Goal: Task Accomplishment & Management: Manage account settings

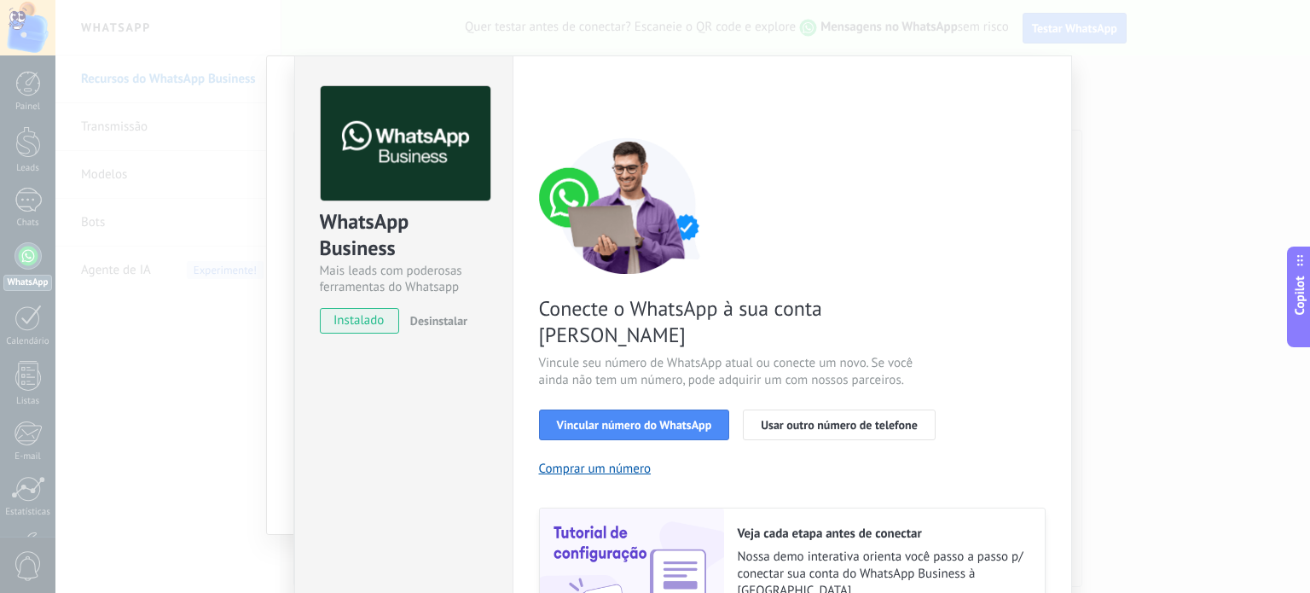
scroll to position [20, 0]
drag, startPoint x: 1300, startPoint y: 213, endPoint x: 1309, endPoint y: 213, distance: 9.4
click at [1309, 213] on div "WhatsApp Business Mais leads com poderosas ferramentas do Whatsapp instalado De…" at bounding box center [682, 296] width 1254 height 593
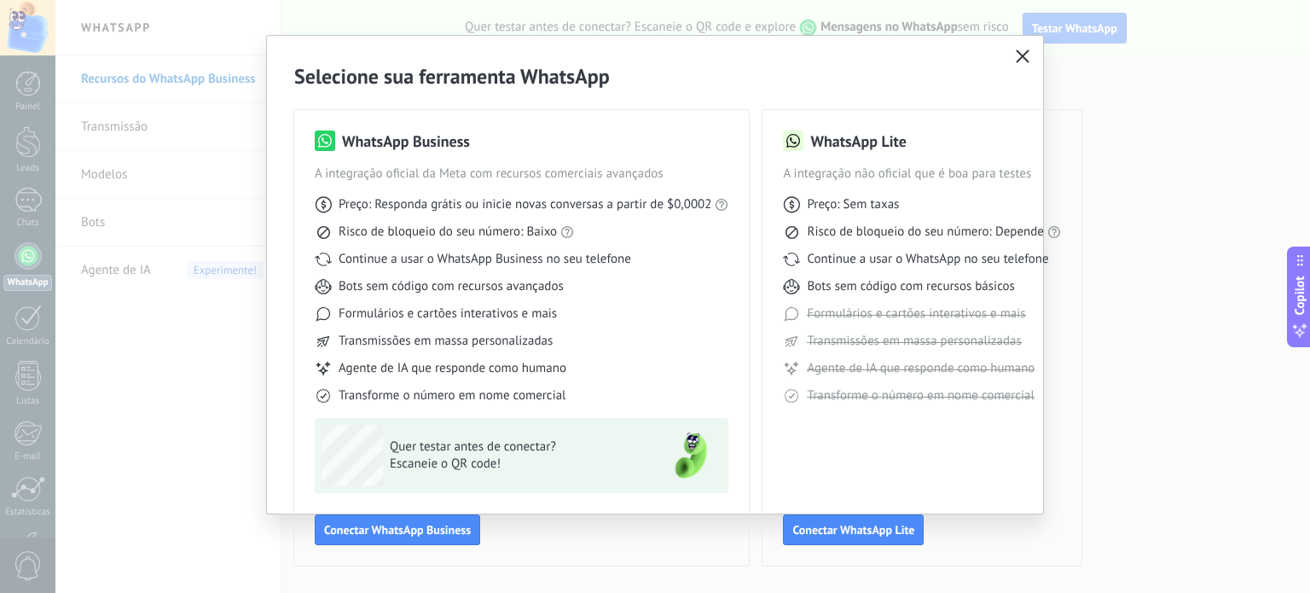
click at [1019, 60] on icon "button" at bounding box center [1023, 56] width 14 height 14
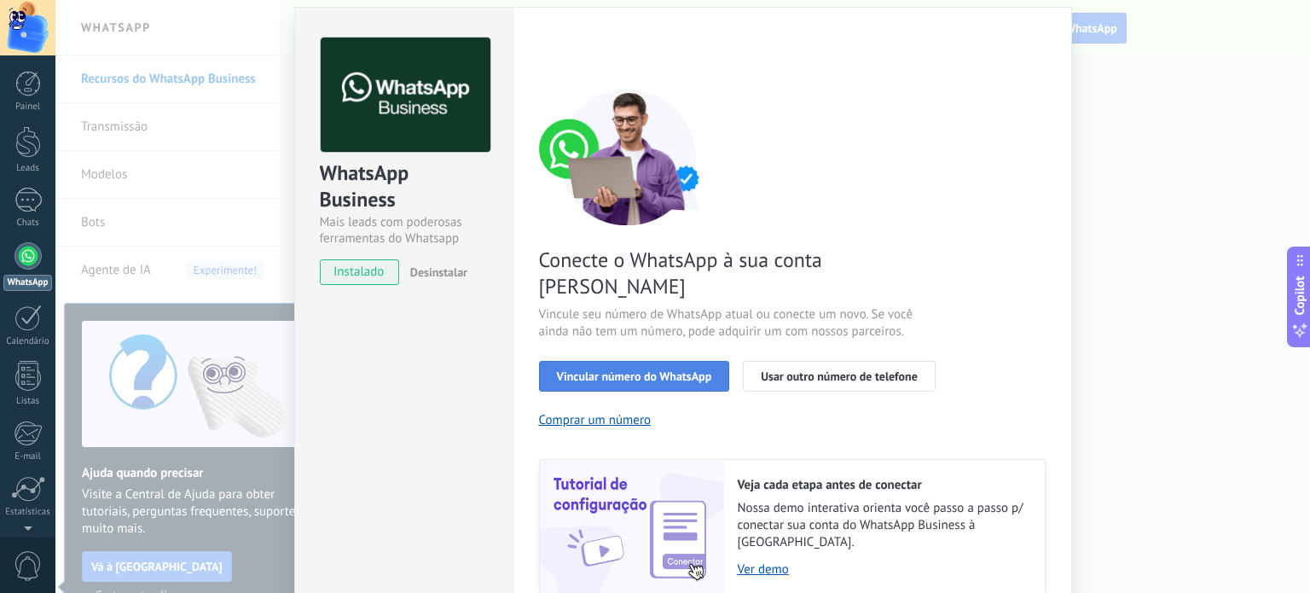
scroll to position [0, 0]
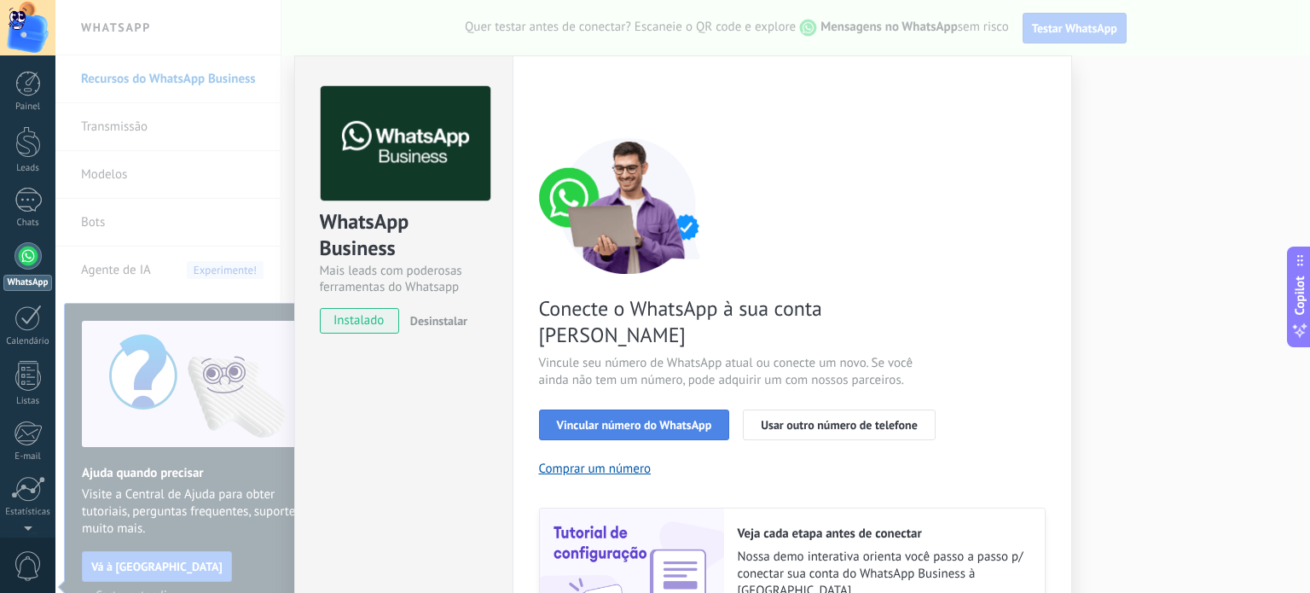
click at [686, 419] on span "Vincular número do WhatsApp" at bounding box center [634, 425] width 155 height 12
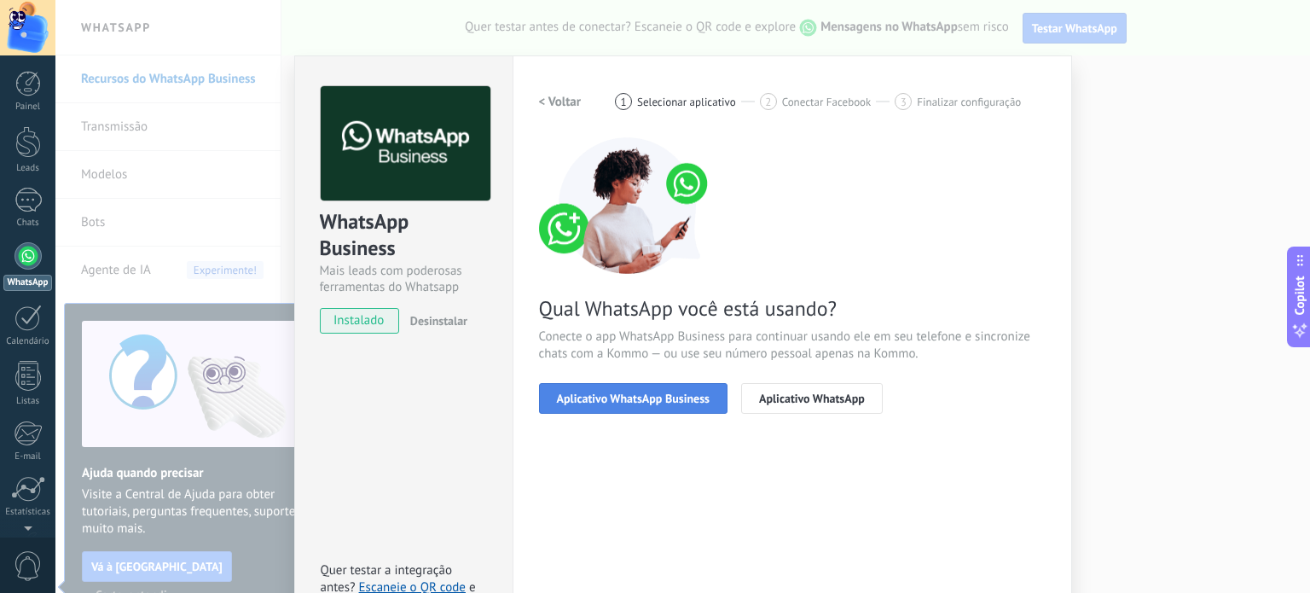
click at [628, 399] on span "Aplicativo WhatsApp Business" at bounding box center [633, 398] width 153 height 12
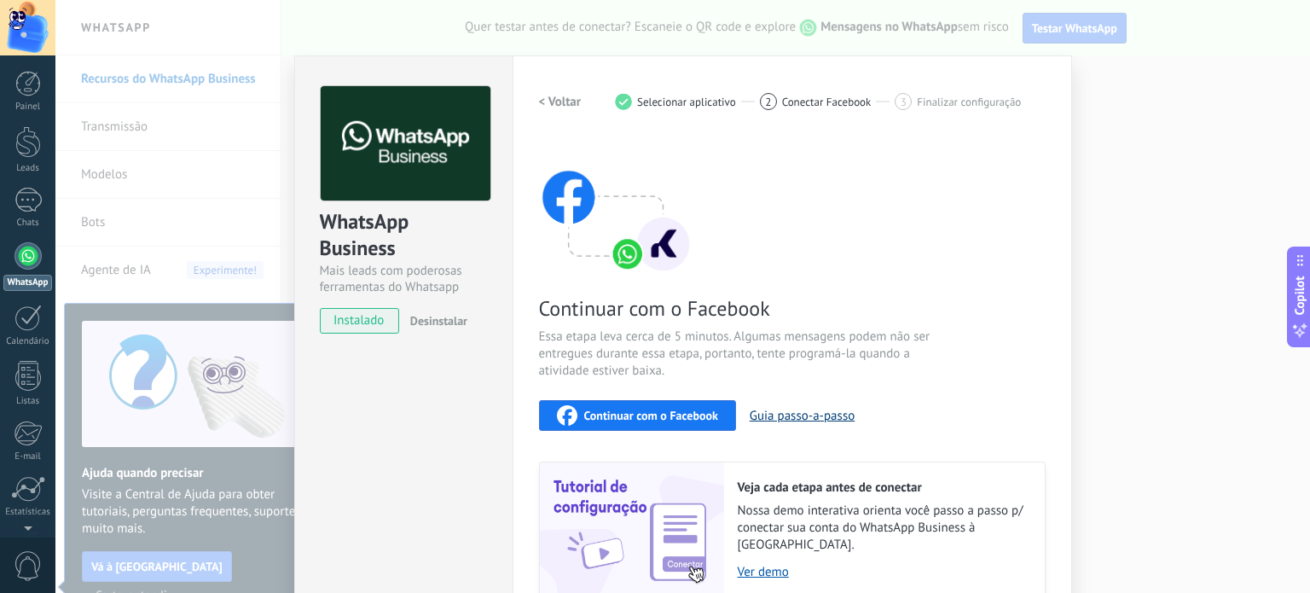
click at [791, 418] on button "Guia passo-a-passo" at bounding box center [802, 416] width 105 height 16
click at [1272, 200] on div "WhatsApp Business Mais leads com poderosas ferramentas do Whatsapp instalado De…" at bounding box center [682, 296] width 1254 height 593
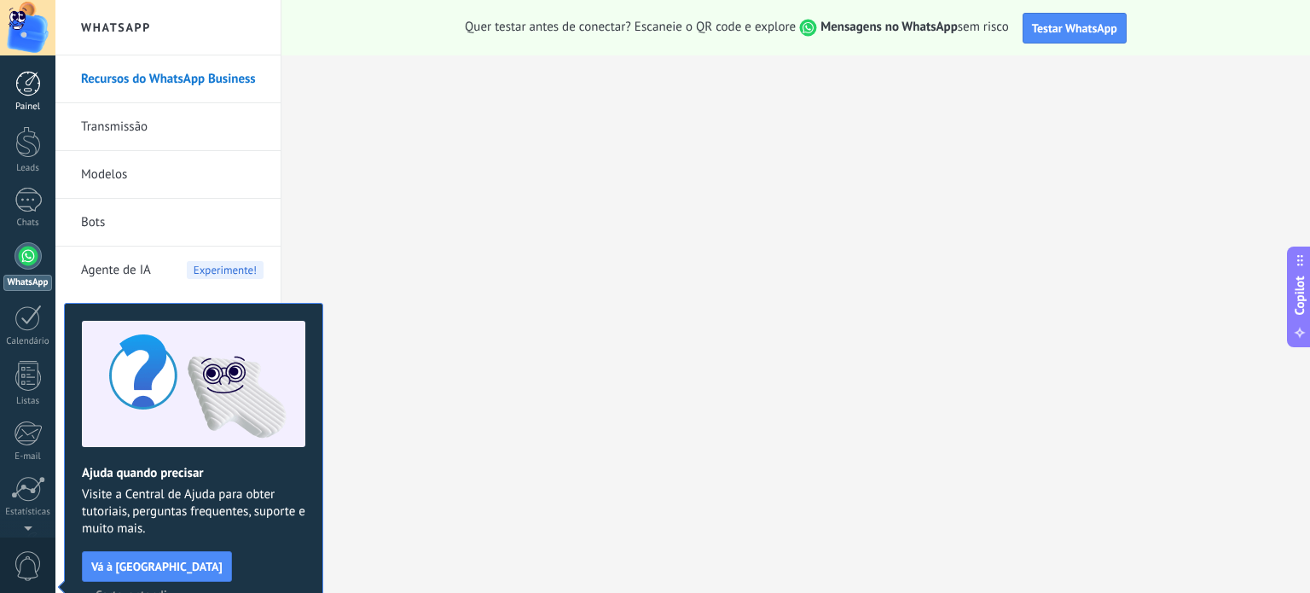
click at [37, 80] on div at bounding box center [28, 84] width 26 height 26
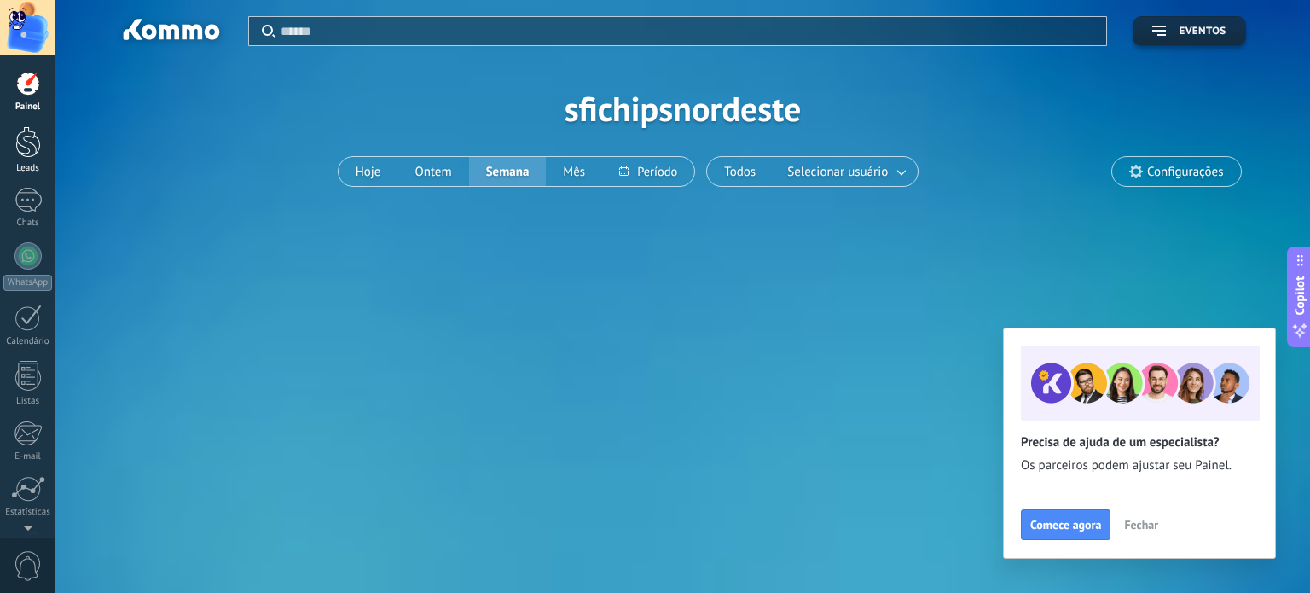
click at [18, 135] on div at bounding box center [28, 142] width 26 height 32
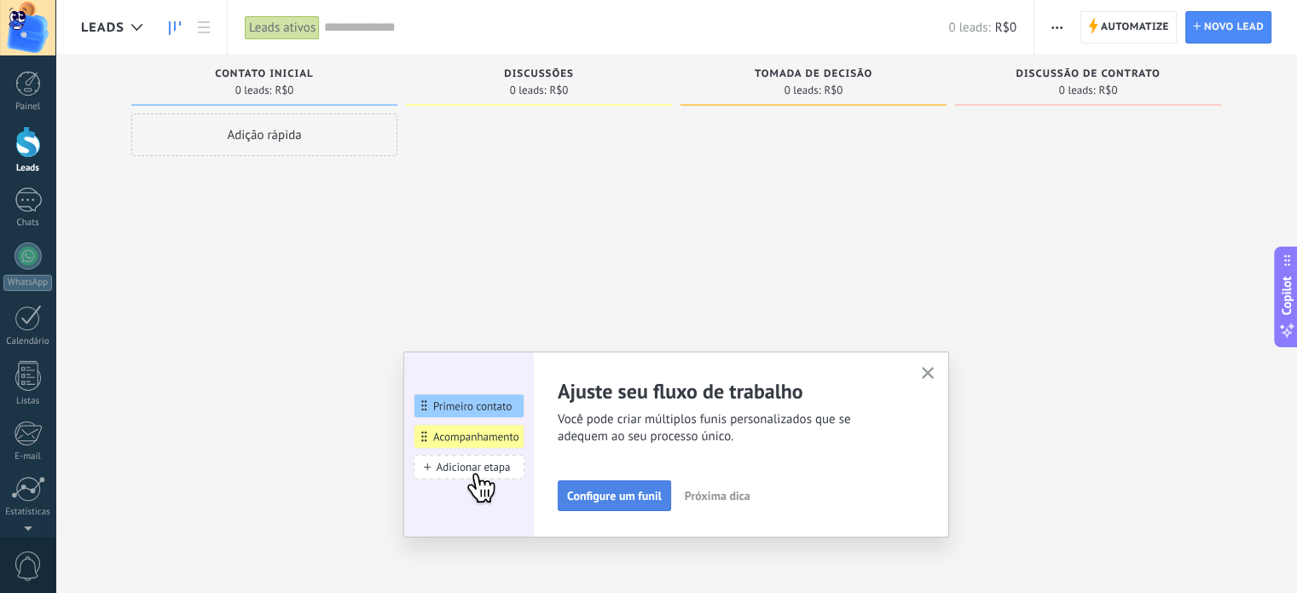
click at [656, 505] on button "Configure um funil" at bounding box center [614, 495] width 113 height 31
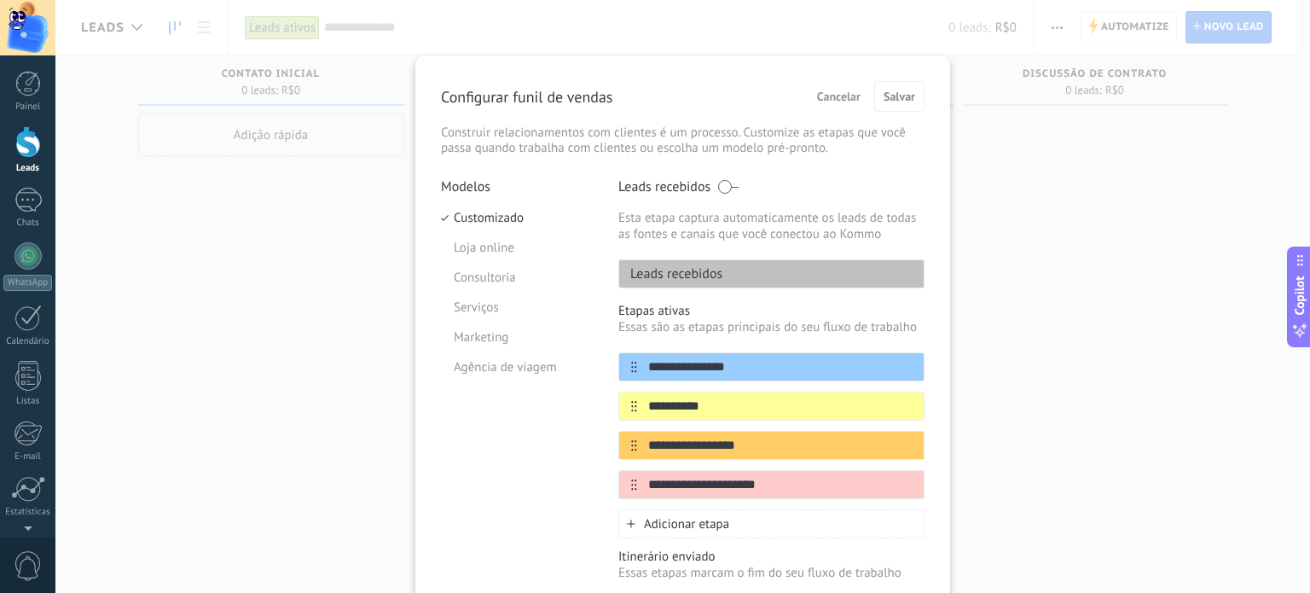
click at [835, 92] on span "Cancelar" at bounding box center [838, 96] width 43 height 12
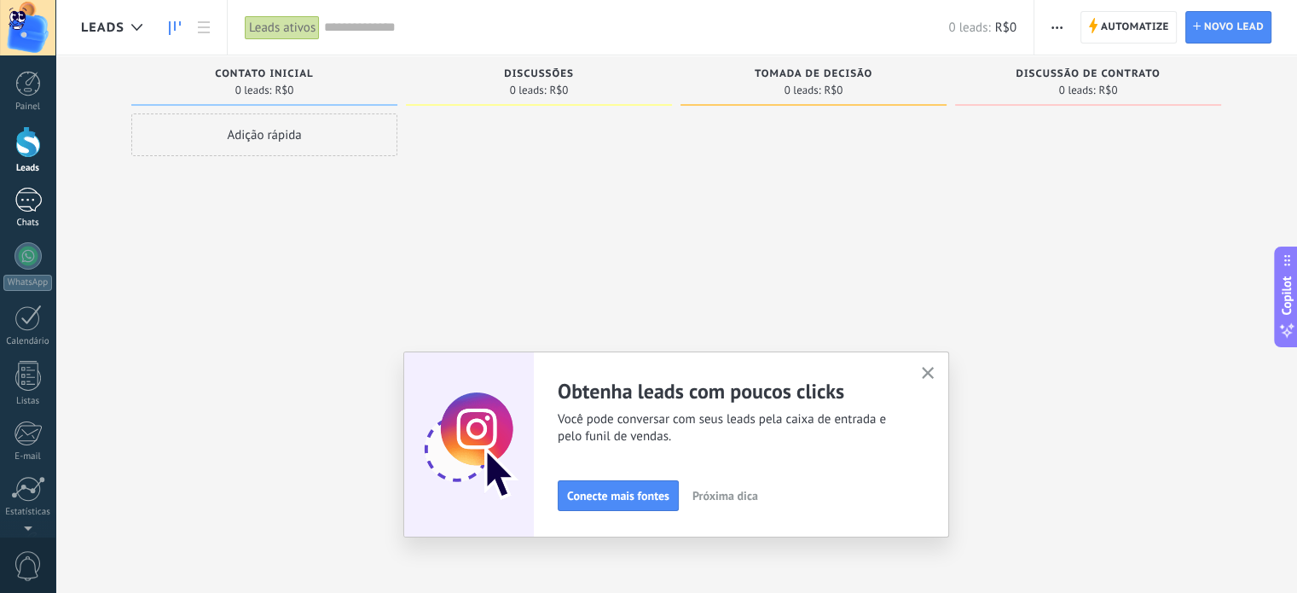
click at [31, 207] on div at bounding box center [27, 200] width 27 height 25
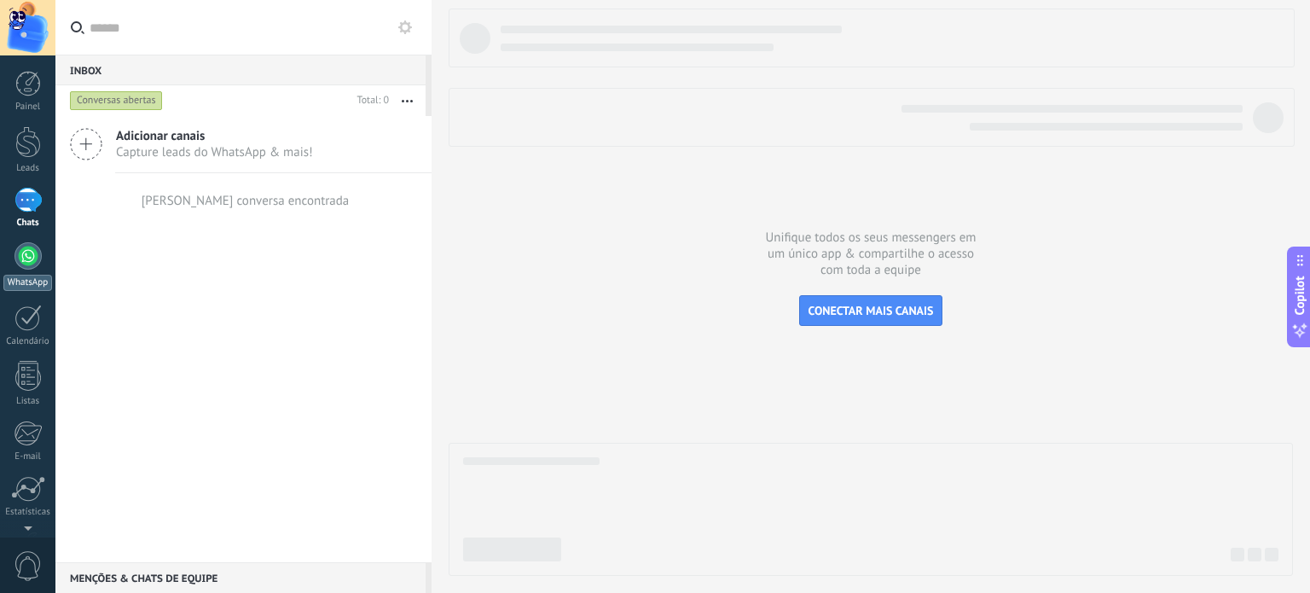
click at [34, 258] on div at bounding box center [27, 255] width 27 height 27
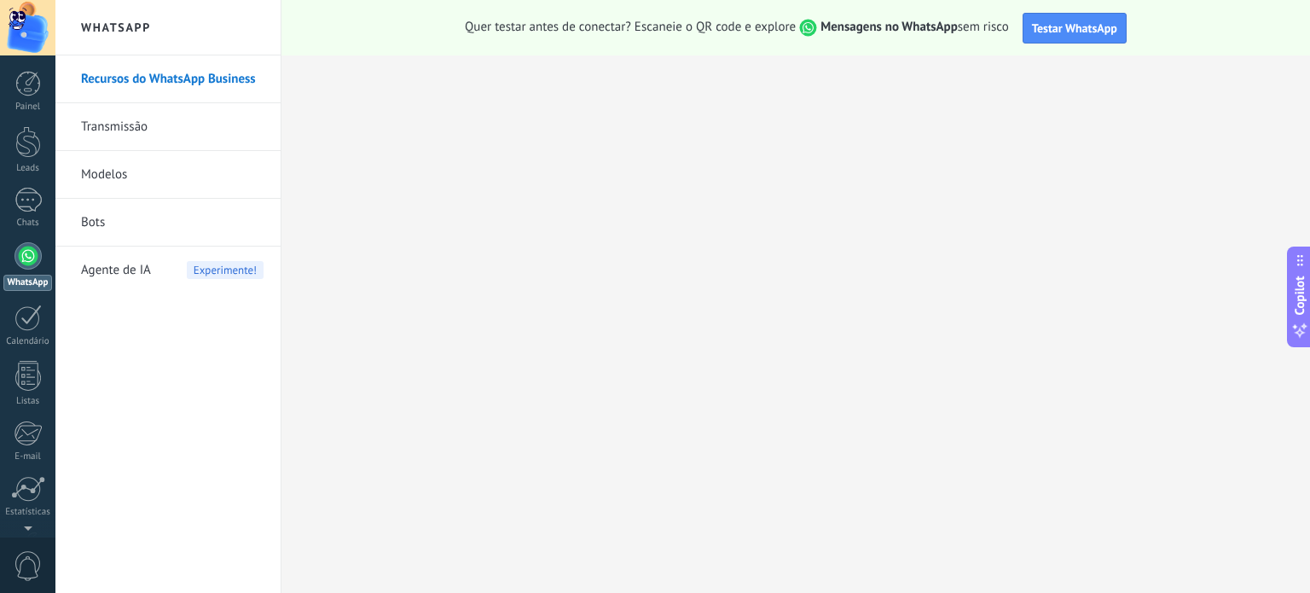
click at [130, 272] on span "Agente de IA" at bounding box center [116, 270] width 70 height 48
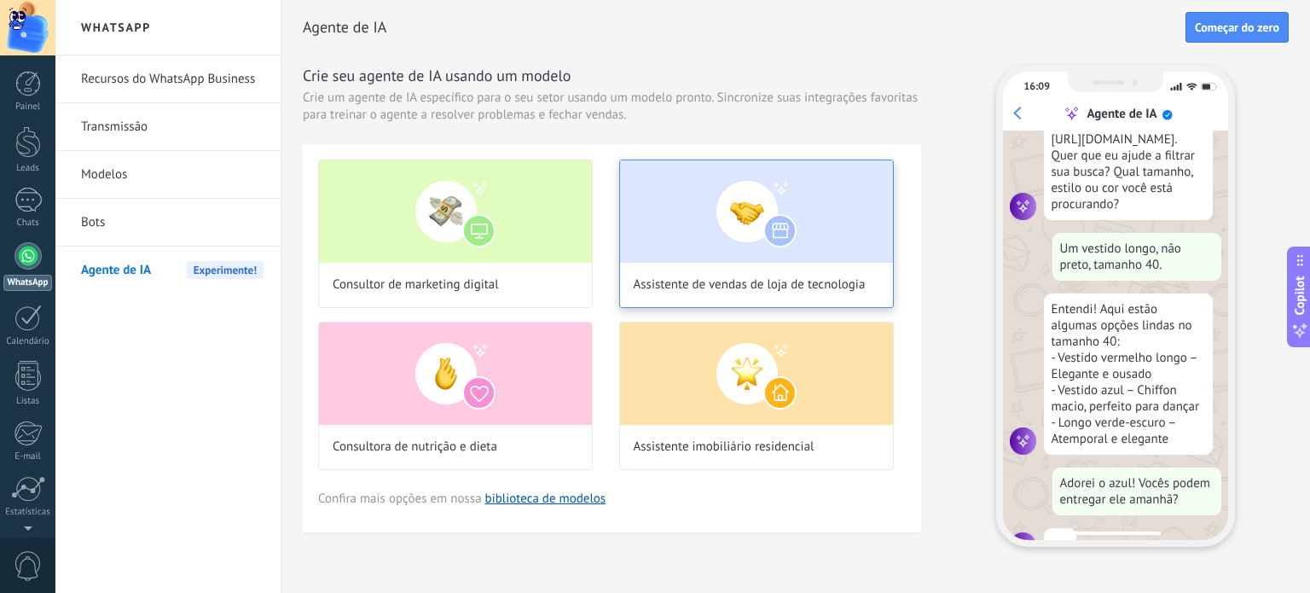
scroll to position [160, 0]
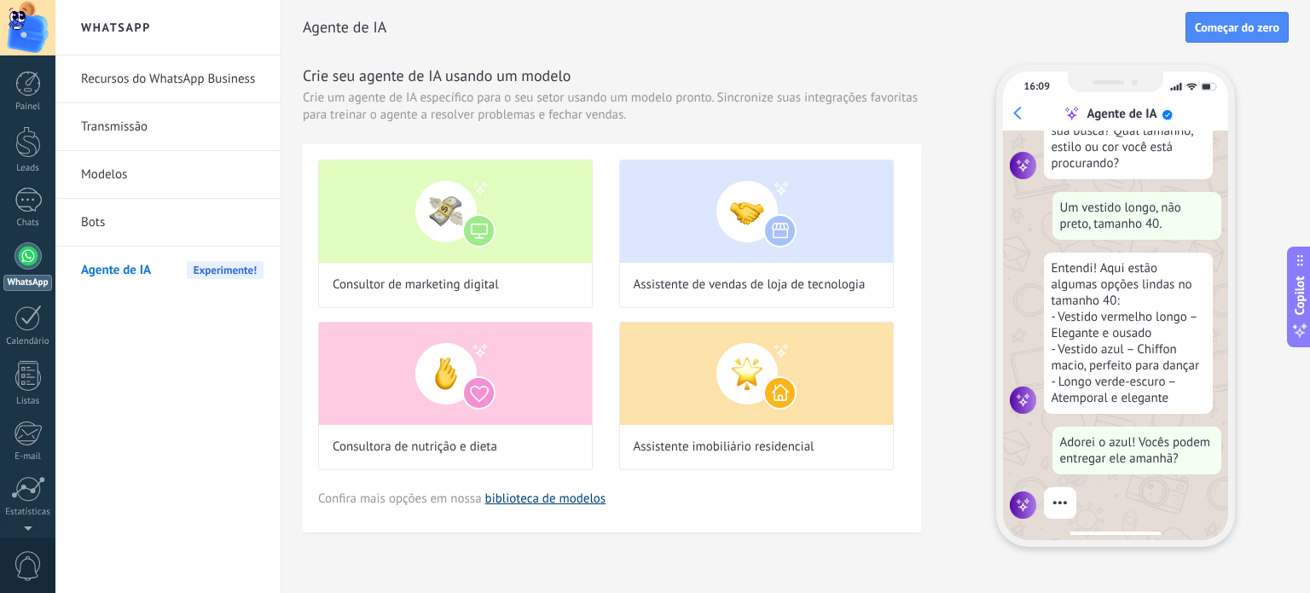
click at [540, 496] on link "biblioteca de modelos" at bounding box center [545, 498] width 121 height 16
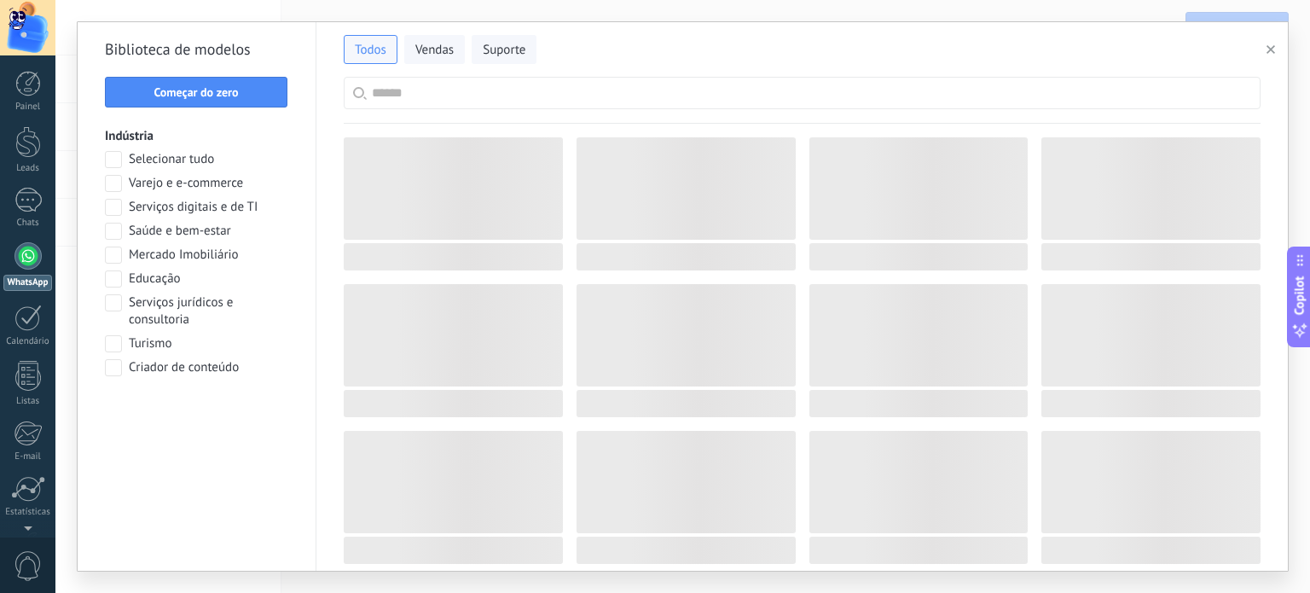
scroll to position [193, 0]
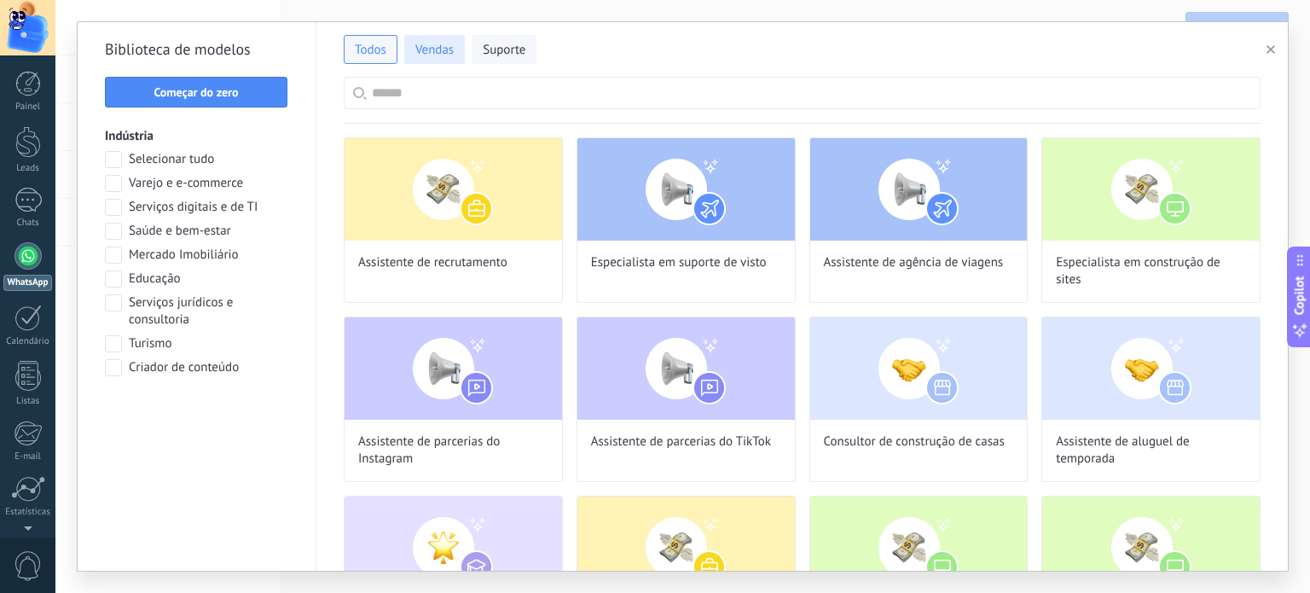
click at [447, 45] on span "Vendas" at bounding box center [434, 50] width 38 height 17
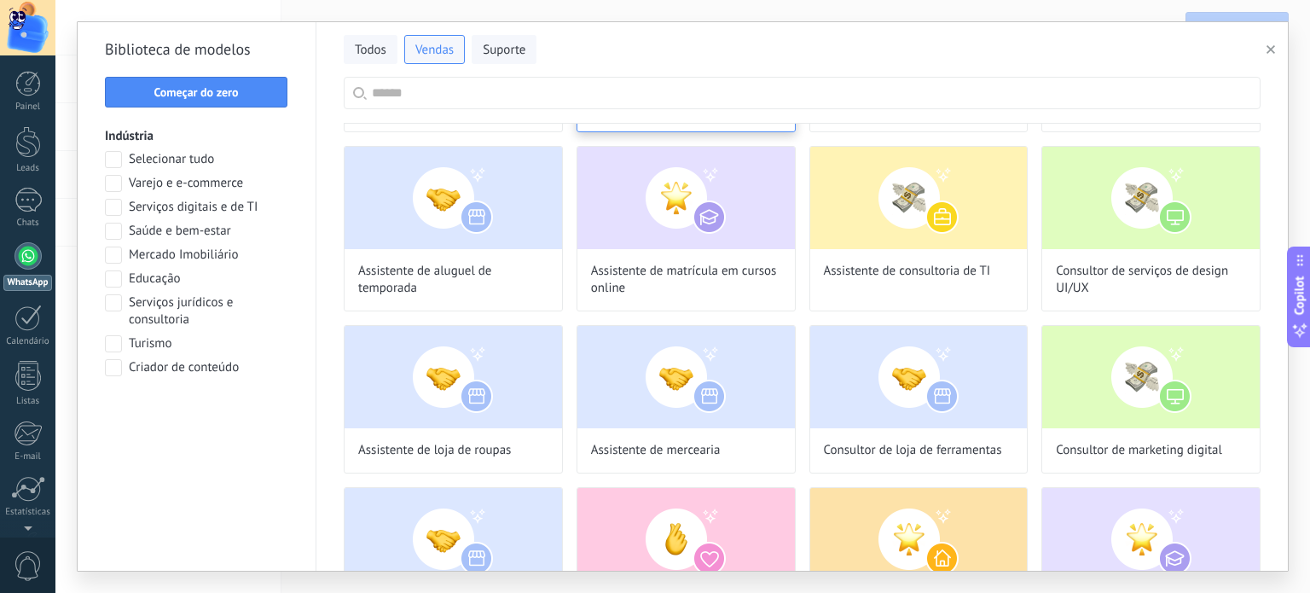
scroll to position [425, 0]
click at [441, 96] on input "text" at bounding box center [811, 93] width 879 height 31
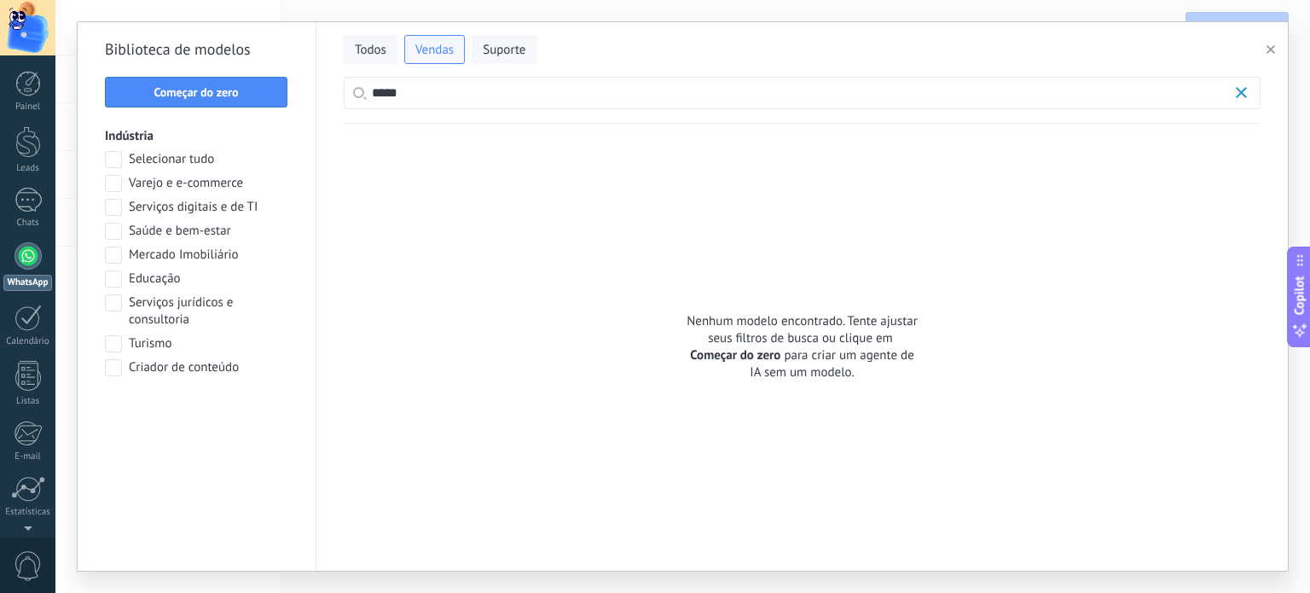
scroll to position [0, 0]
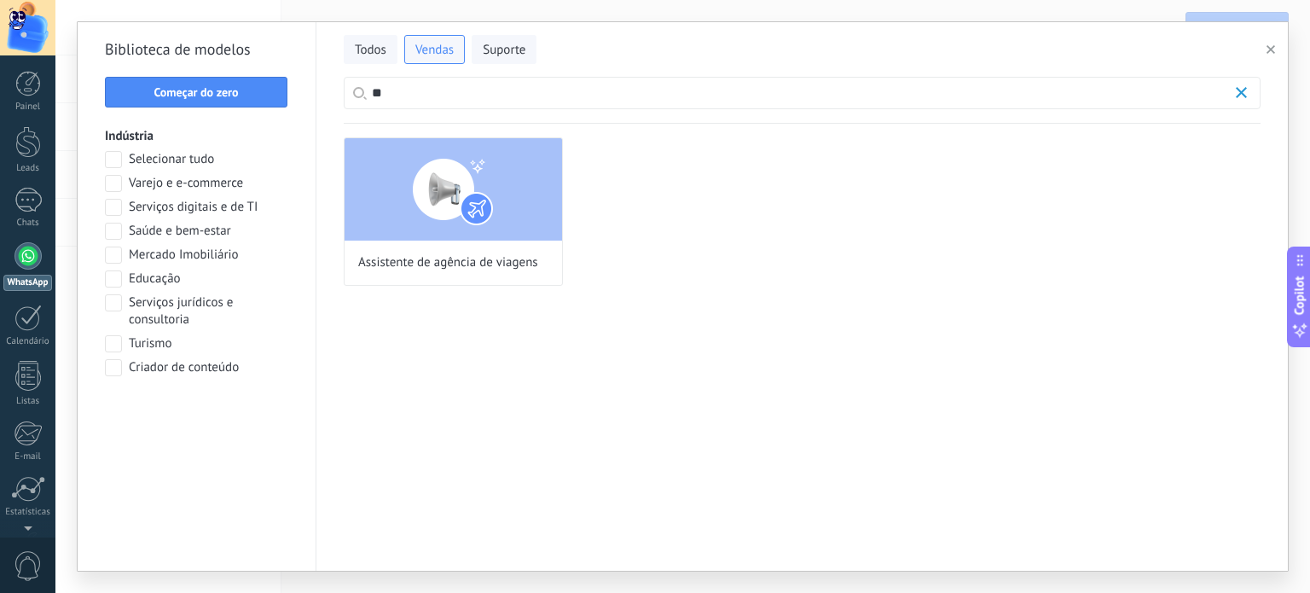
type input "*"
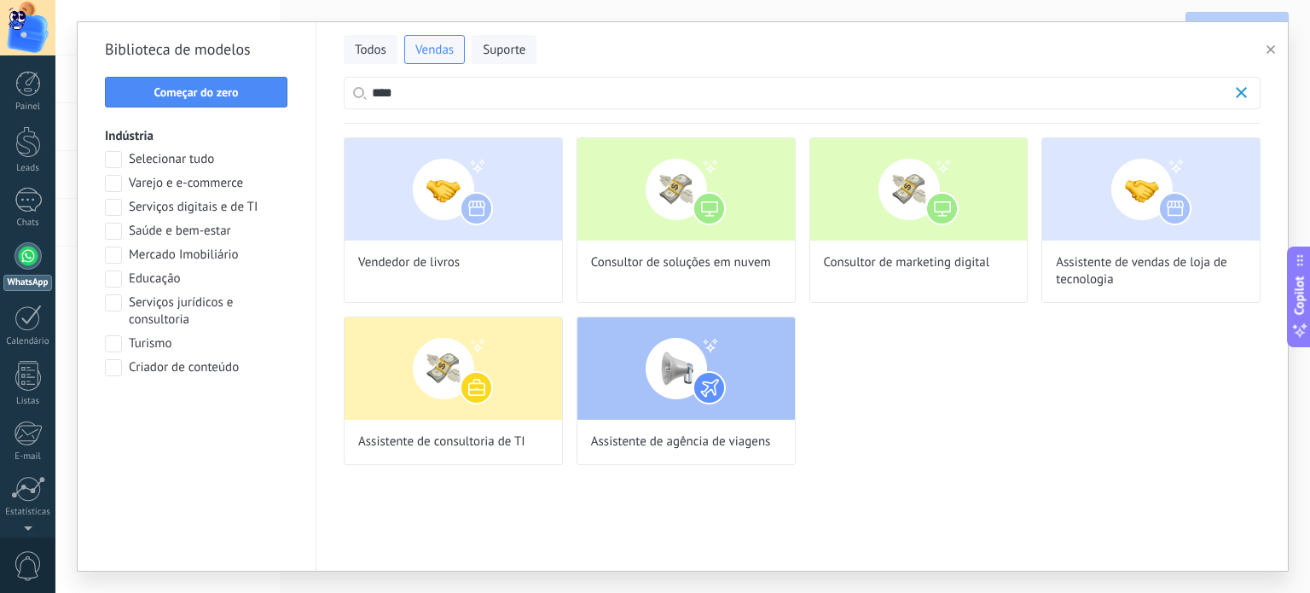
scroll to position [160, 0]
type input "*"
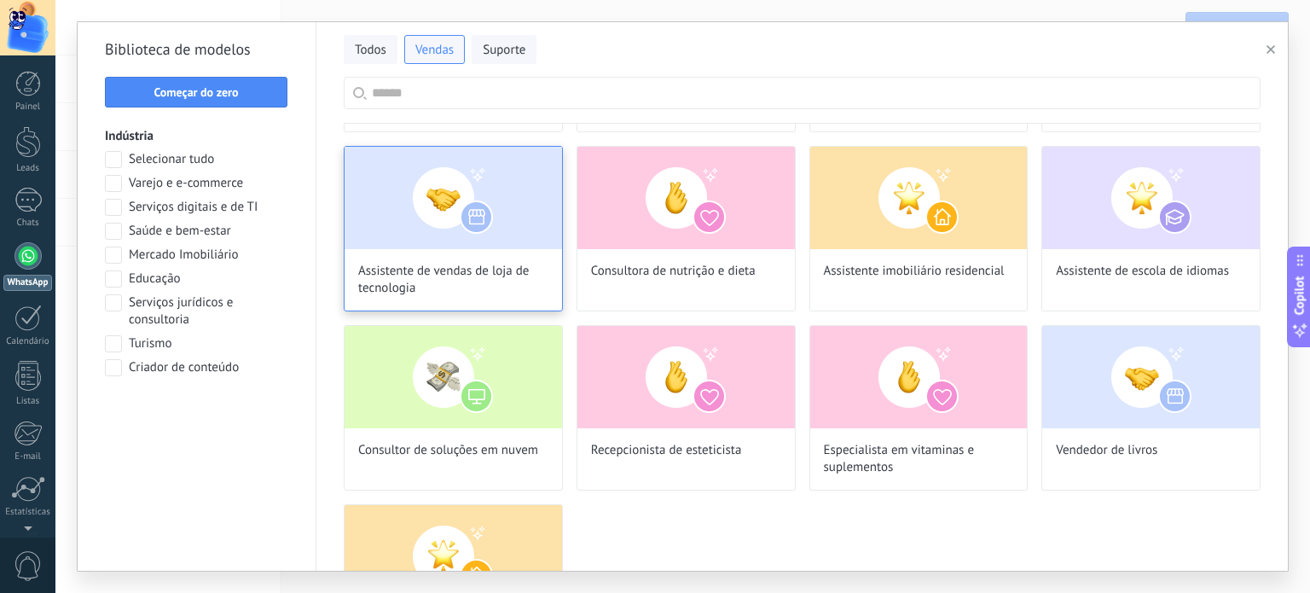
scroll to position [0, 0]
click at [505, 258] on div "Assistente de vendas de loja de tecnologia" at bounding box center [453, 228] width 219 height 165
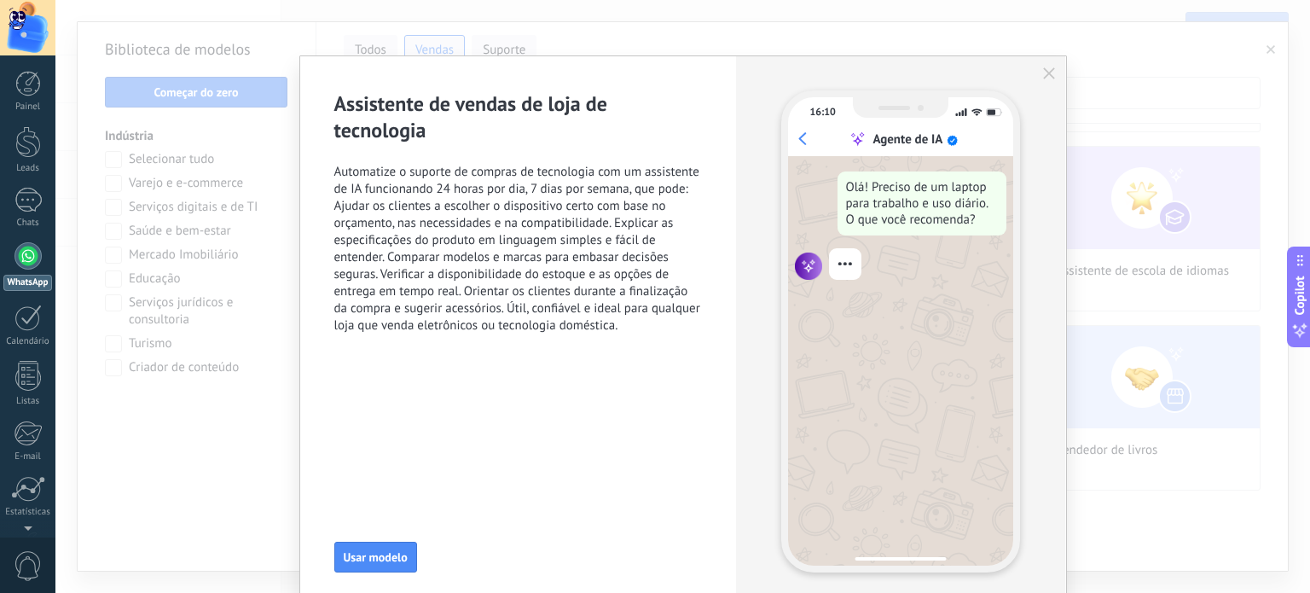
click at [1043, 73] on icon "button" at bounding box center [1049, 73] width 12 height 12
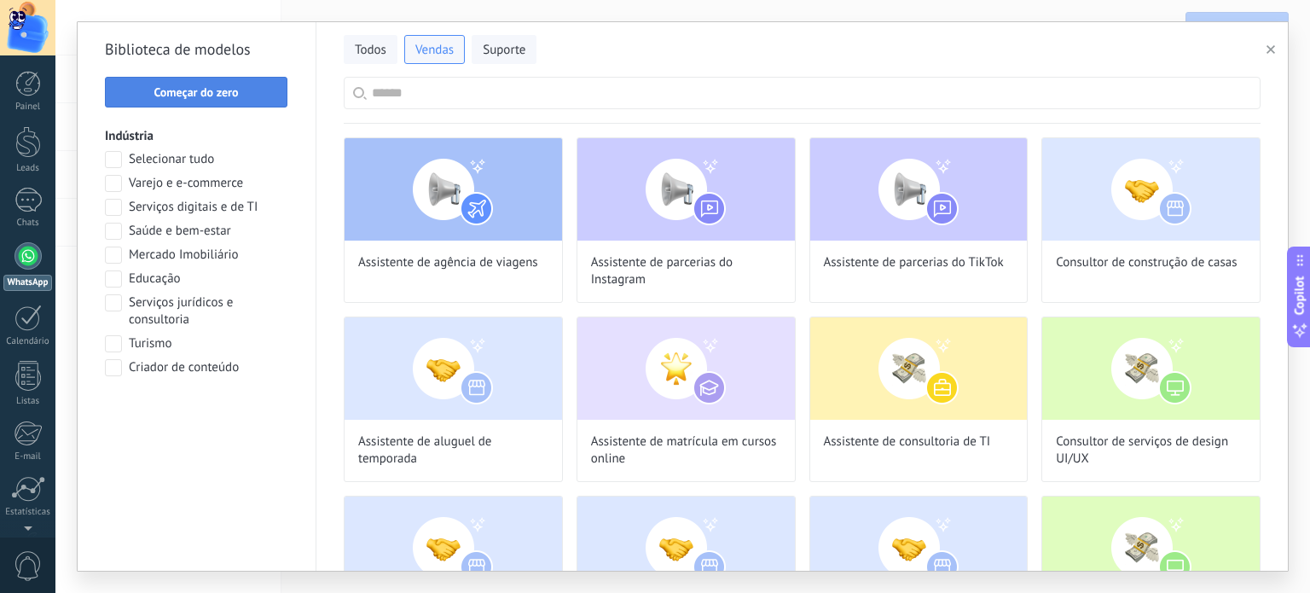
click at [237, 86] on span "Começar do zero" at bounding box center [195, 92] width 84 height 12
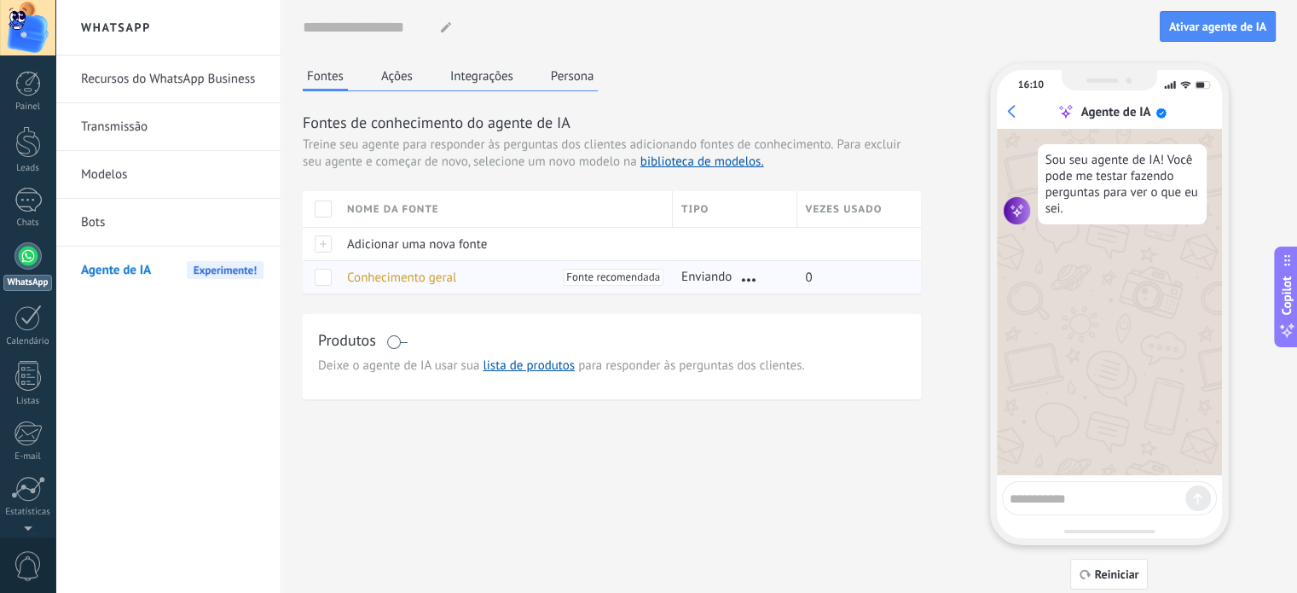
click at [614, 275] on span "Fonte recomendada" at bounding box center [613, 277] width 94 height 17
click at [414, 286] on div "Conhecimento geral Fonte recomendada" at bounding box center [502, 277] width 326 height 32
click at [385, 239] on span "Adicionar uma nova fonte" at bounding box center [417, 244] width 140 height 16
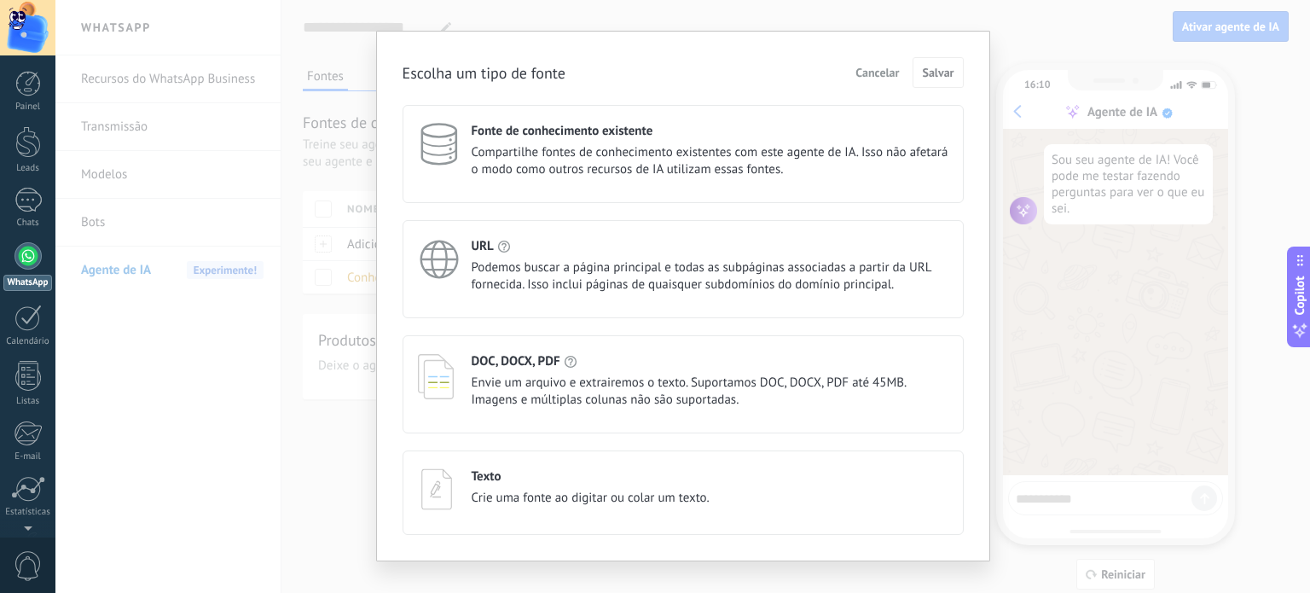
scroll to position [47, 0]
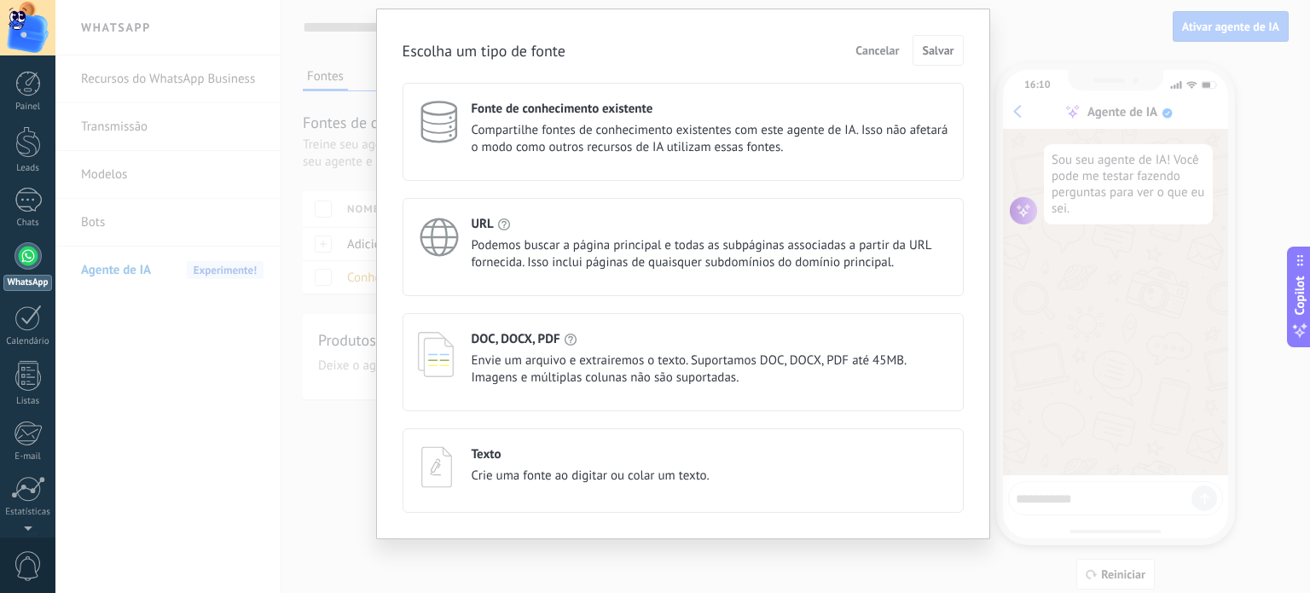
click at [596, 258] on span "Podemos buscar a página principal e todas as subpáginas associadas a partir da …" at bounding box center [710, 254] width 477 height 34
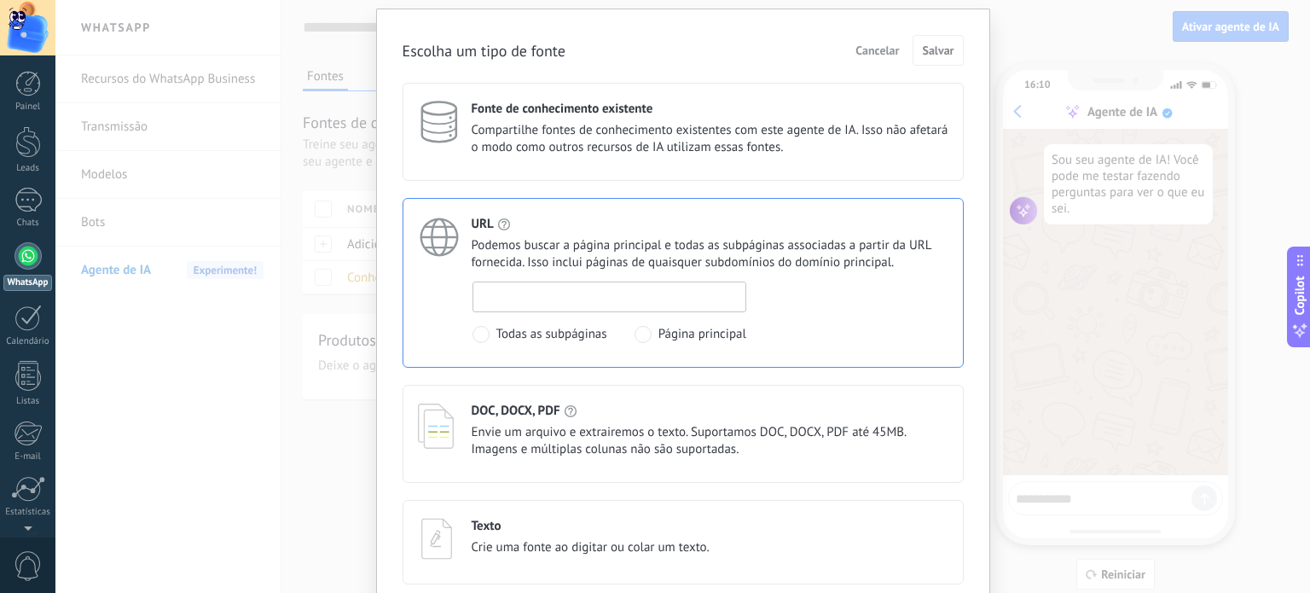
click at [572, 298] on input at bounding box center [609, 295] width 272 height 27
paste input "**********"
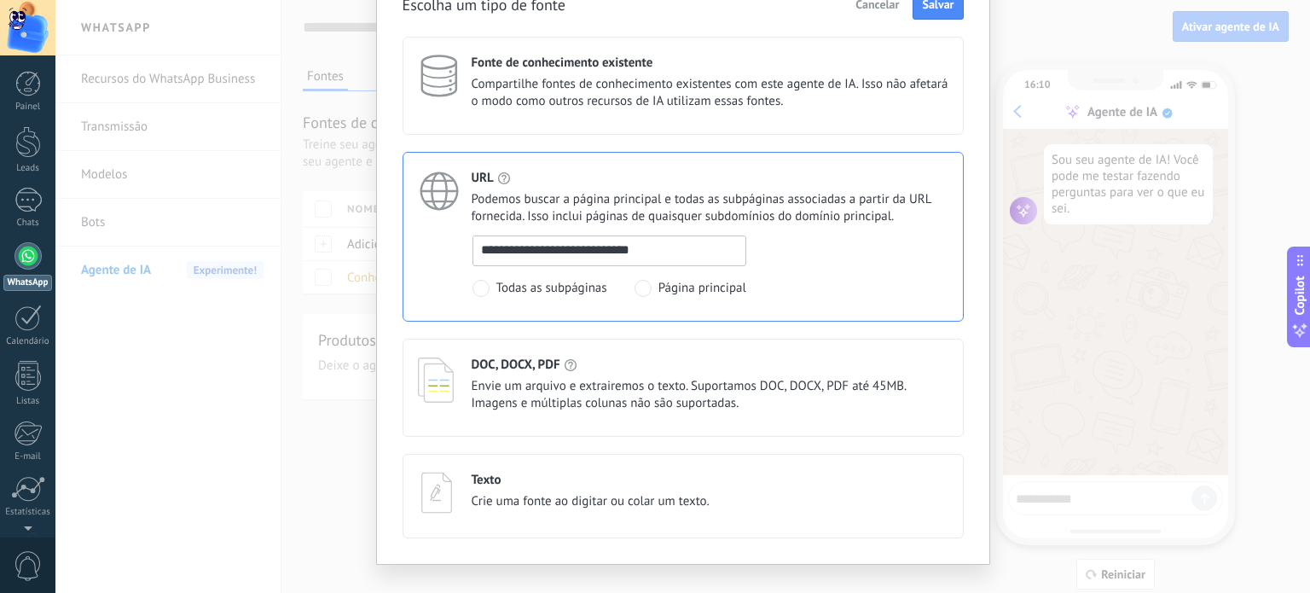
scroll to position [119, 0]
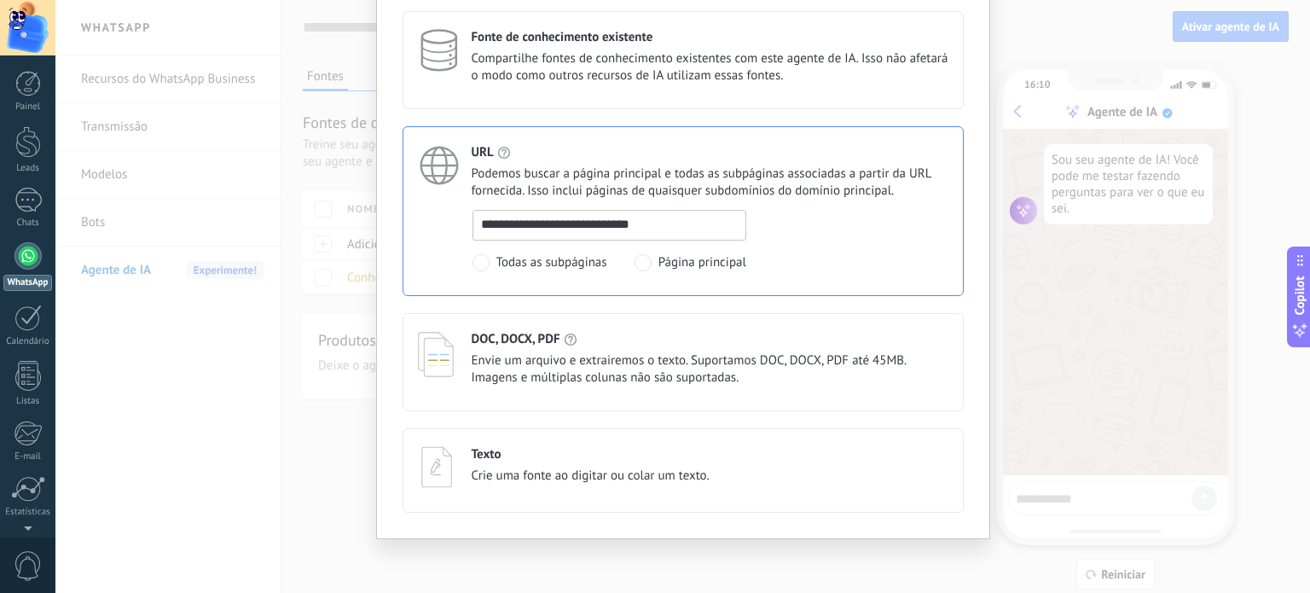
type input "**********"
click at [877, 204] on div "**********" at bounding box center [682, 211] width 561 height 170
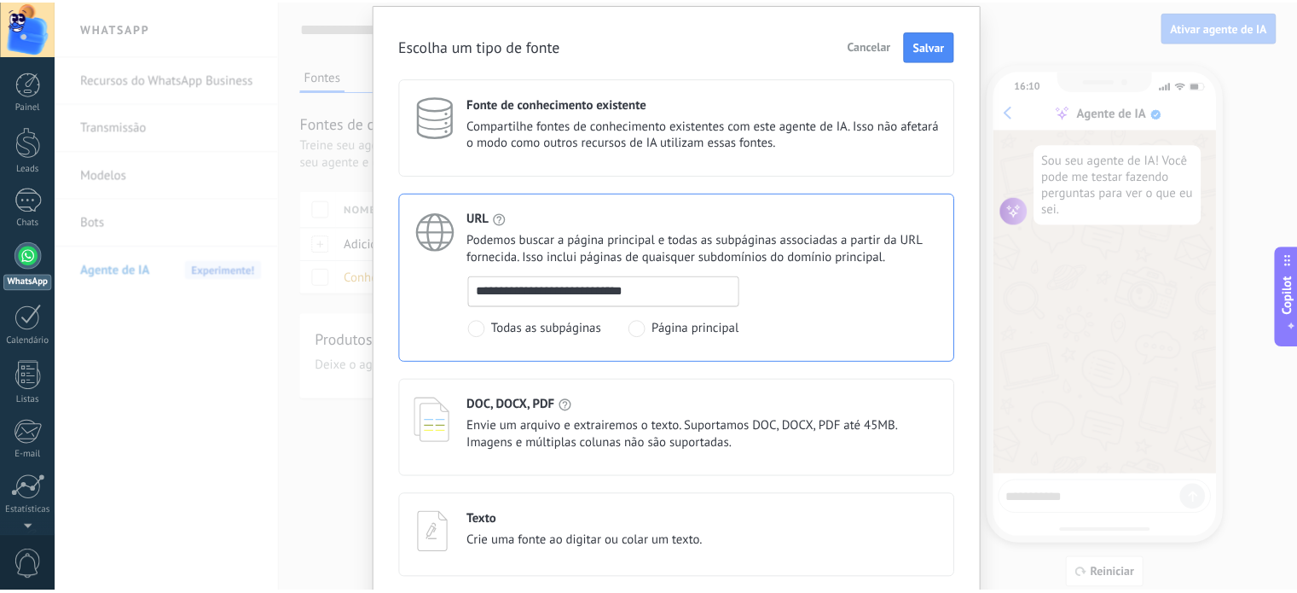
scroll to position [0, 0]
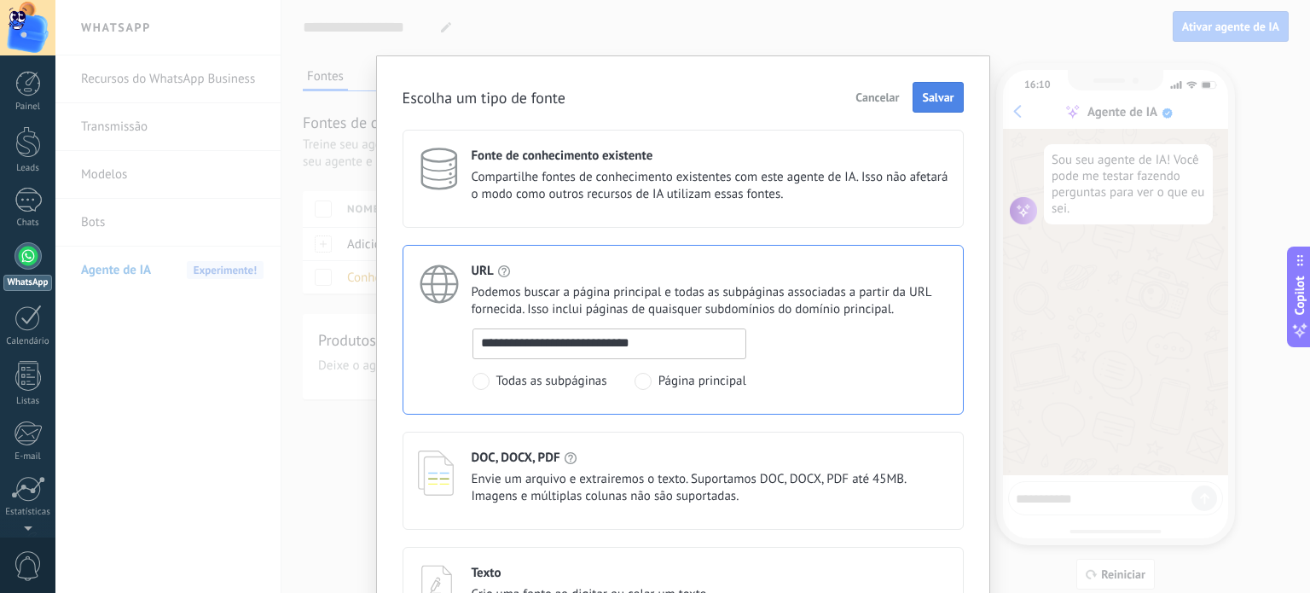
click at [945, 89] on button "Salvar" at bounding box center [937, 97] width 50 height 31
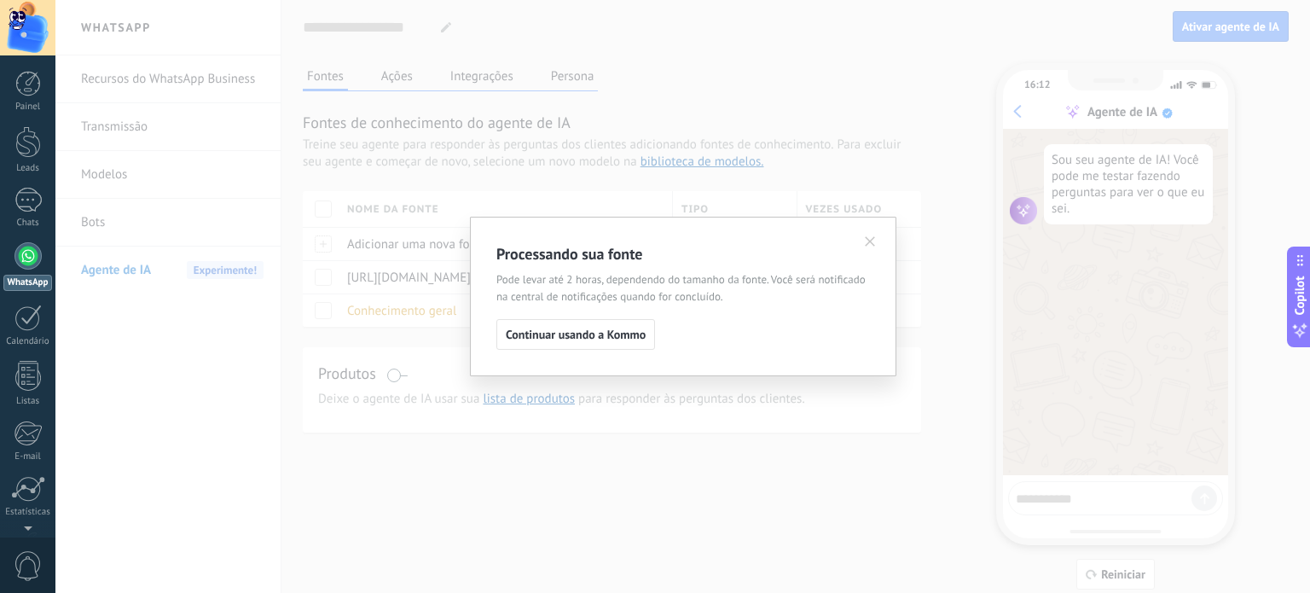
click at [546, 344] on button "Continuar usando a Kommo" at bounding box center [575, 334] width 159 height 31
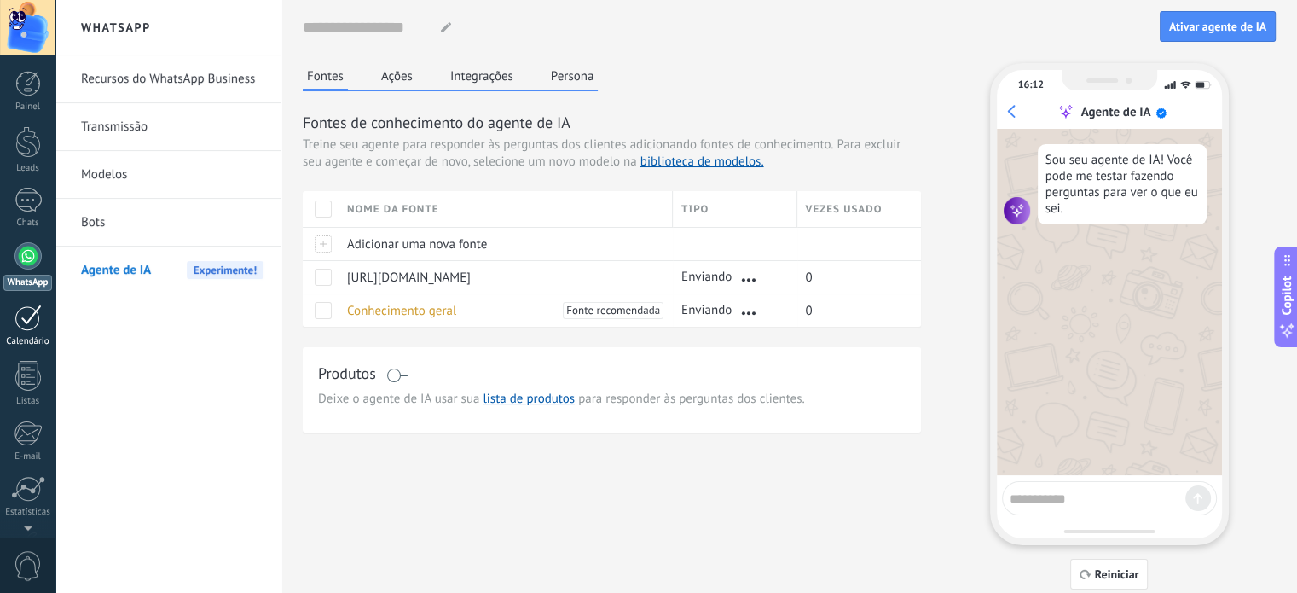
click at [14, 322] on div at bounding box center [27, 317] width 27 height 26
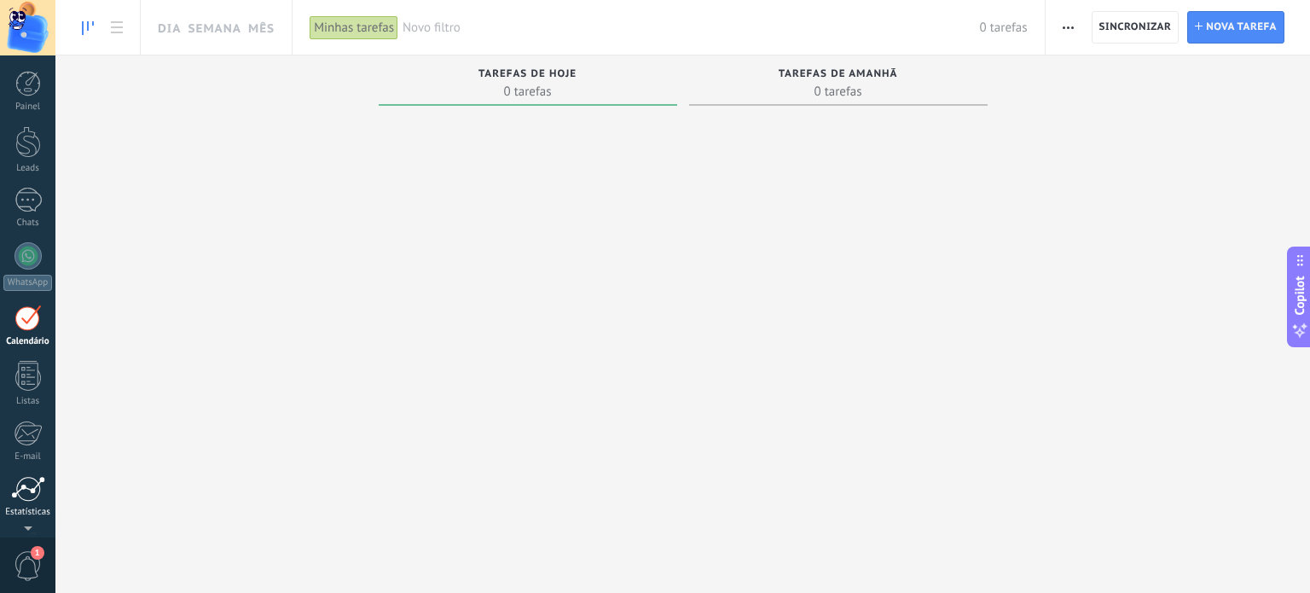
click at [5, 509] on div "Estatísticas" at bounding box center [27, 512] width 49 height 11
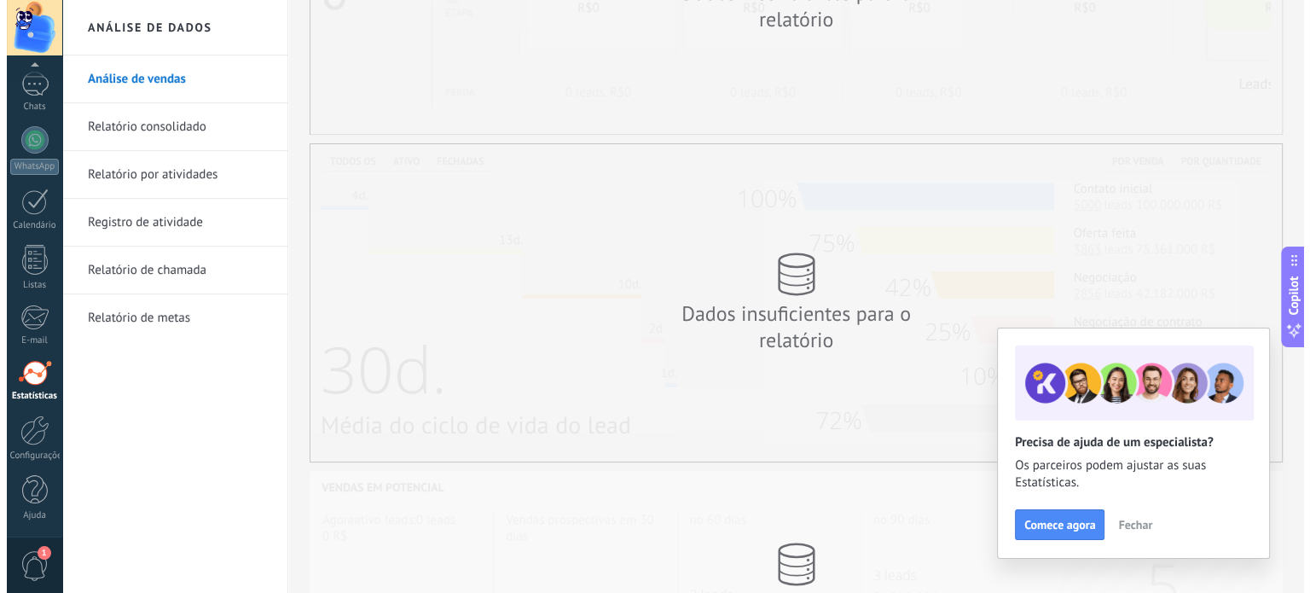
scroll to position [256, 0]
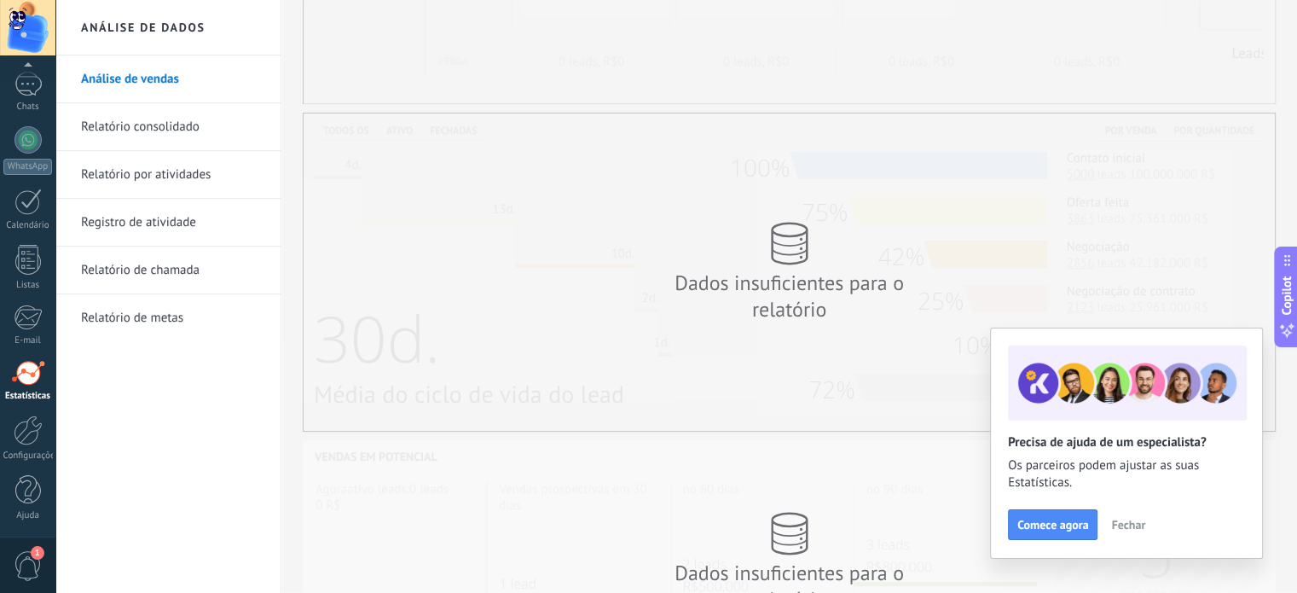
click at [32, 559] on span "1" at bounding box center [28, 566] width 29 height 30
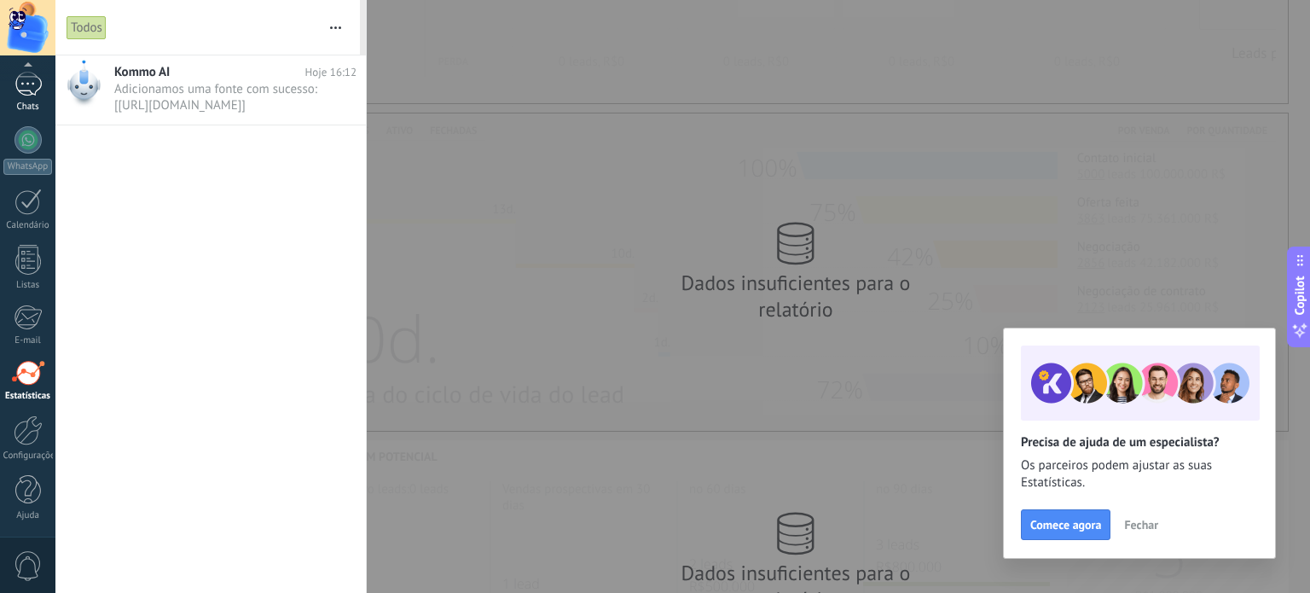
click at [34, 101] on link "Chats" at bounding box center [27, 92] width 55 height 41
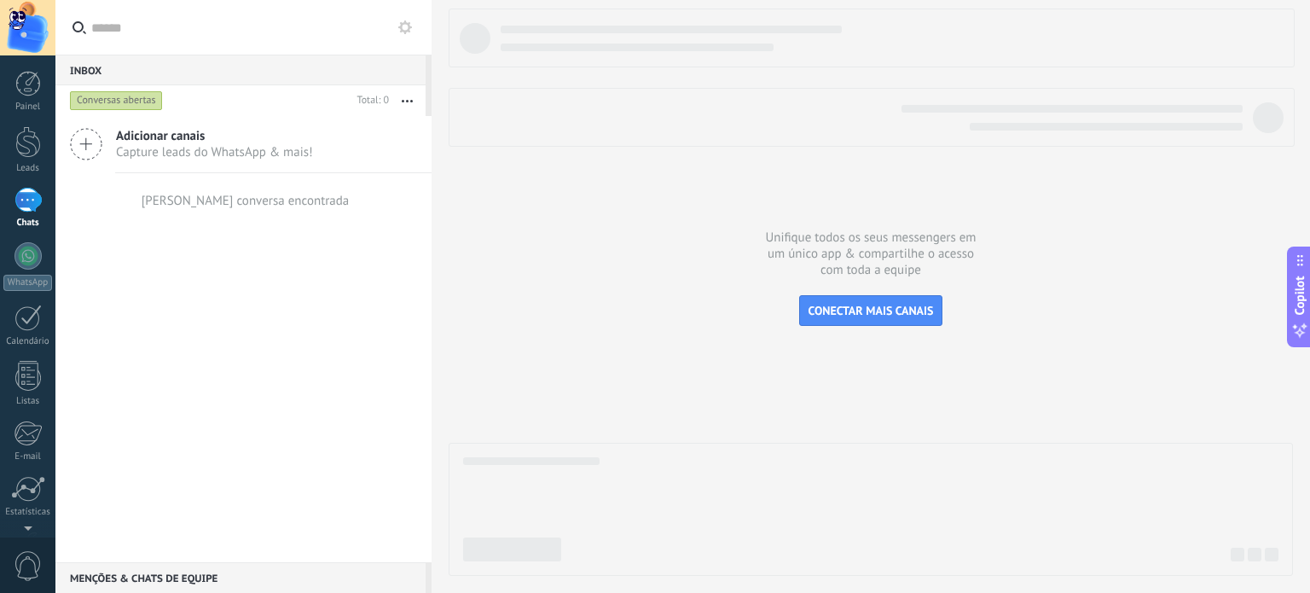
click at [35, 555] on span "0" at bounding box center [28, 566] width 29 height 30
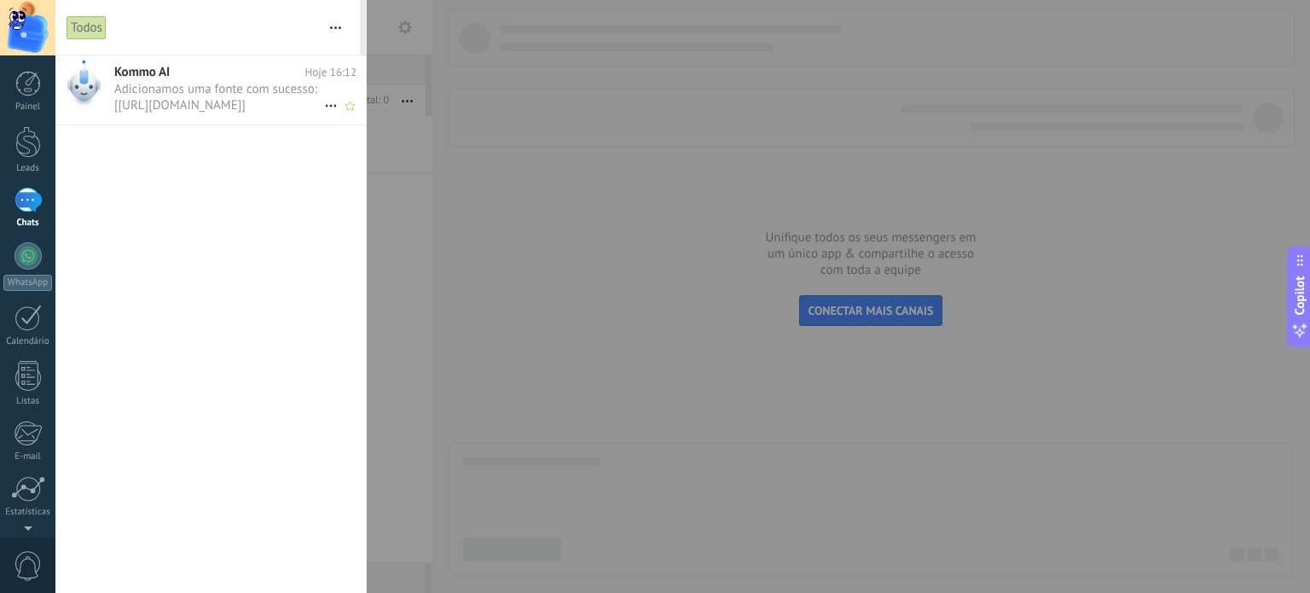
click at [230, 110] on span "Adicionamos uma fonte com sucesso: [https://sfichips.com.br/2023/] •••" at bounding box center [219, 97] width 210 height 32
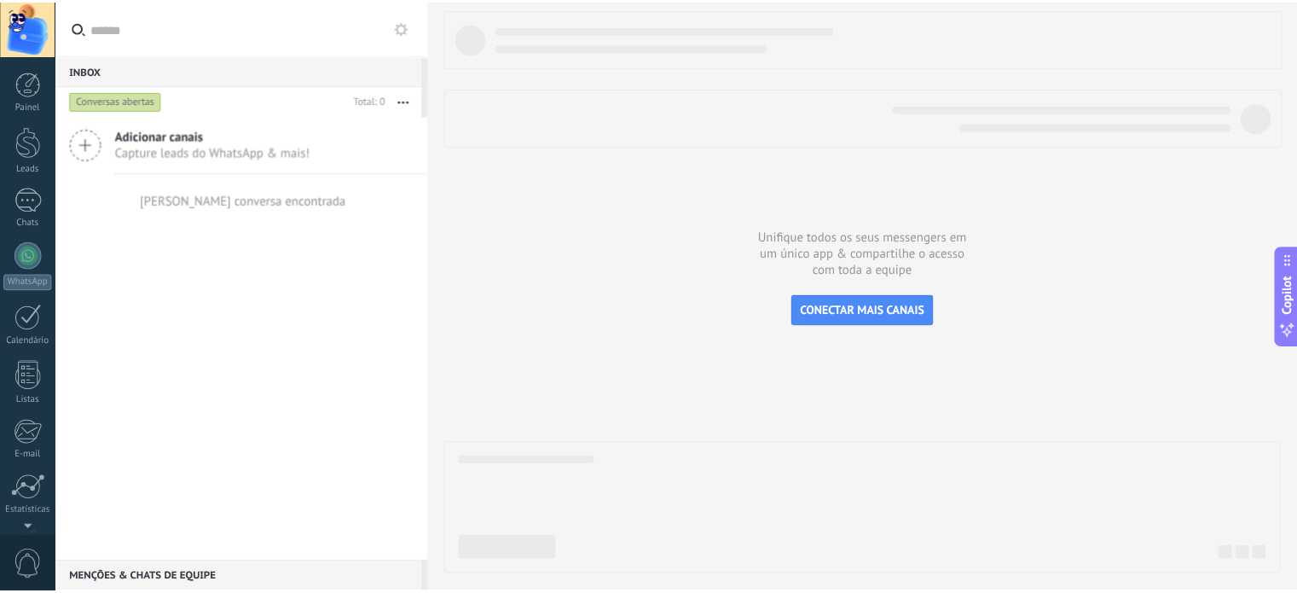
scroll to position [116, 0]
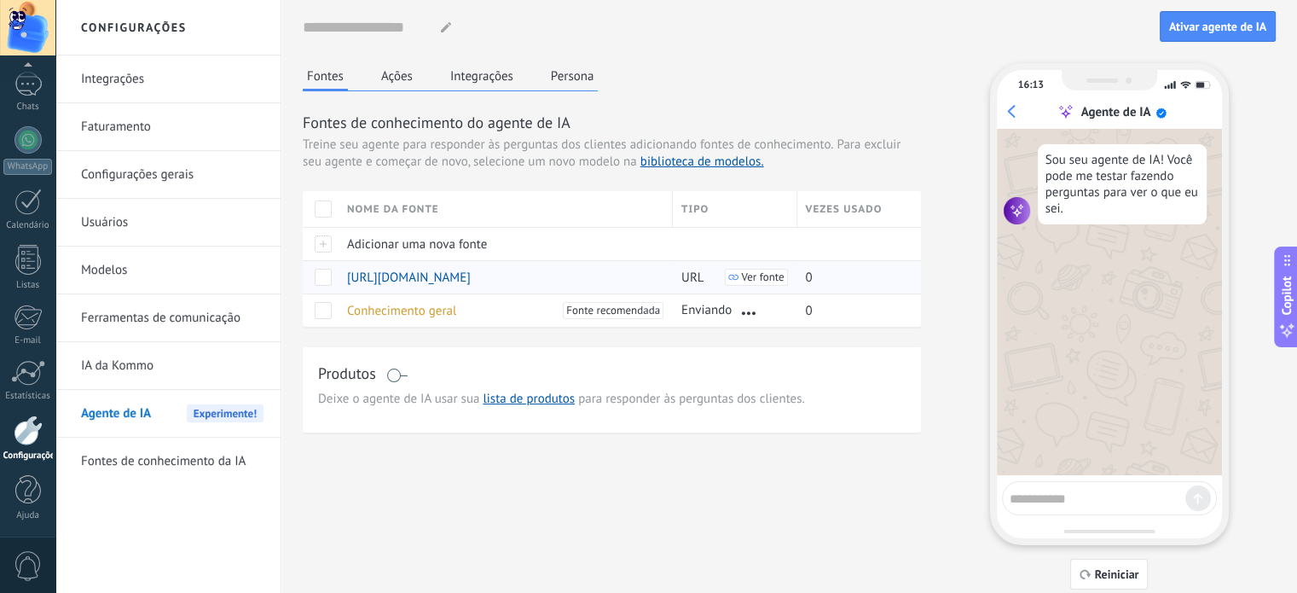
click at [757, 281] on span "Ver fonte" at bounding box center [762, 277] width 43 height 12
click at [392, 74] on button "Ações" at bounding box center [397, 76] width 40 height 26
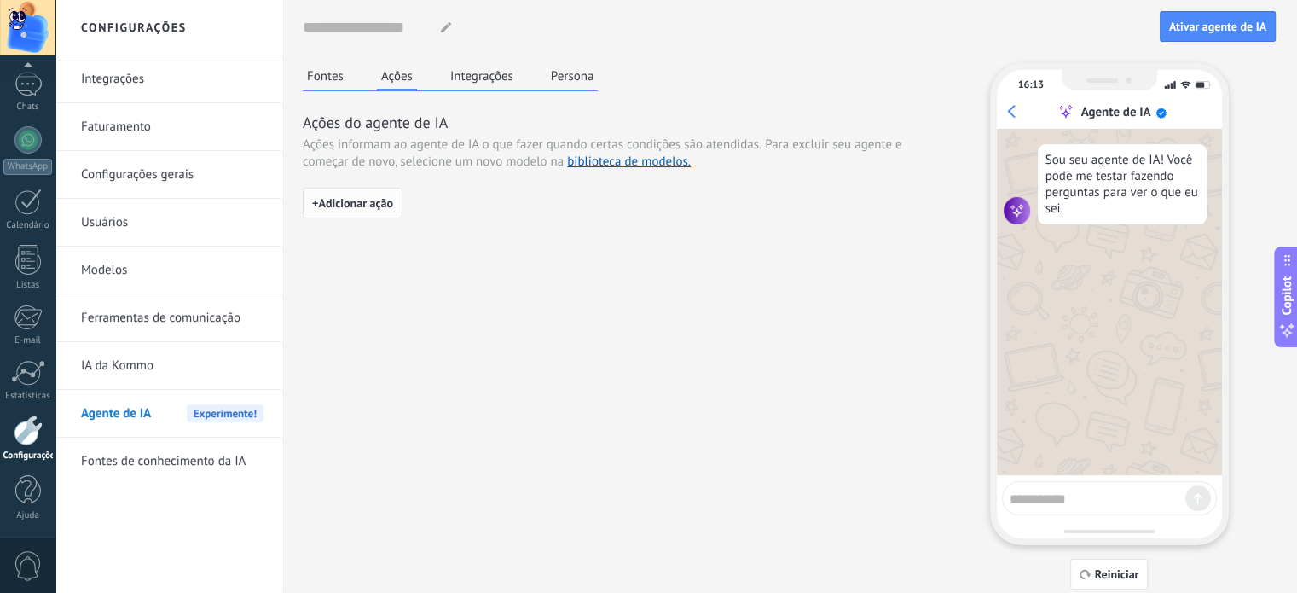
click at [369, 200] on span "+ Adicionar ação" at bounding box center [352, 203] width 81 height 12
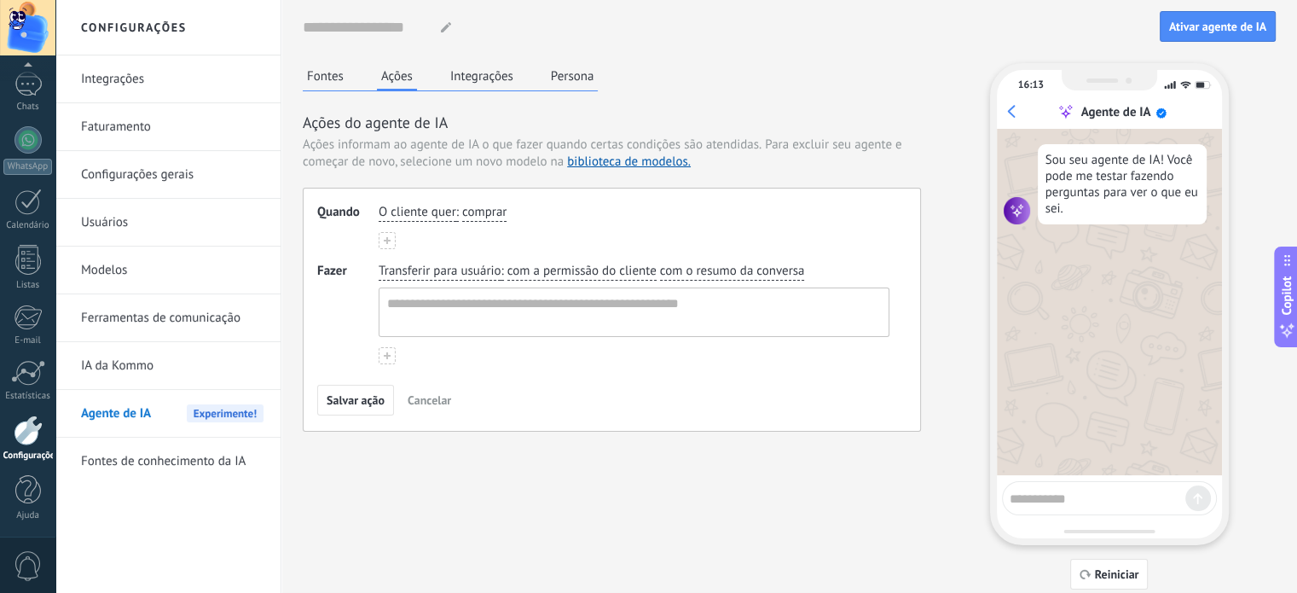
click at [406, 208] on span "O cliente quer" at bounding box center [418, 212] width 78 height 17
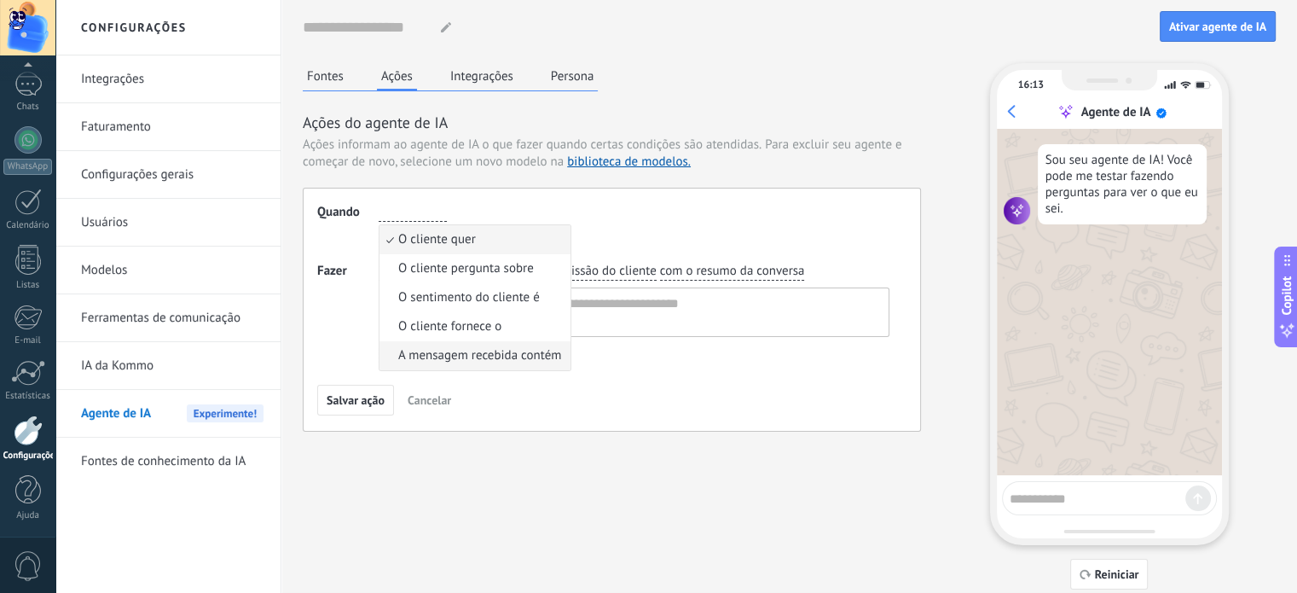
click at [519, 356] on span "A mensagem recebida contém" at bounding box center [479, 355] width 163 height 17
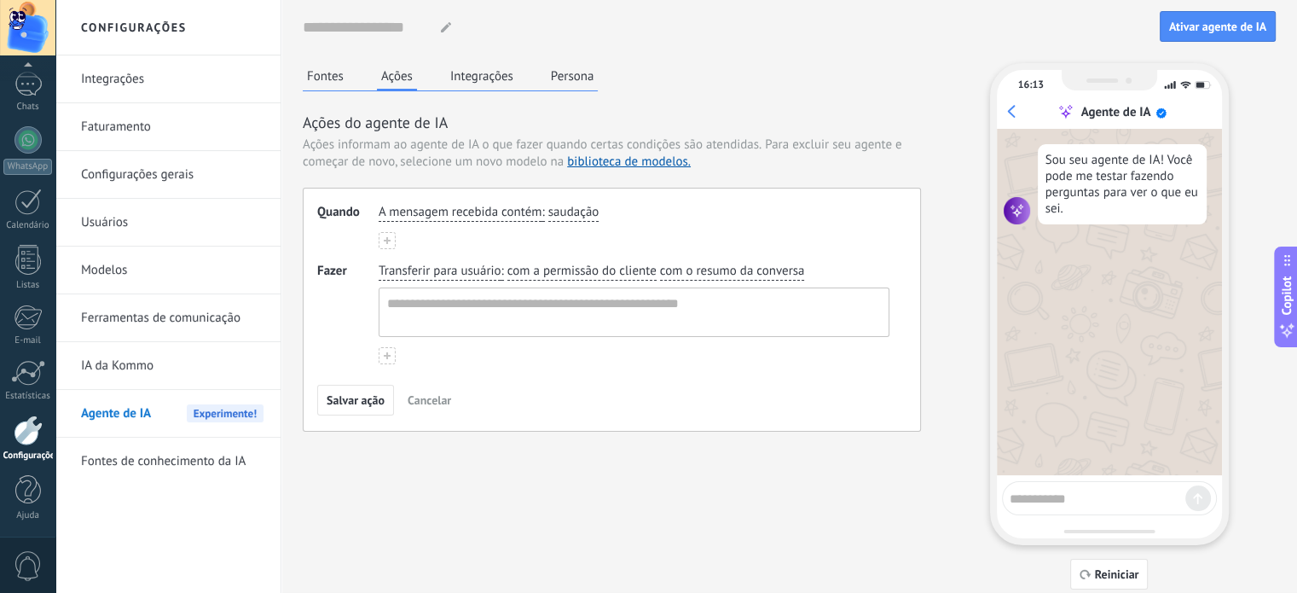
click at [391, 241] on button at bounding box center [387, 240] width 17 height 17
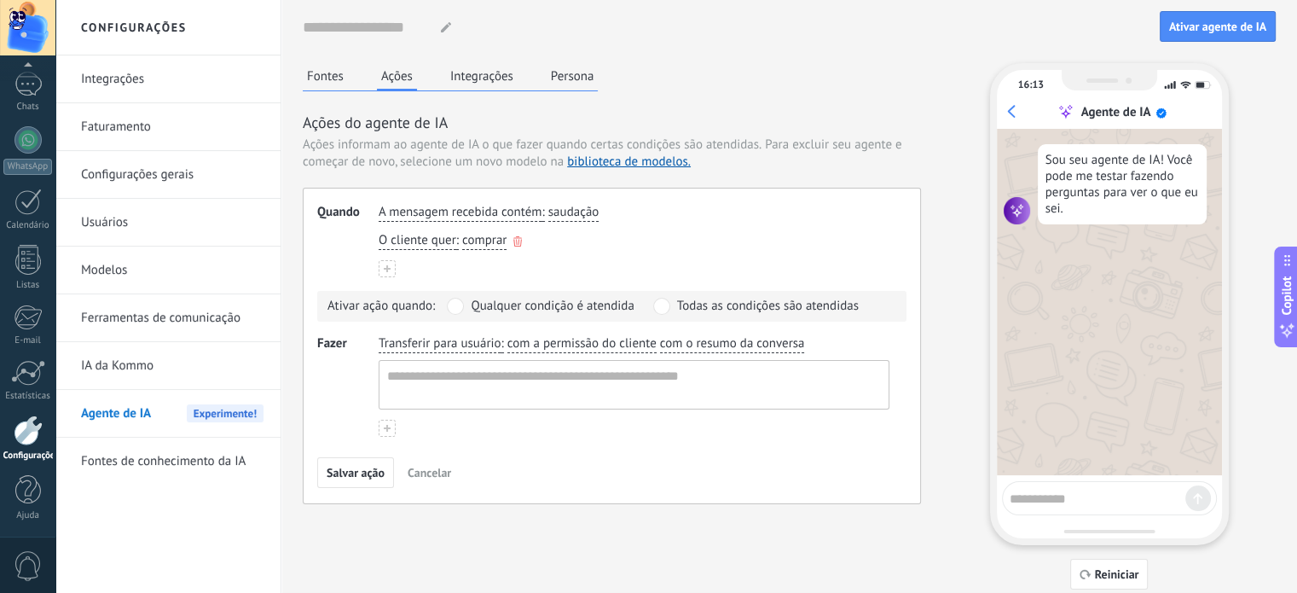
click at [425, 246] on span "O cliente quer" at bounding box center [418, 240] width 78 height 17
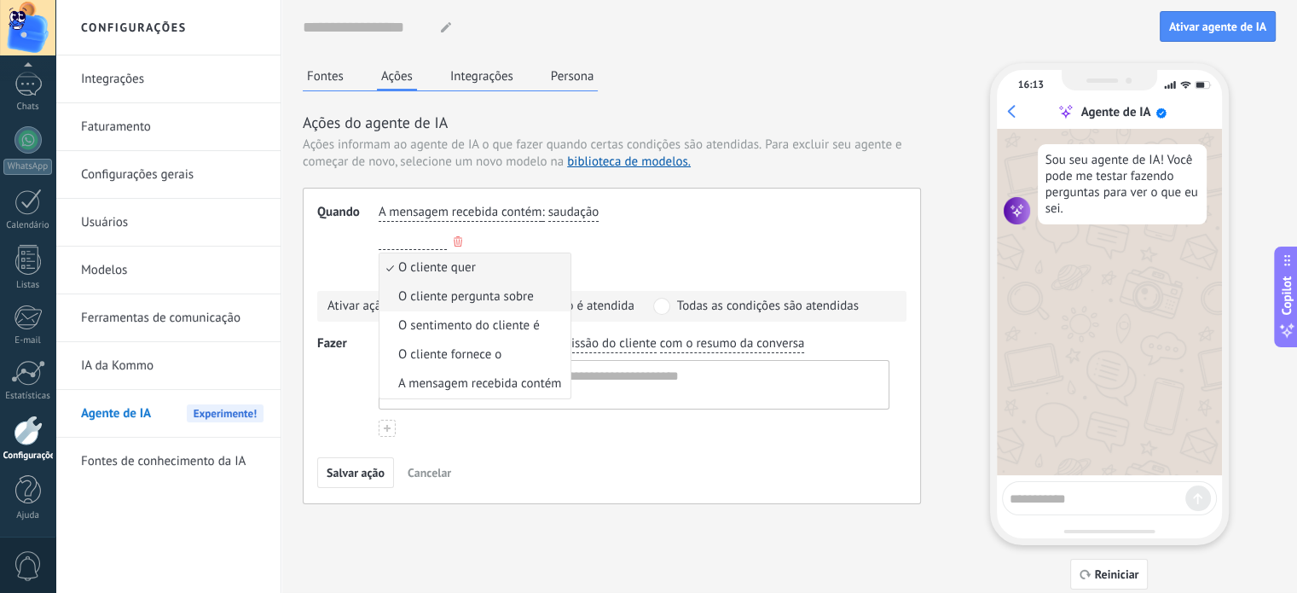
click at [470, 303] on span "O cliente pergunta sobre" at bounding box center [466, 296] width 136 height 17
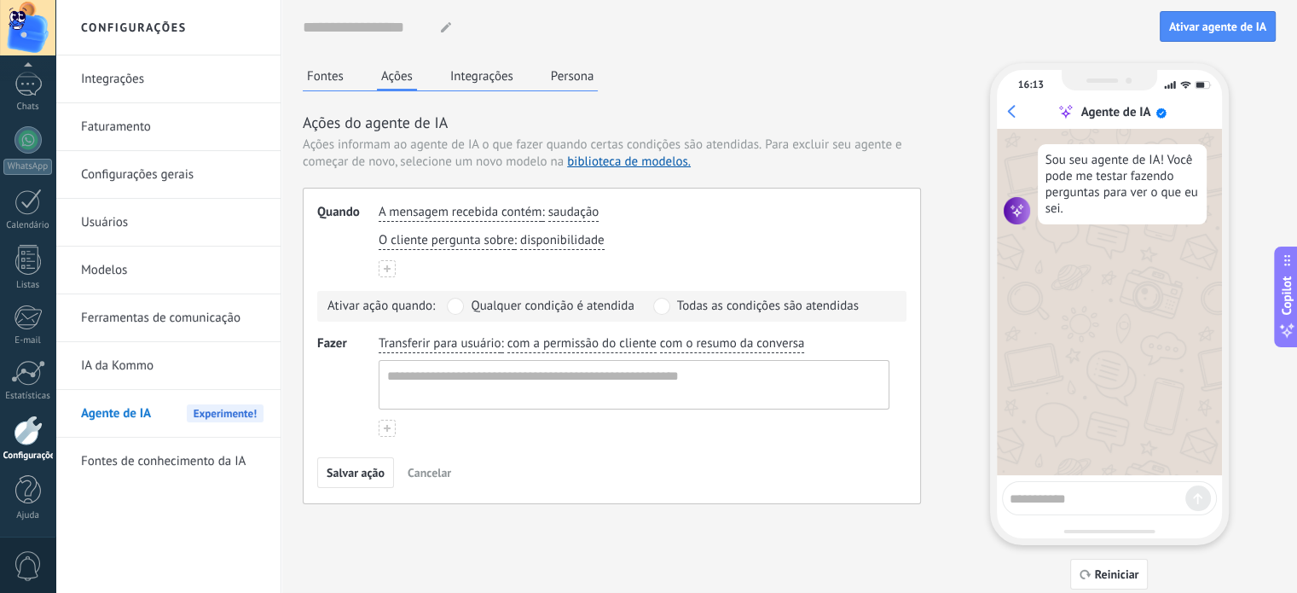
click at [486, 78] on button "Integrações" at bounding box center [482, 76] width 72 height 26
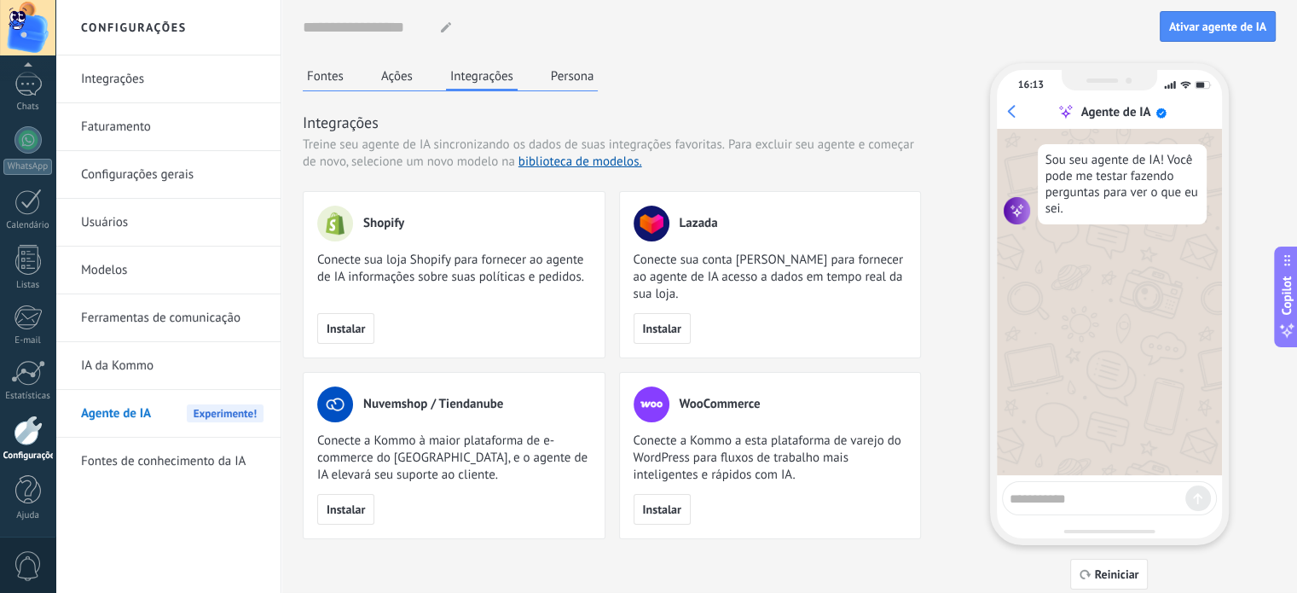
click at [574, 72] on button "Persona" at bounding box center [573, 76] width 52 height 26
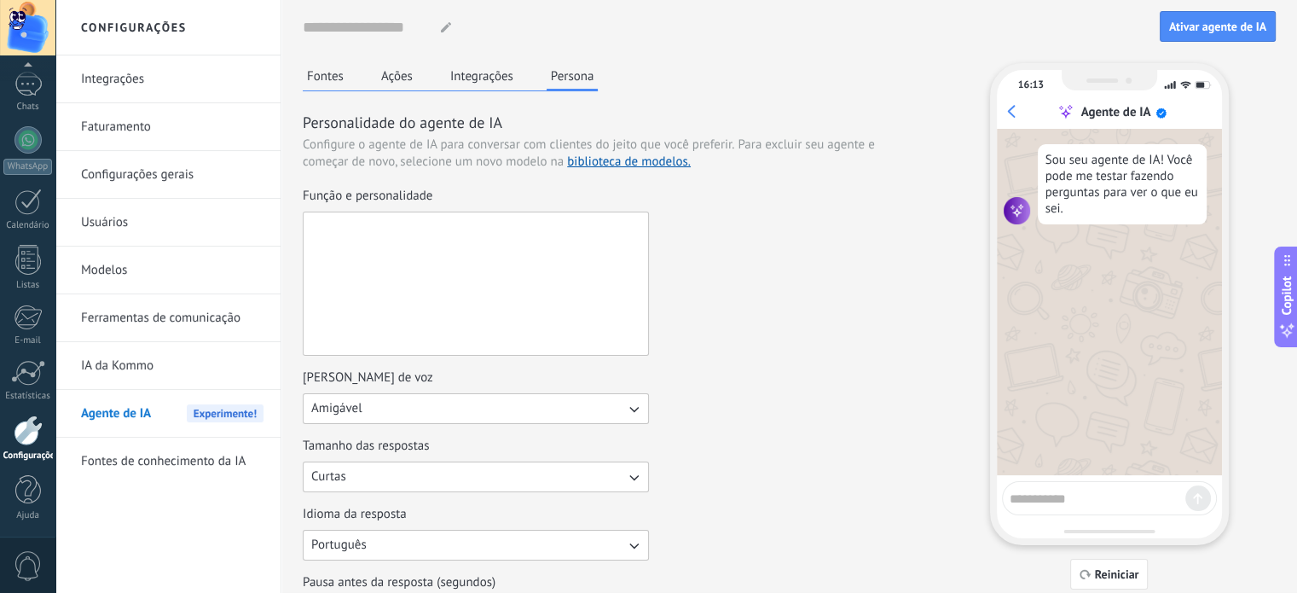
click at [462, 214] on textarea "Função e personalidade" at bounding box center [474, 283] width 341 height 142
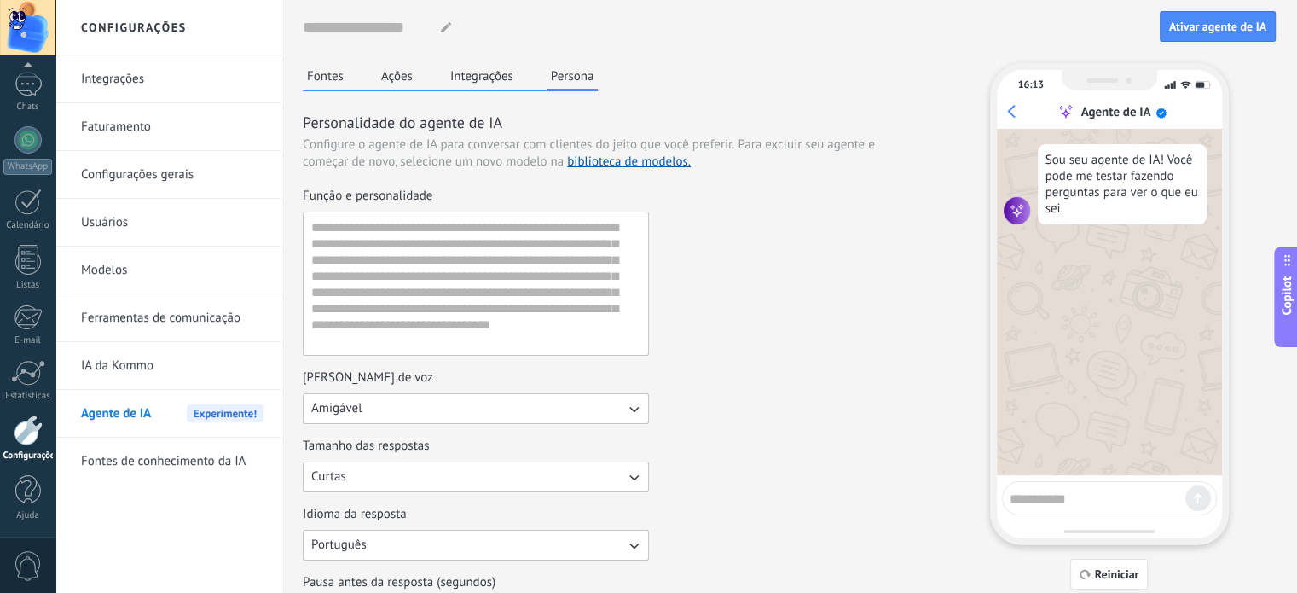
click at [683, 286] on div "Função e personalidade" at bounding box center [612, 272] width 618 height 168
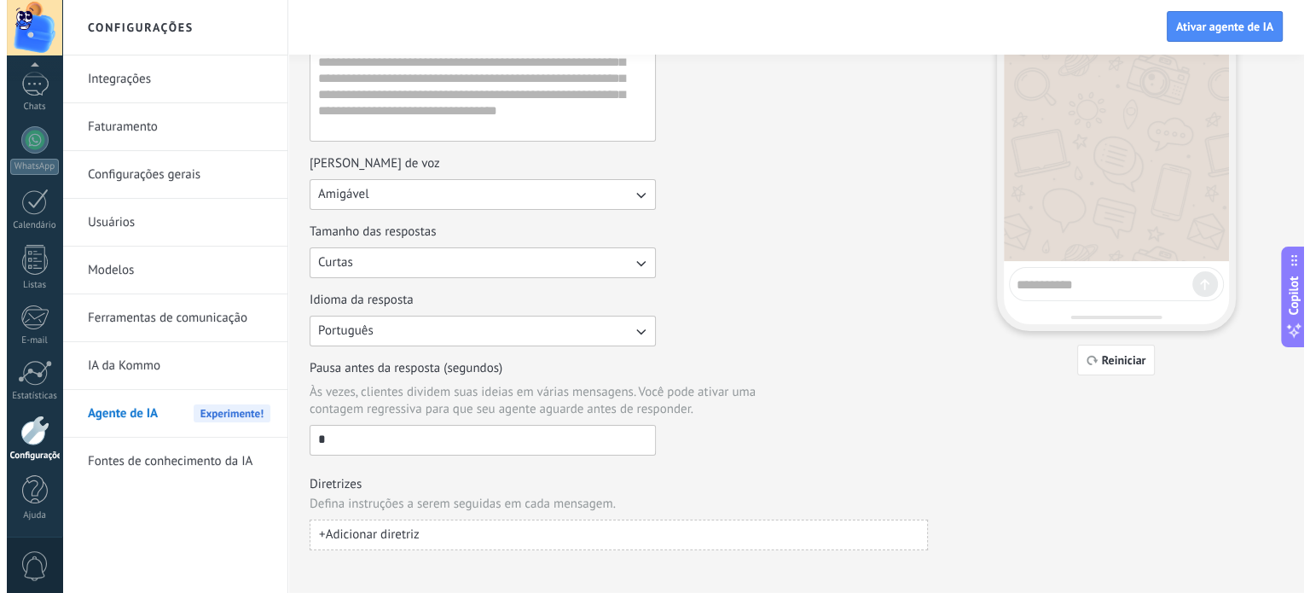
scroll to position [0, 0]
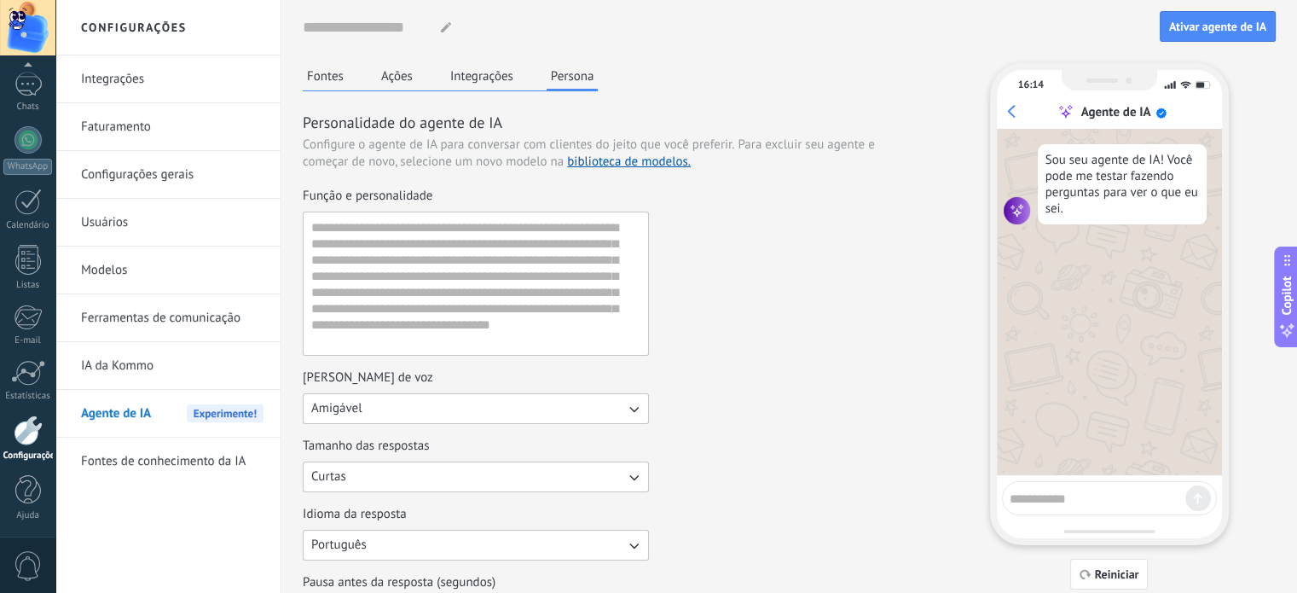
click at [125, 369] on link "IA da Kommo" at bounding box center [172, 366] width 182 height 48
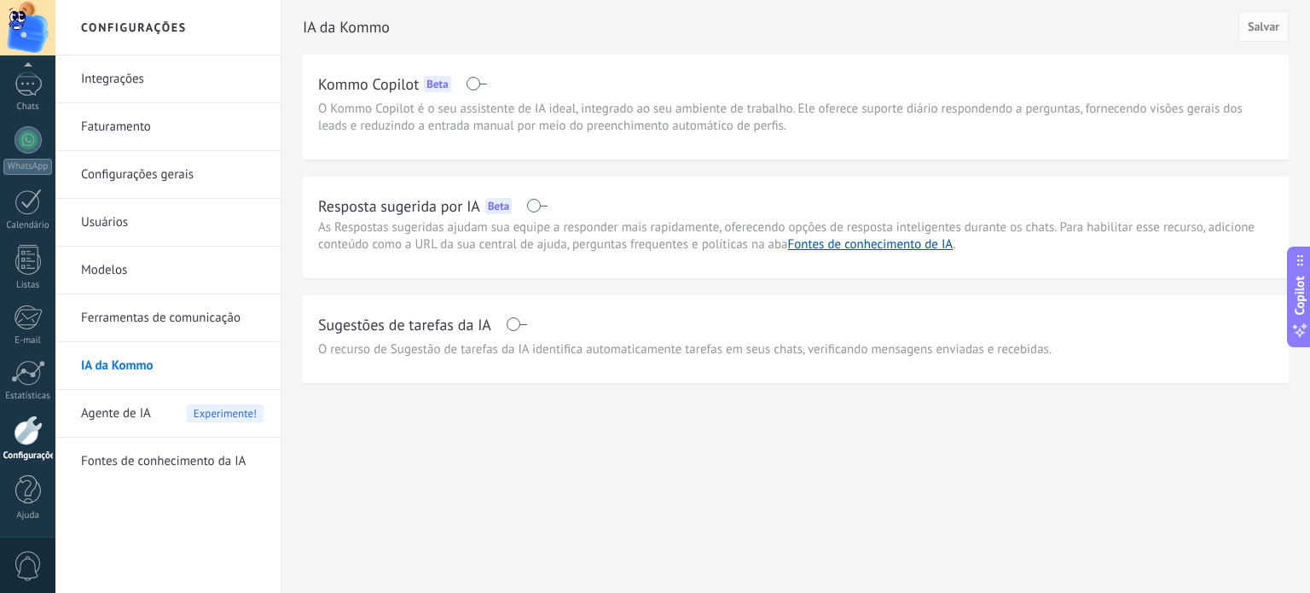
click at [152, 332] on link "Ferramentas de comunicação" at bounding box center [172, 318] width 182 height 48
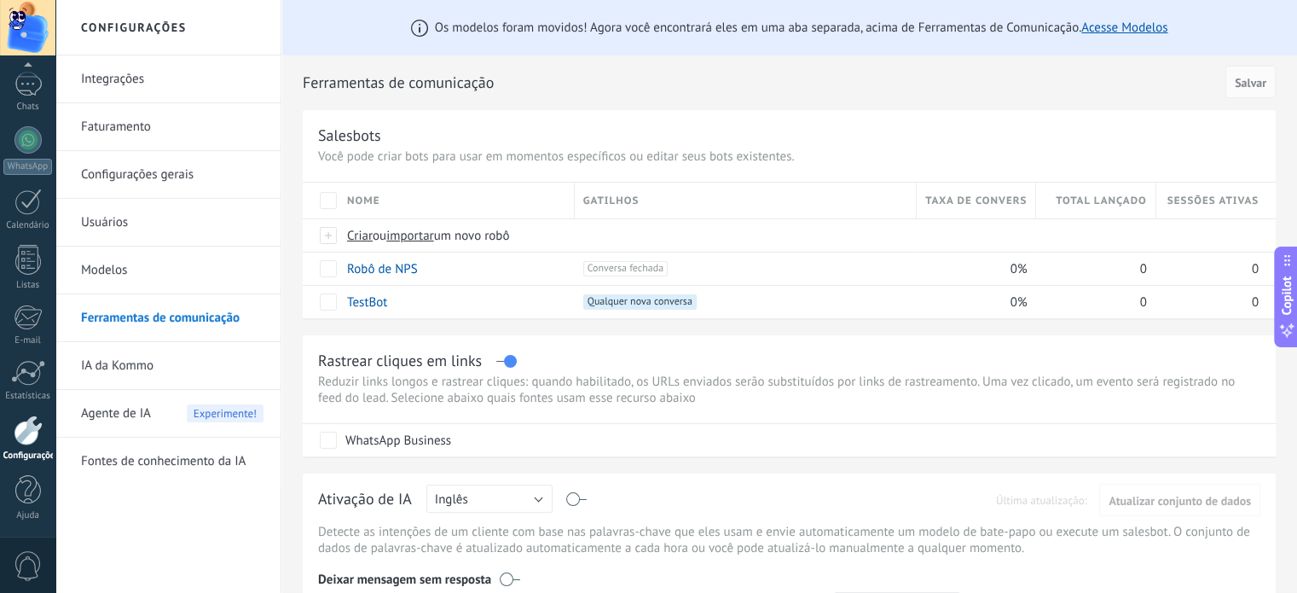
click at [130, 269] on link "Modelos" at bounding box center [172, 270] width 182 height 48
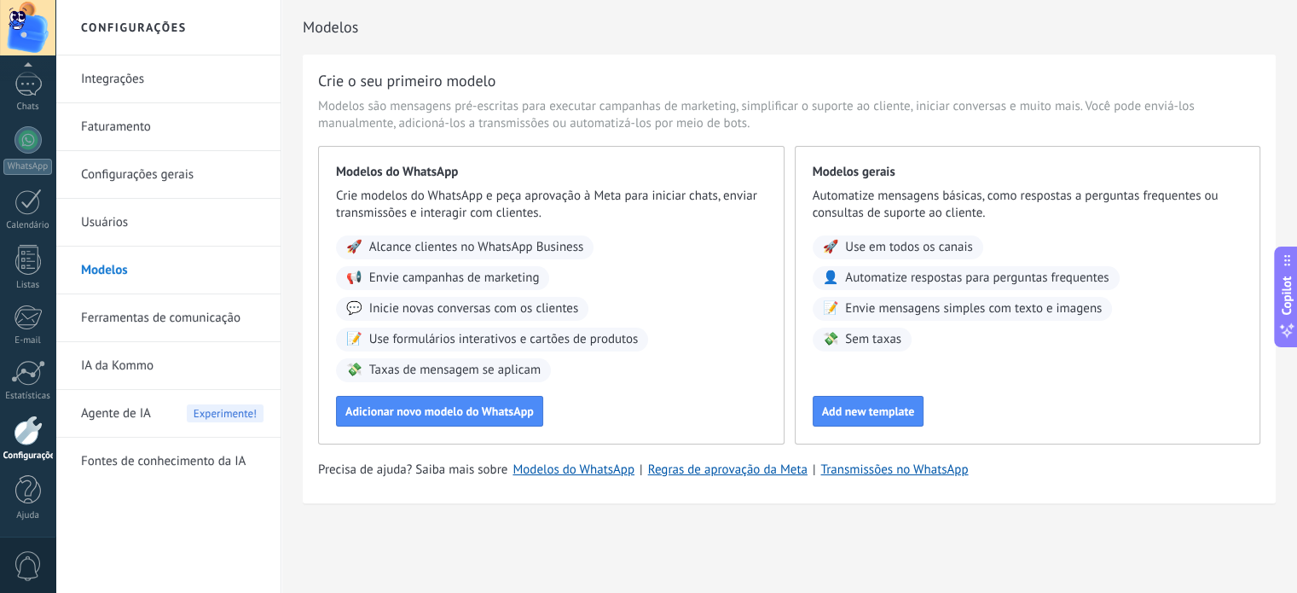
click at [130, 226] on link "Usuários" at bounding box center [172, 223] width 182 height 48
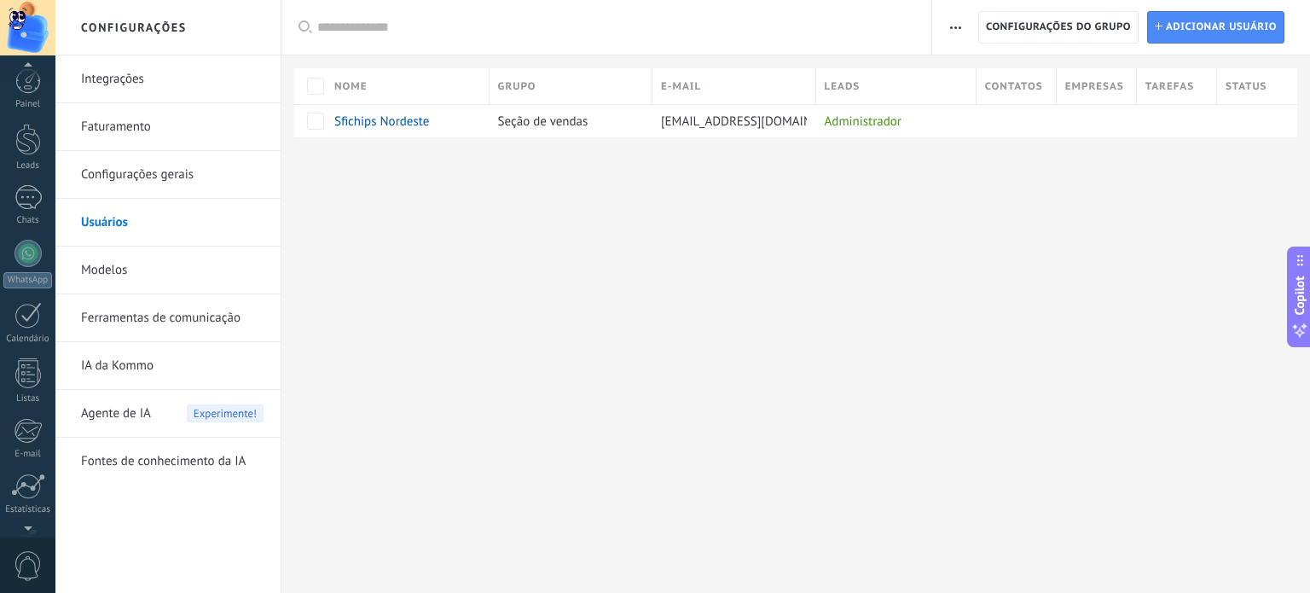
click at [29, 61] on div "© 2025 Todos direitos reservados | Termos de uso Fale Conosco Conta Sfichips No…" at bounding box center [27, 296] width 55 height 593
click at [31, 105] on div "Painel" at bounding box center [27, 106] width 49 height 11
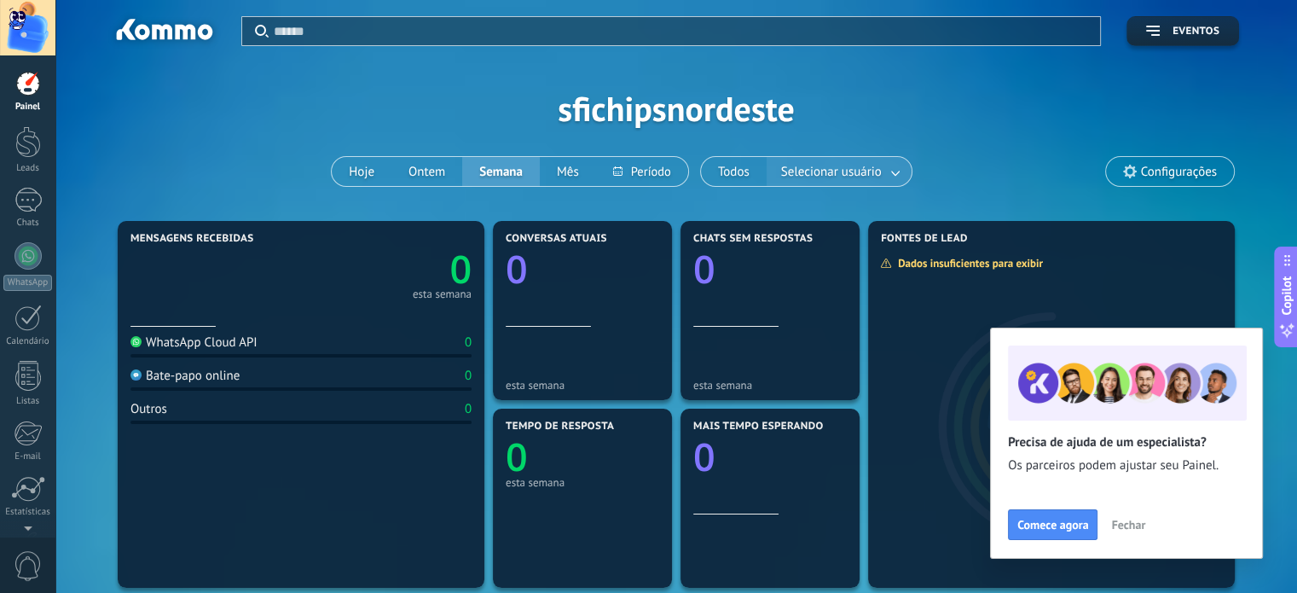
click at [900, 168] on link at bounding box center [896, 172] width 31 height 28
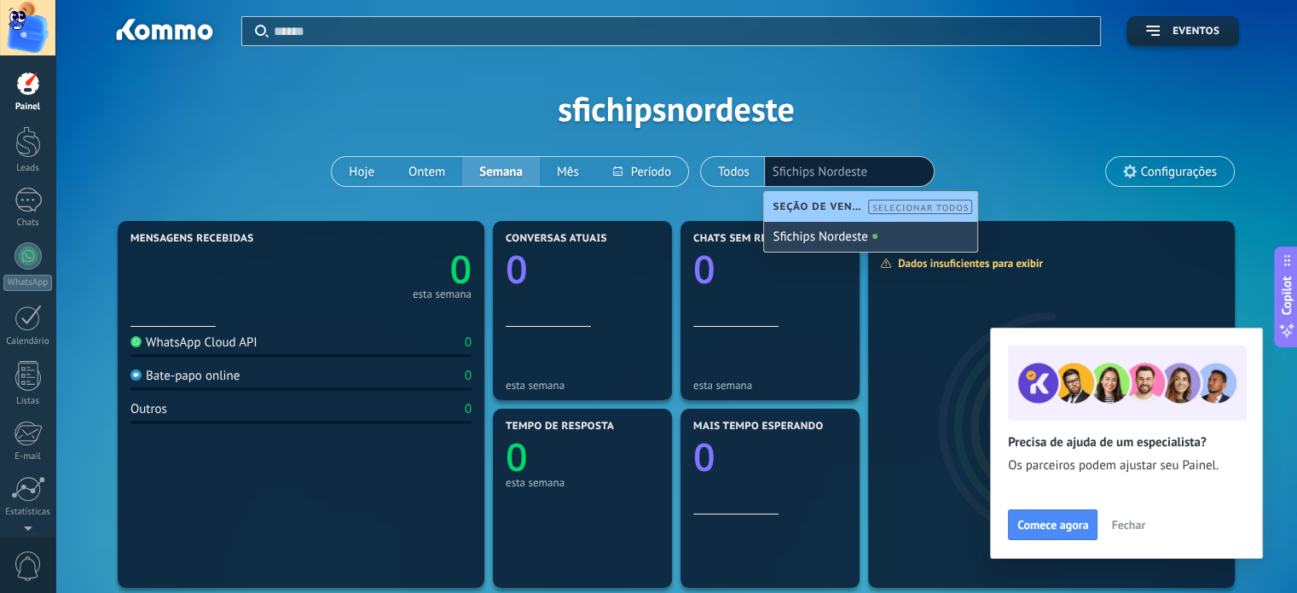
click at [851, 229] on div "Sfichips Nordeste" at bounding box center [870, 237] width 213 height 30
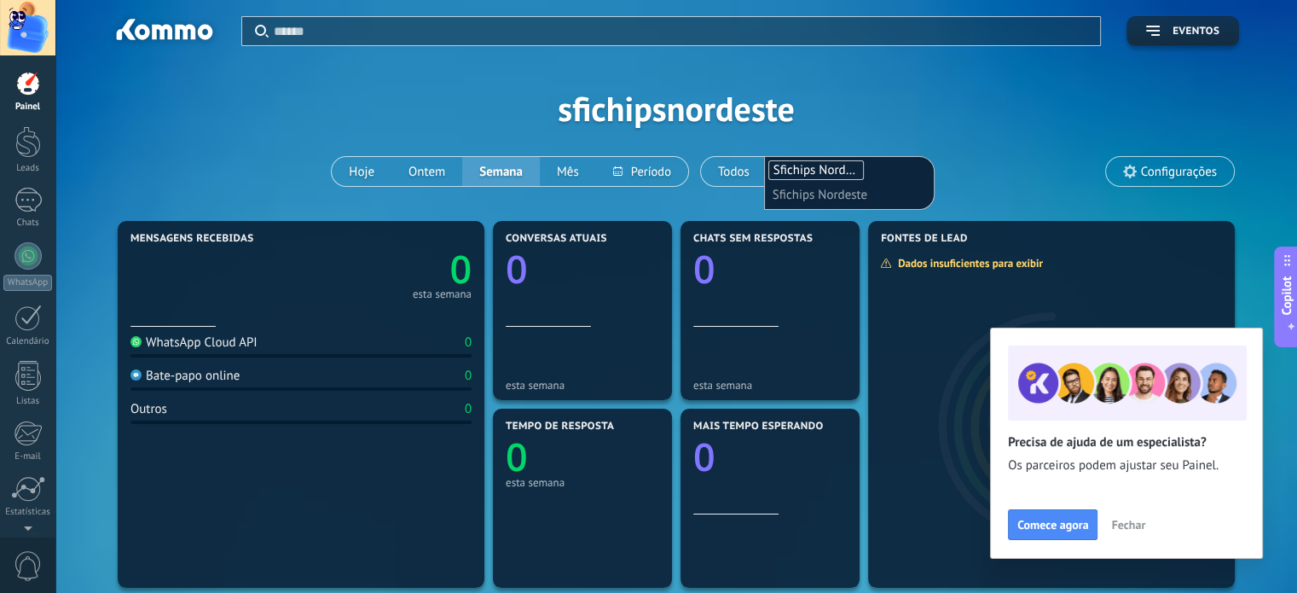
click at [969, 179] on div "Aplicar Eventos sfichipsnordeste Hoje Ontem Semana Mês Todos Selecionar usuário…" at bounding box center [676, 108] width 1190 height 217
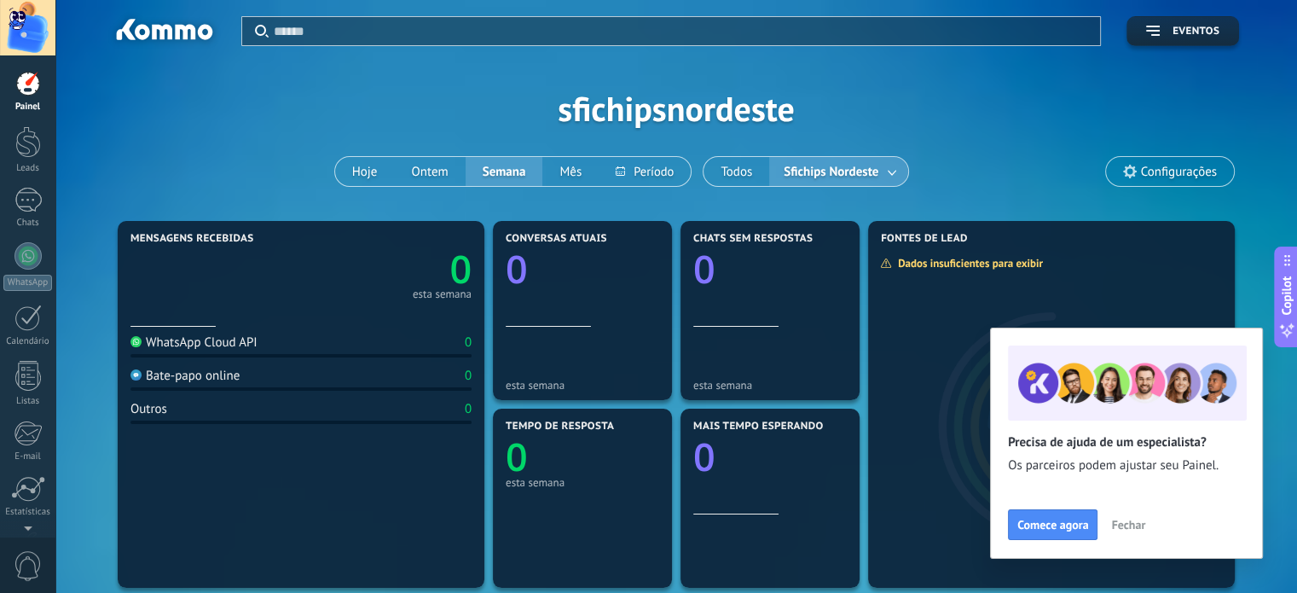
click at [1118, 526] on span "Fechar" at bounding box center [1128, 524] width 34 height 12
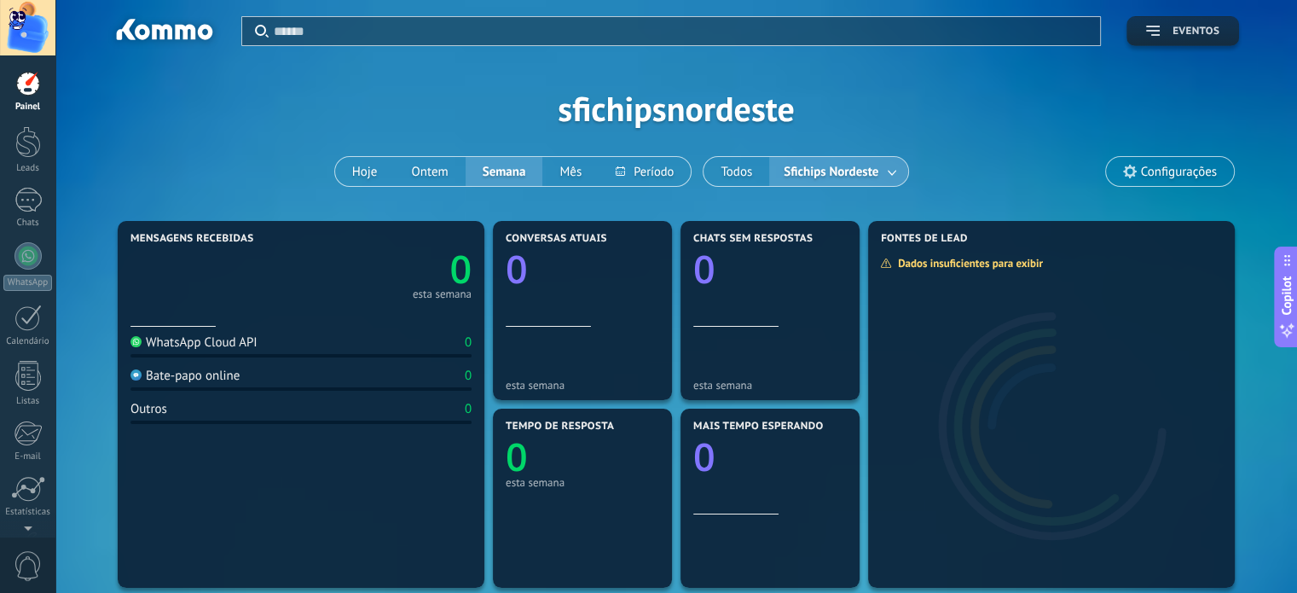
click at [1175, 37] on span "Eventos" at bounding box center [1195, 32] width 47 height 12
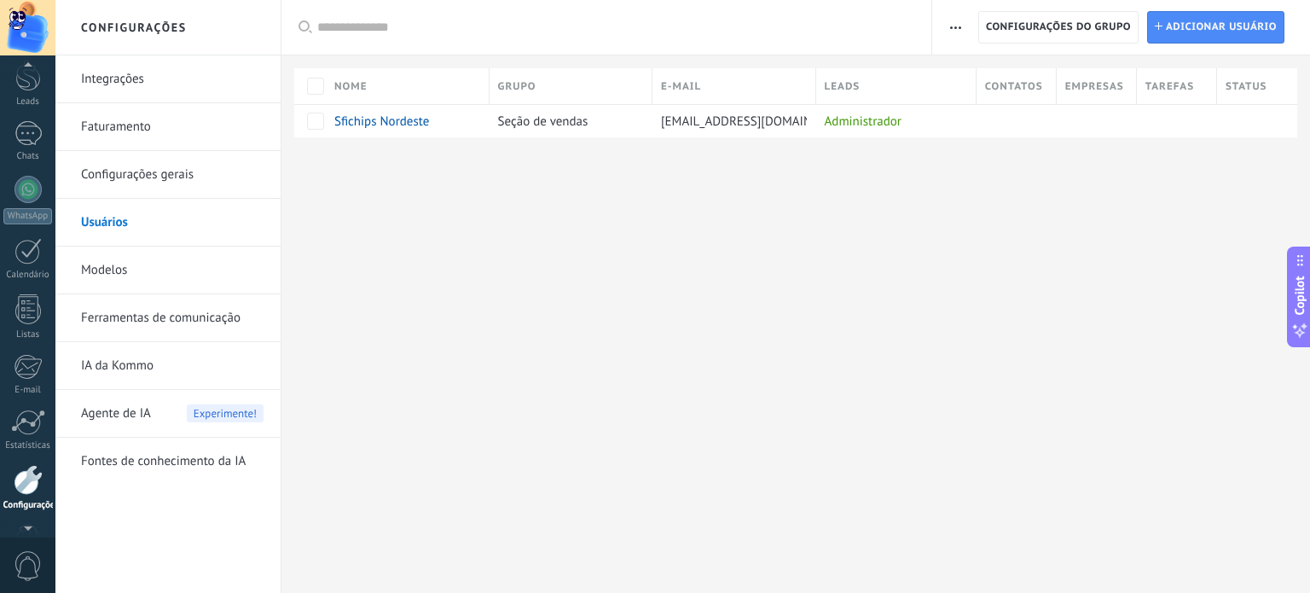
scroll to position [116, 0]
click at [94, 125] on link "Faturamento" at bounding box center [172, 127] width 182 height 48
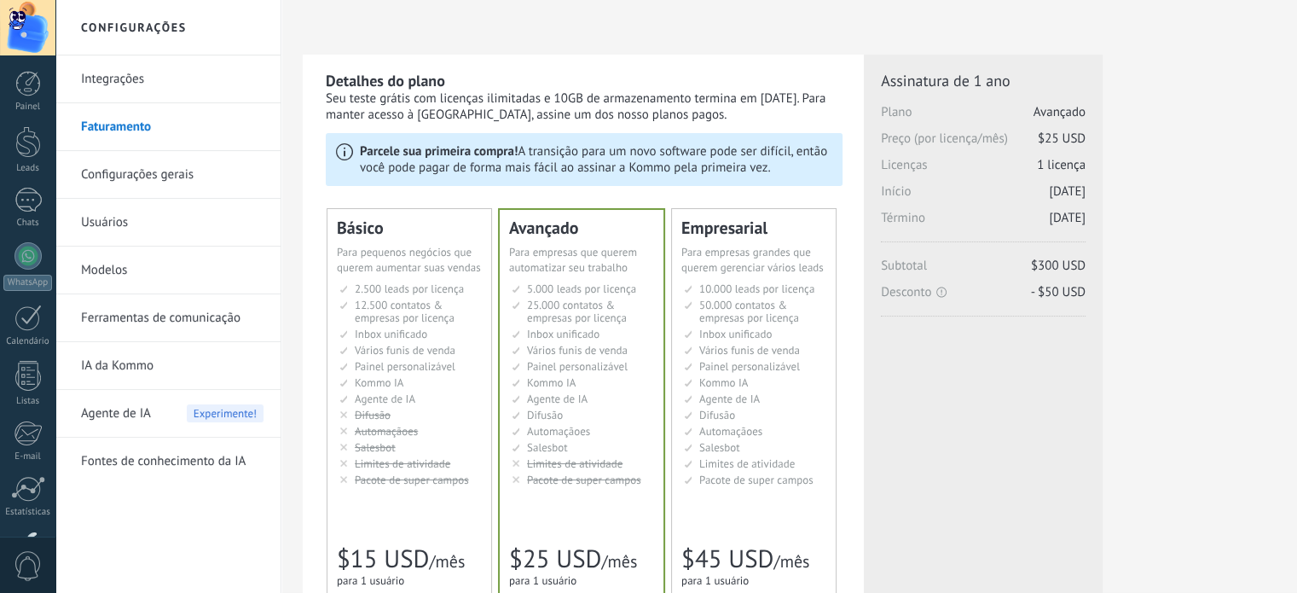
click at [108, 78] on link "Integrações" at bounding box center [172, 79] width 182 height 48
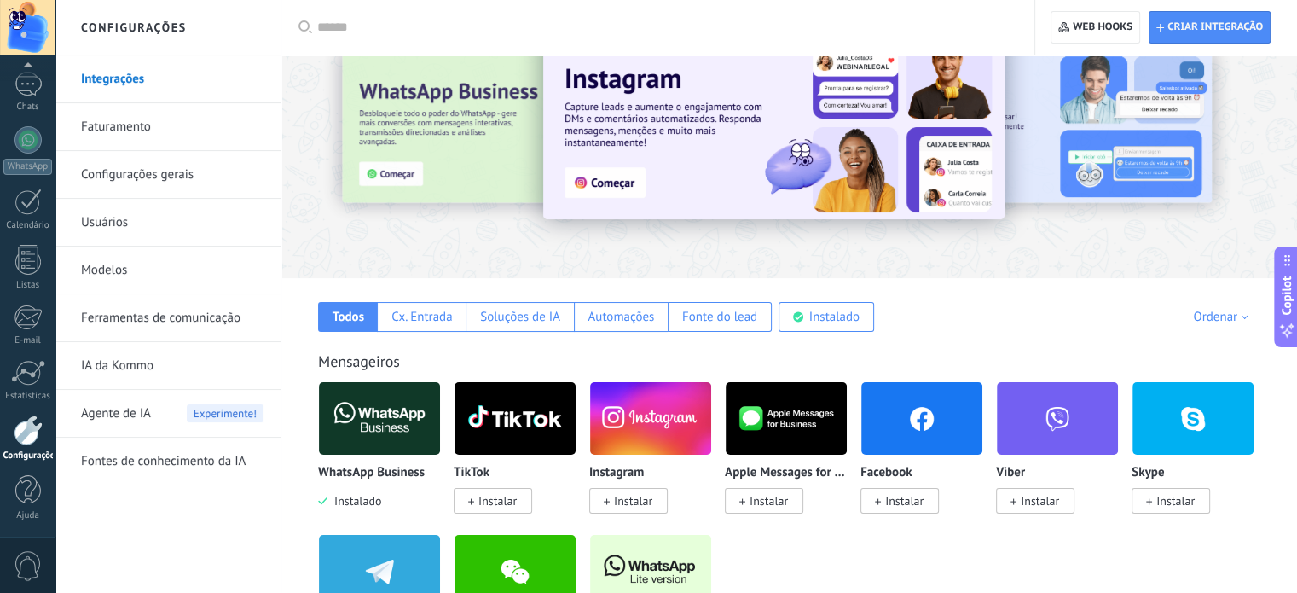
scroll to position [171, 0]
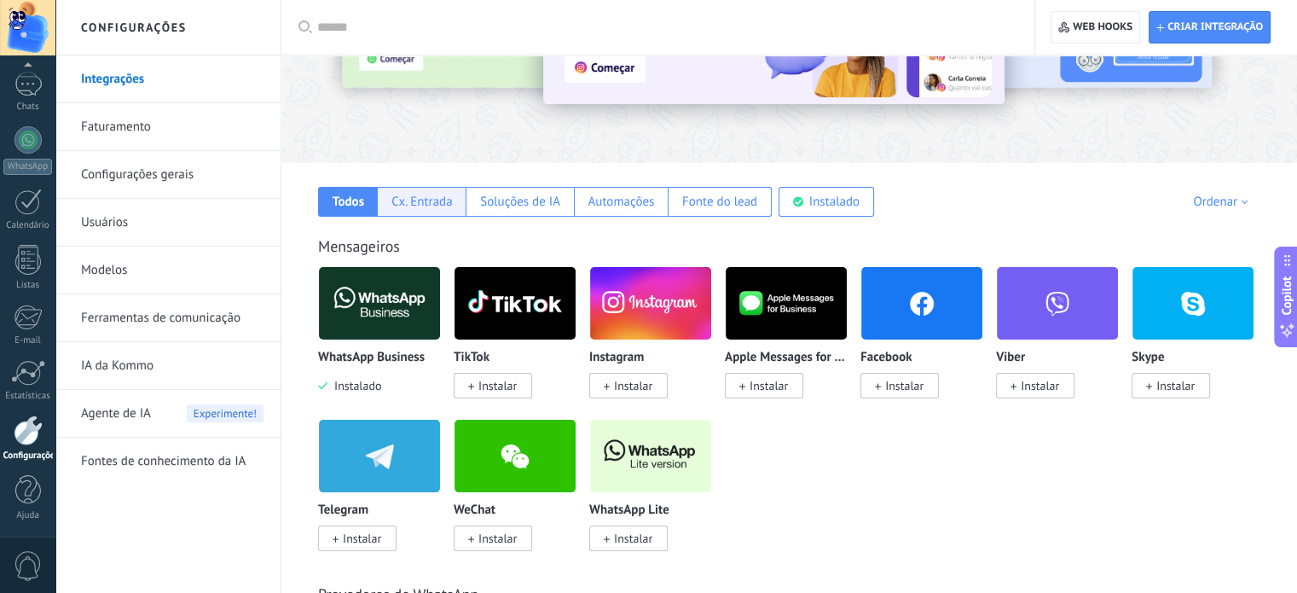
click at [430, 192] on div "Cx. Entrada" at bounding box center [421, 202] width 89 height 30
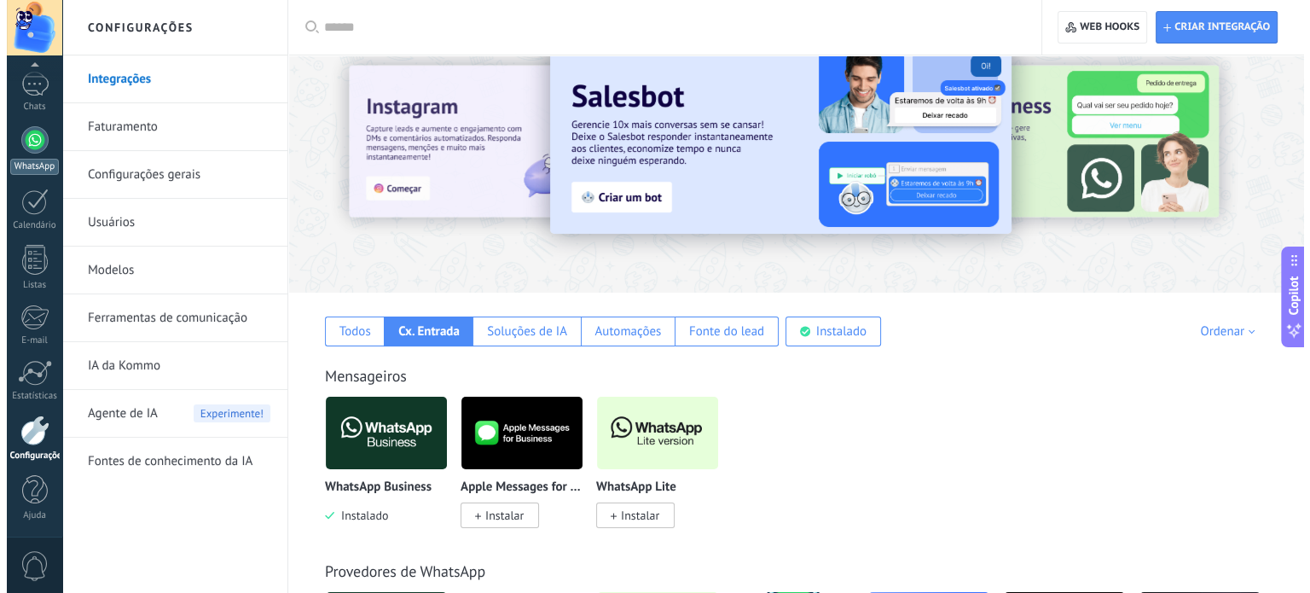
scroll to position [0, 0]
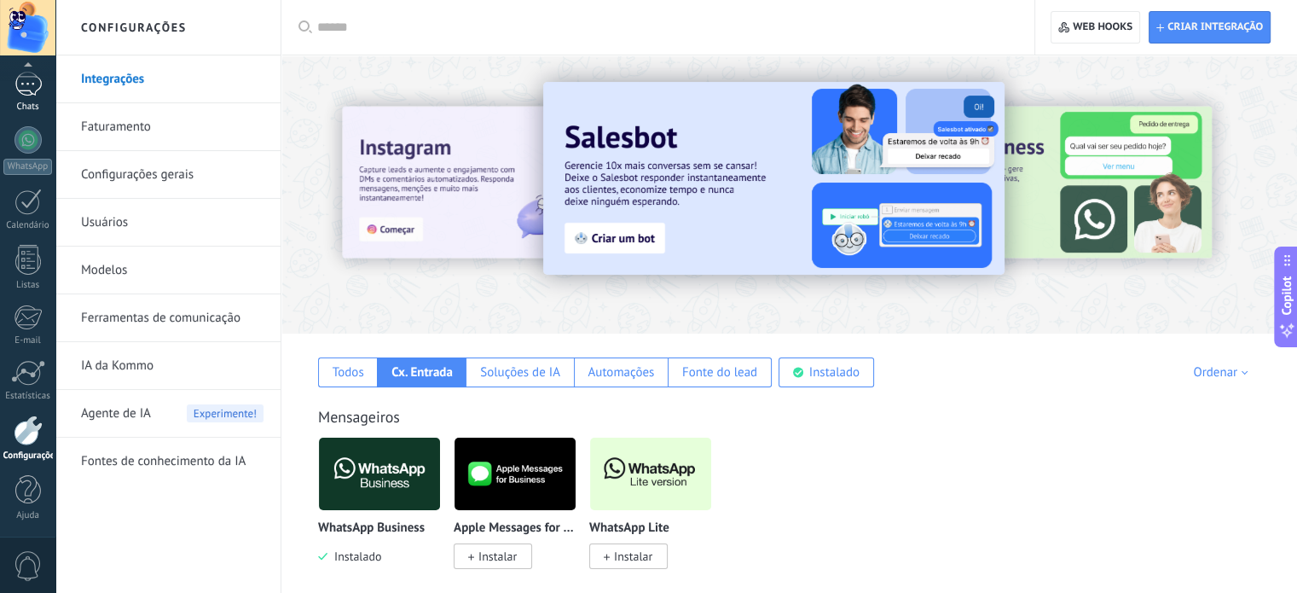
click at [20, 94] on div at bounding box center [27, 84] width 27 height 25
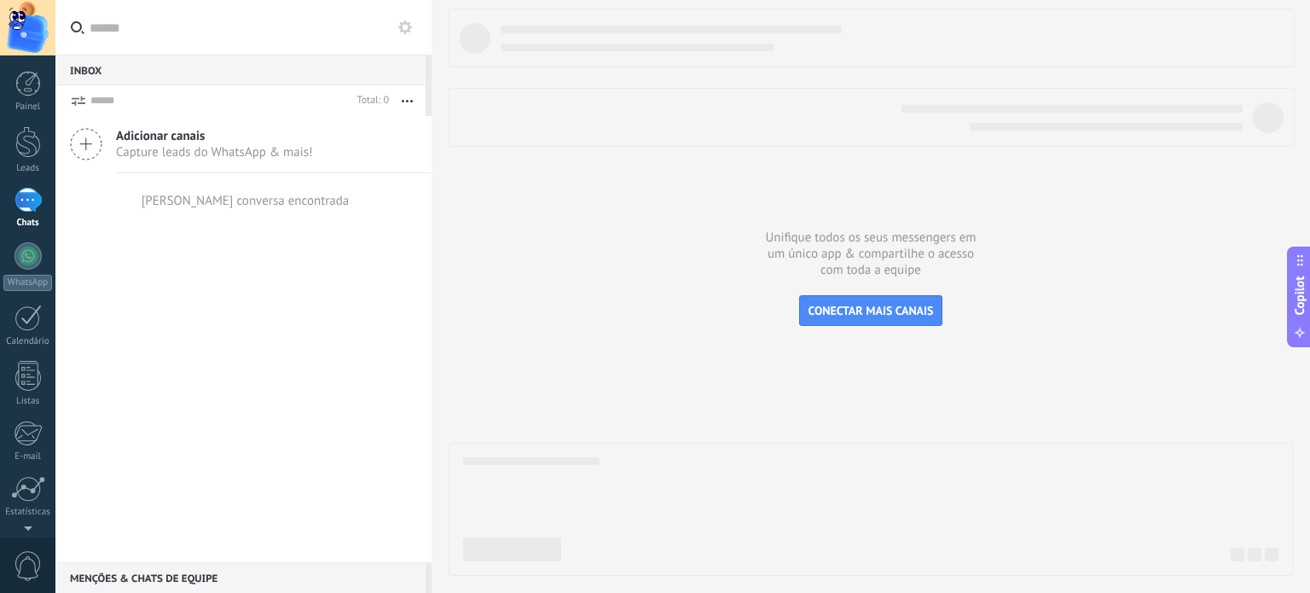
click at [20, 97] on link "Painel" at bounding box center [27, 92] width 55 height 42
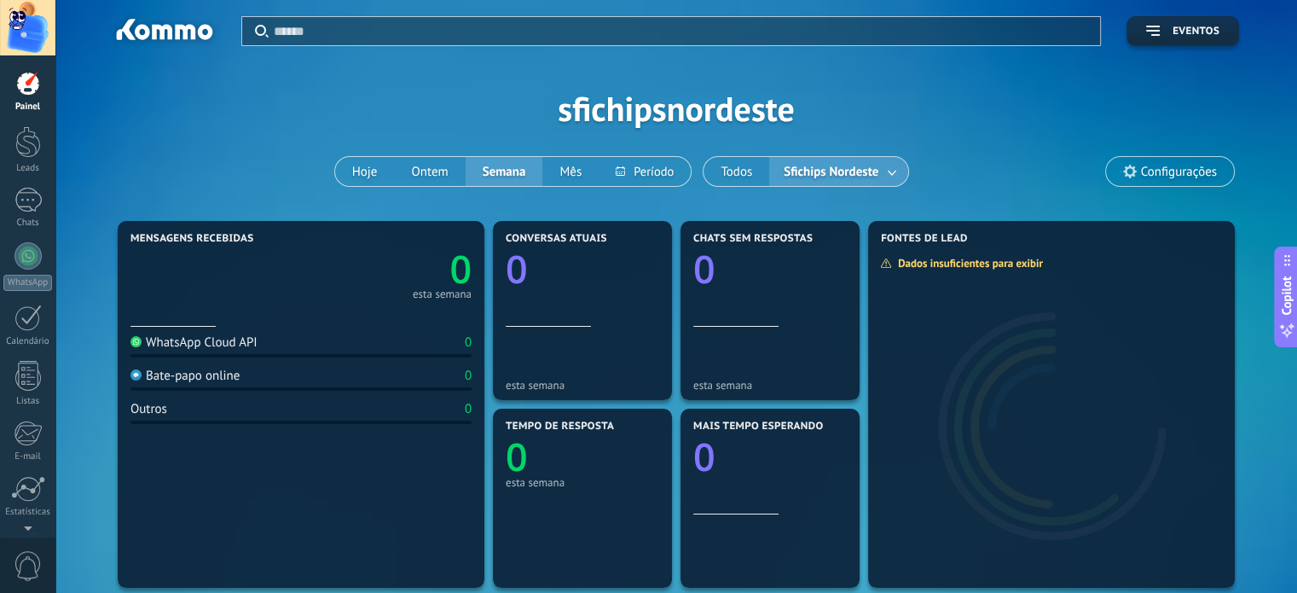
click at [24, 29] on div at bounding box center [27, 27] width 55 height 55
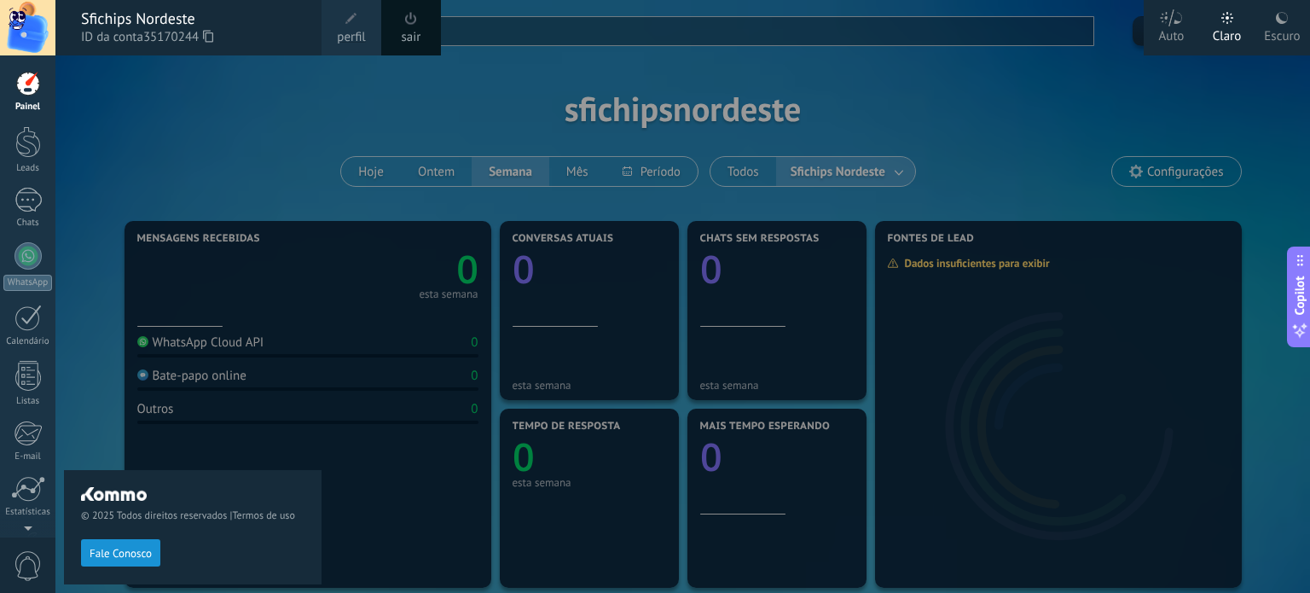
click at [30, 27] on div at bounding box center [27, 27] width 55 height 55
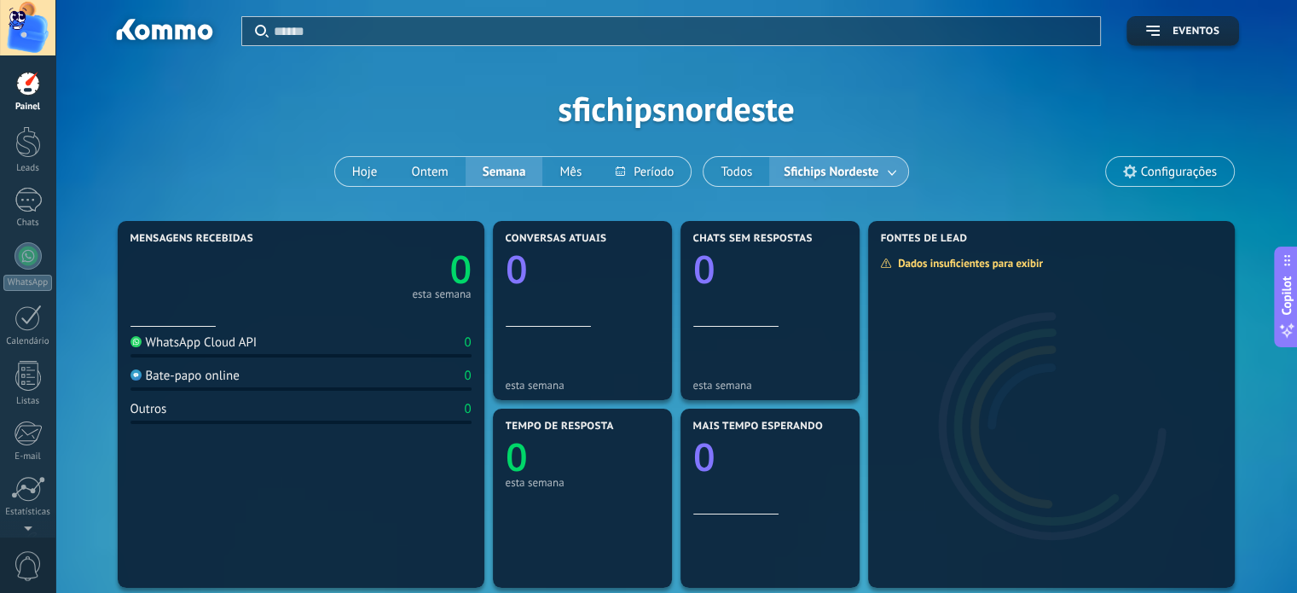
click at [34, 32] on div at bounding box center [27, 27] width 55 height 55
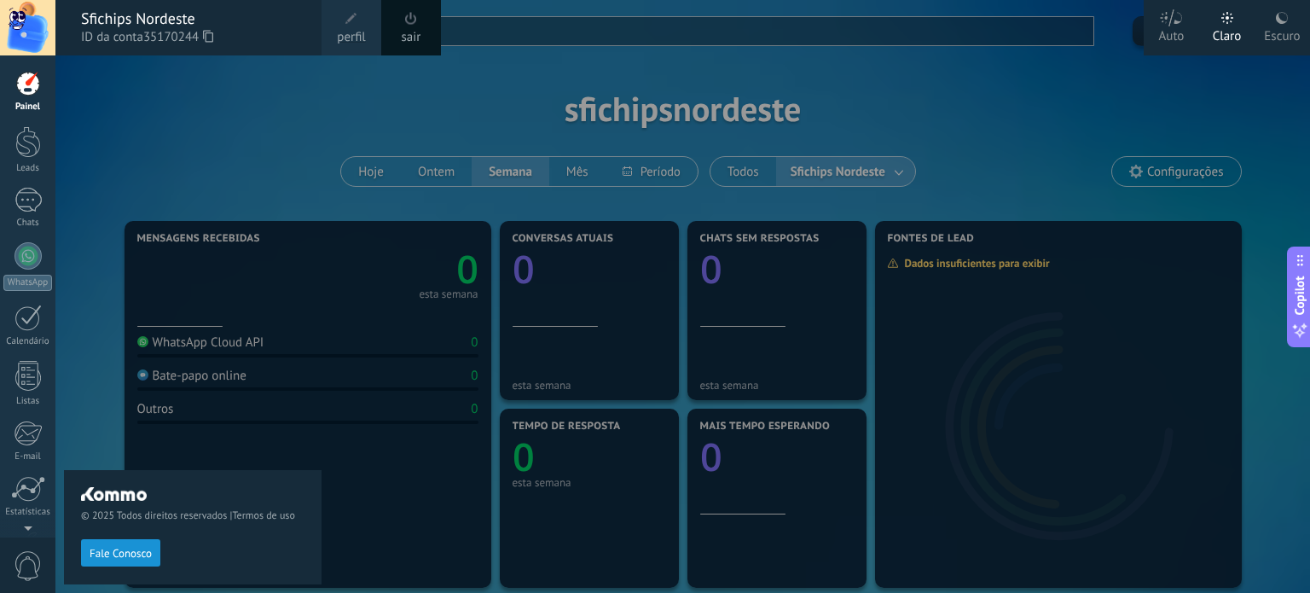
click at [1272, 16] on div "Escuro" at bounding box center [1282, 33] width 36 height 44
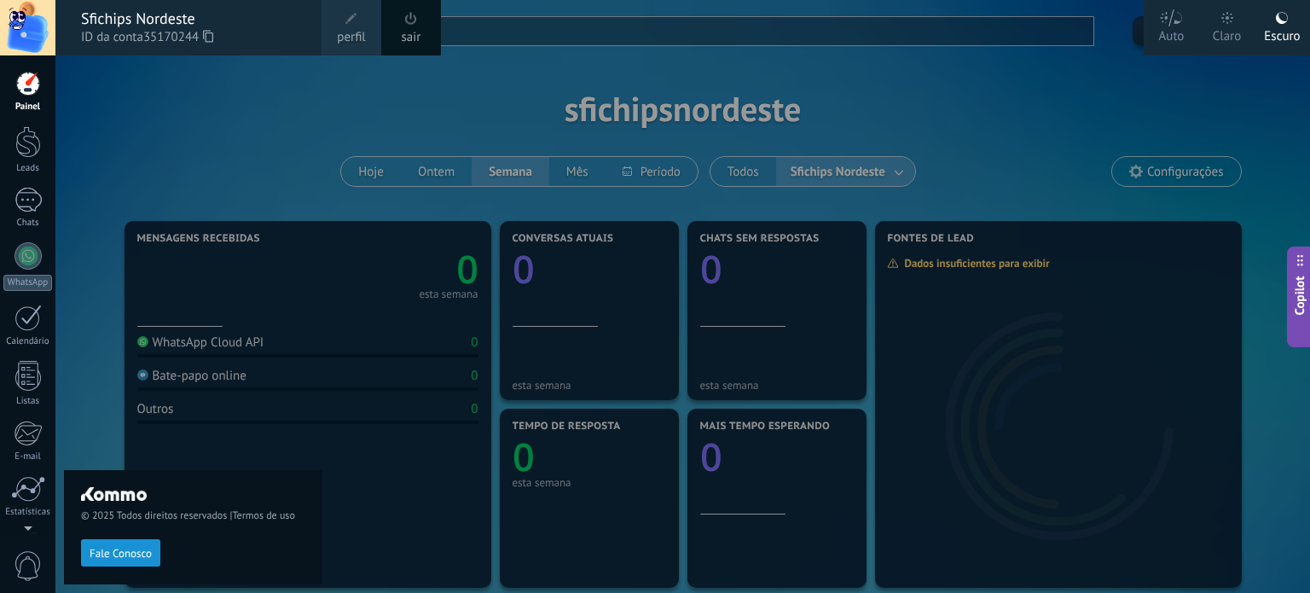
click at [78, 280] on div "© 2025 Todos direitos reservados | Termos de uso Fale Conosco" at bounding box center [193, 323] width 258 height 537
click at [12, 142] on link "Leads" at bounding box center [27, 150] width 55 height 48
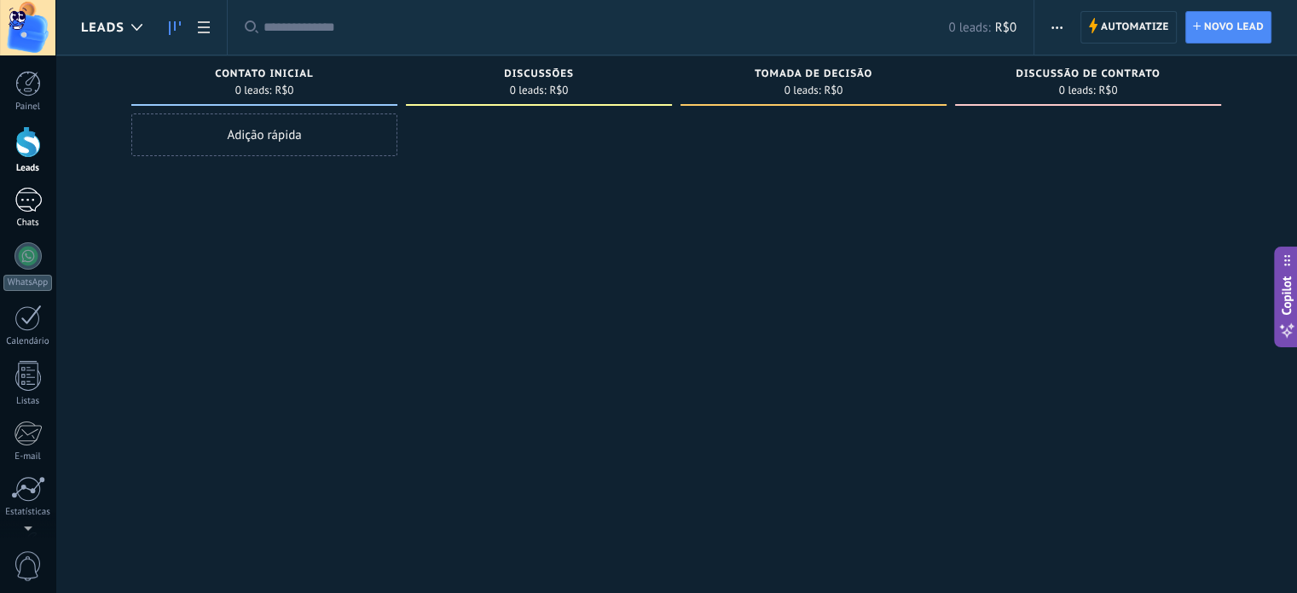
click at [32, 211] on div at bounding box center [27, 200] width 27 height 25
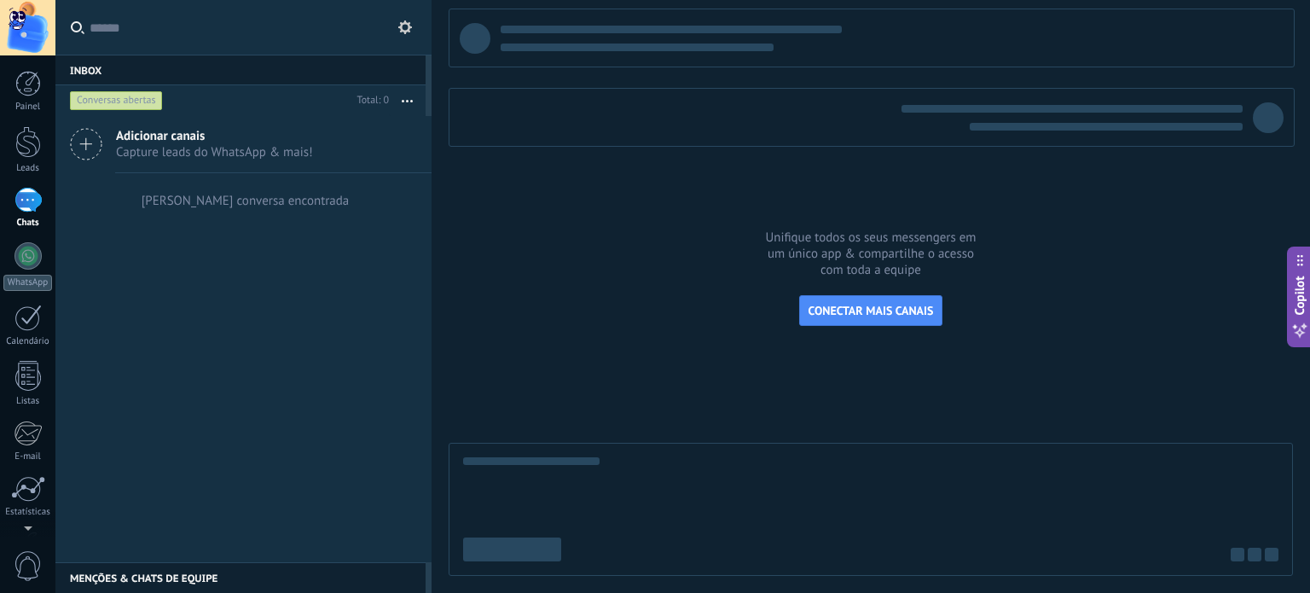
click at [107, 148] on div "Adicionar canais Capture leads do WhatsApp & mais!" at bounding box center [243, 144] width 376 height 57
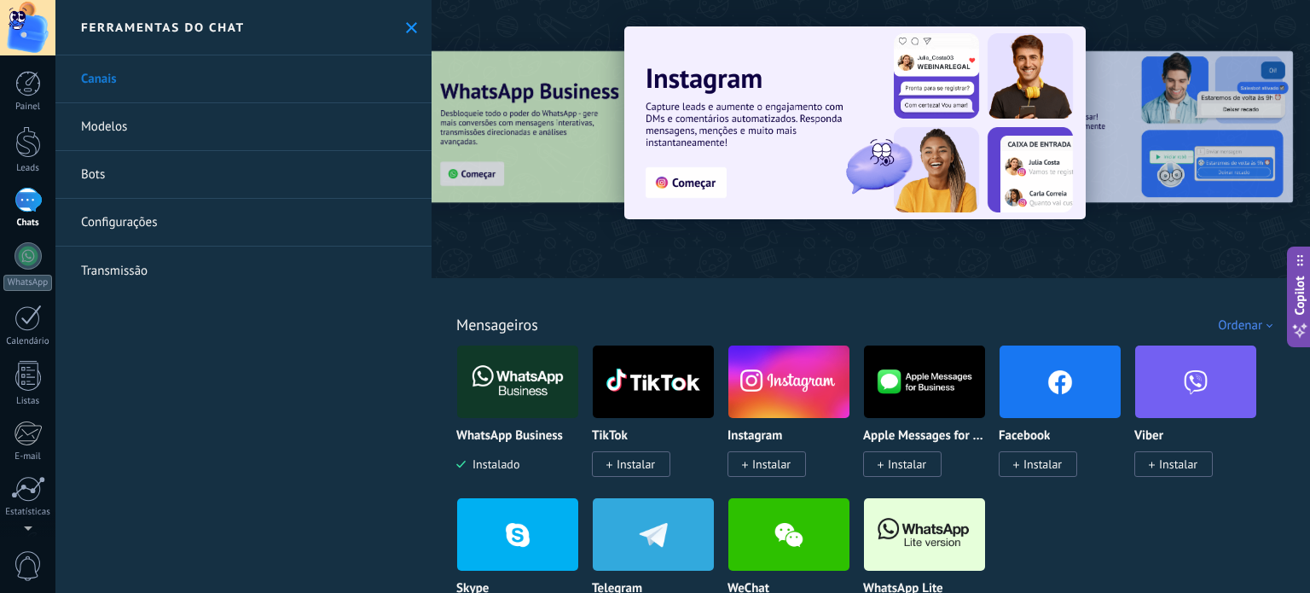
click at [500, 397] on img at bounding box center [517, 381] width 121 height 83
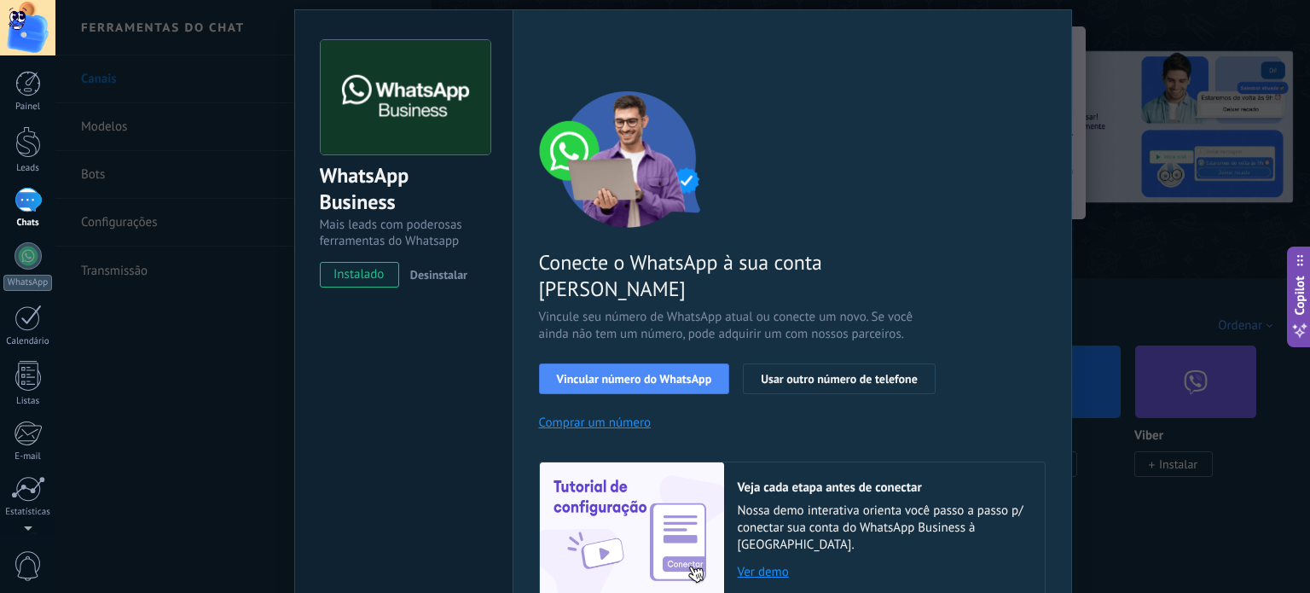
scroll to position [151, 0]
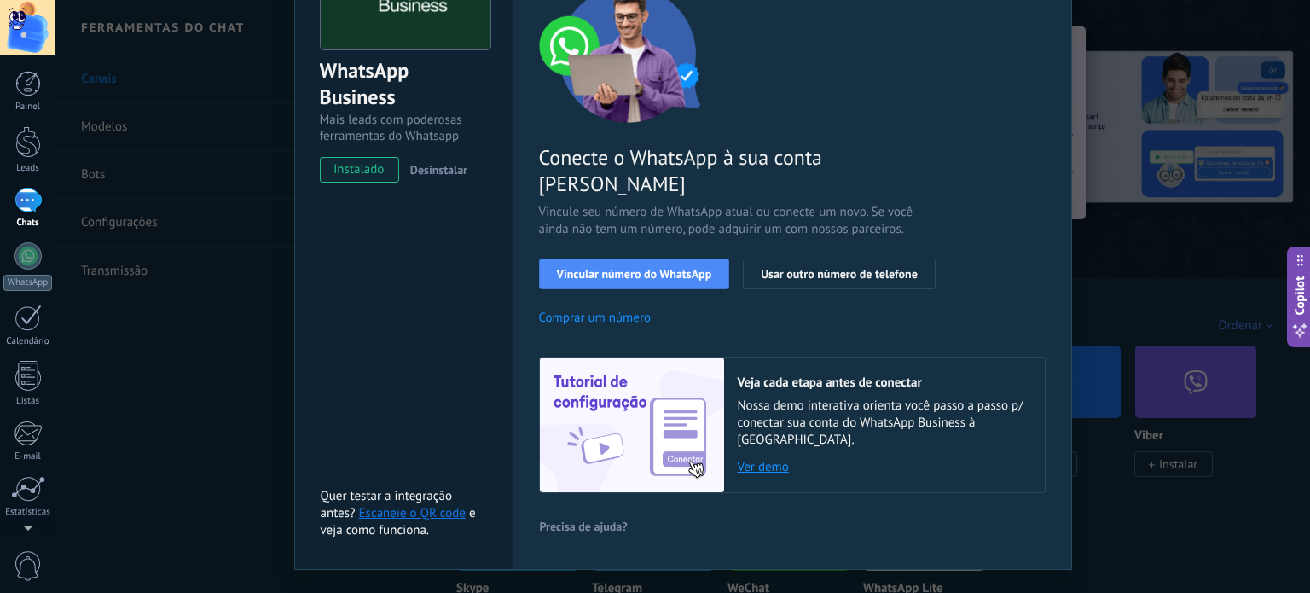
click at [119, 425] on div "WhatsApp Business Mais leads com poderosas ferramentas do Whatsapp instalado De…" at bounding box center [682, 296] width 1254 height 593
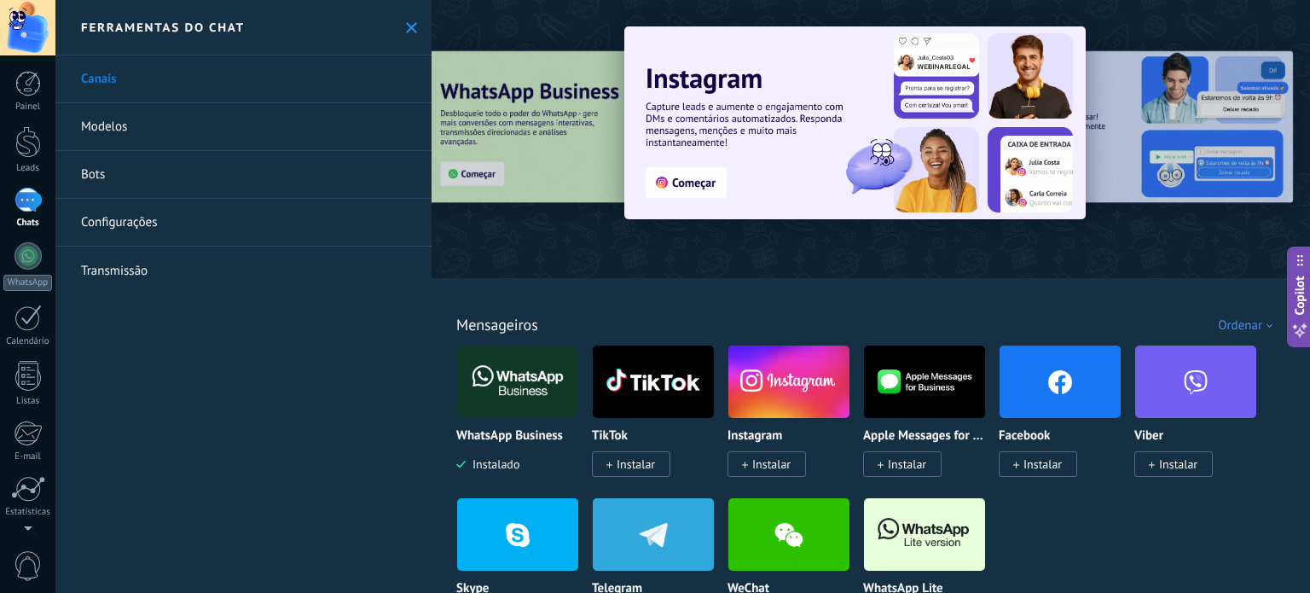
scroll to position [0, 0]
click at [125, 127] on link "Modelos" at bounding box center [243, 127] width 376 height 48
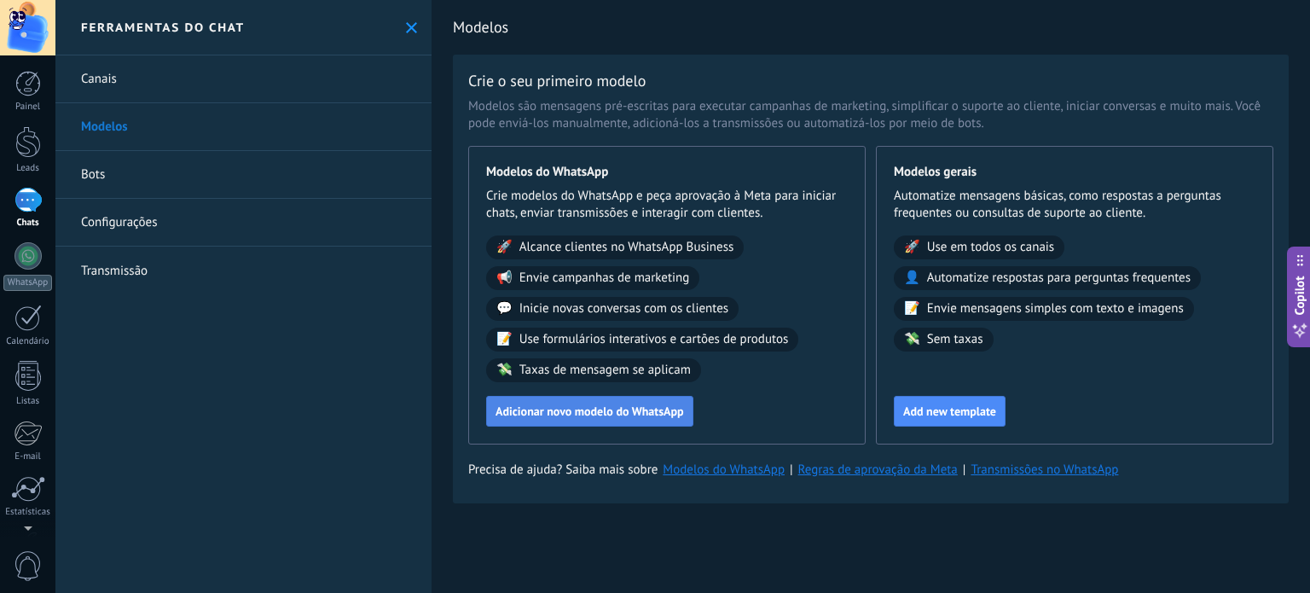
click at [600, 410] on span "Adicionar novo modelo do WhatsApp" at bounding box center [589, 411] width 188 height 12
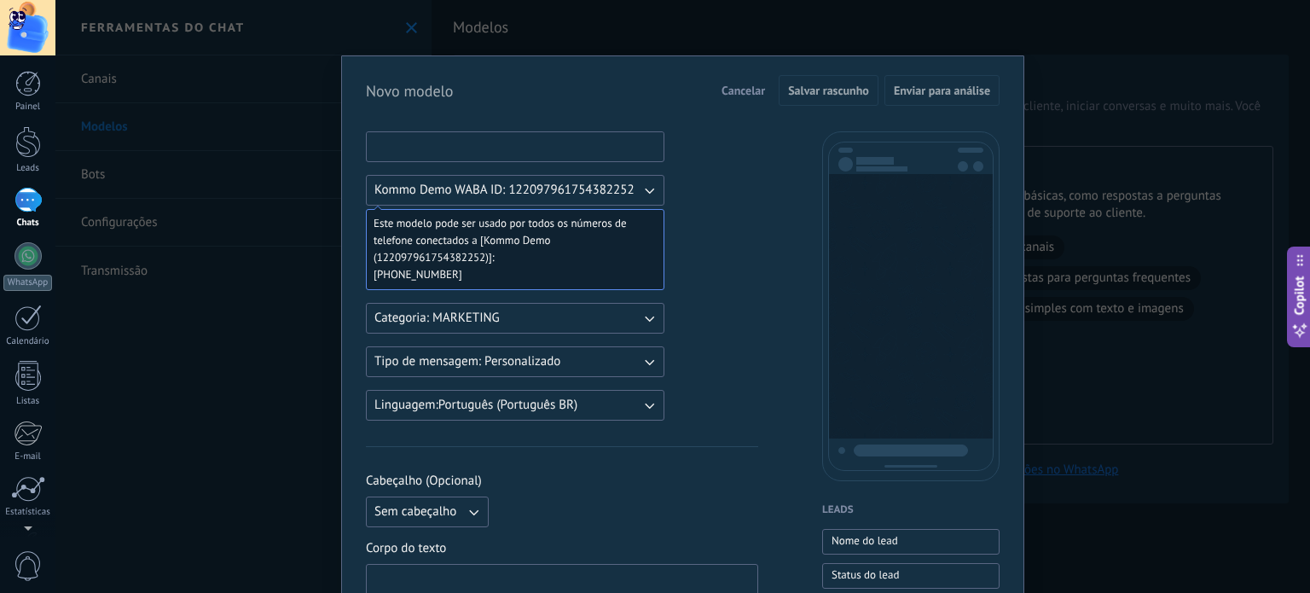
click at [466, 148] on input at bounding box center [515, 145] width 297 height 27
click at [455, 184] on span "Kommo Demo WABA ID: 122097961754382252" at bounding box center [504, 190] width 260 height 17
click at [567, 306] on button "Categoria: MARKETING" at bounding box center [515, 318] width 298 height 31
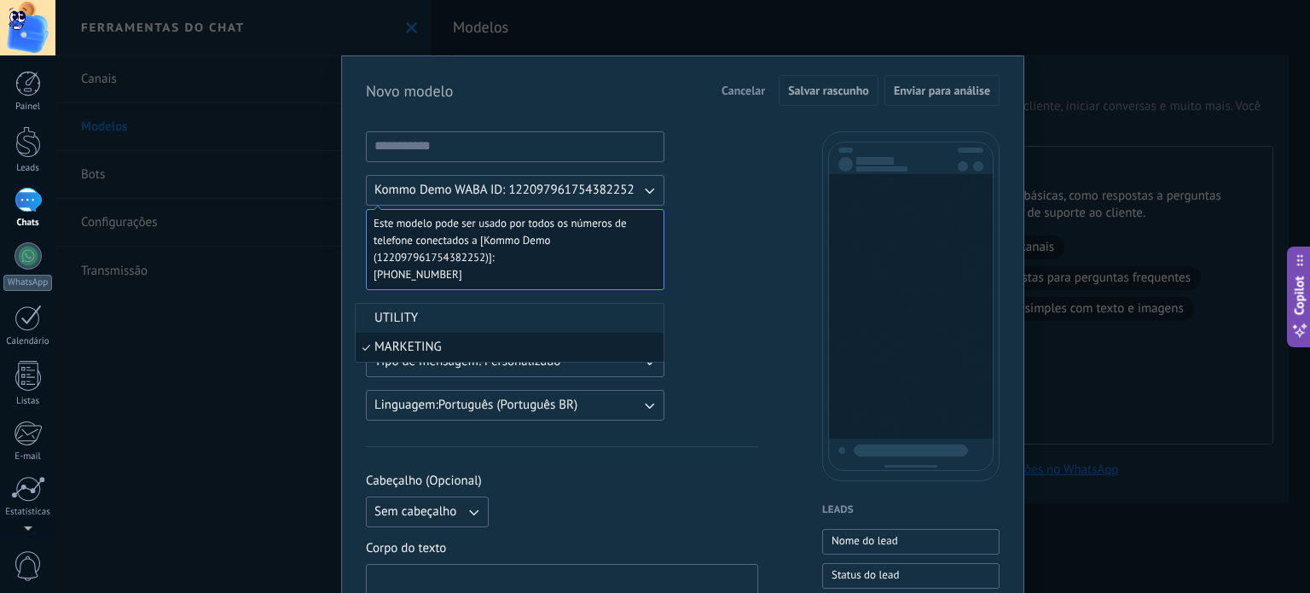
click at [567, 306] on li "UTILITY" at bounding box center [510, 318] width 308 height 29
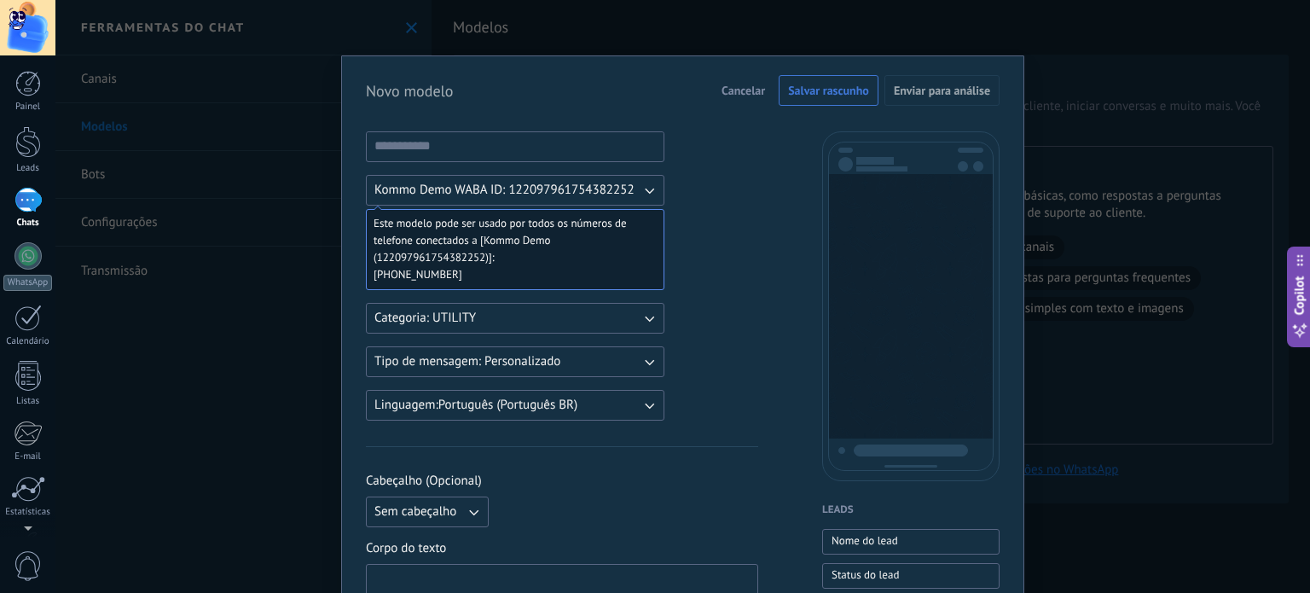
click at [546, 362] on span "Tipo de mensagem: Personalizado" at bounding box center [467, 361] width 186 height 17
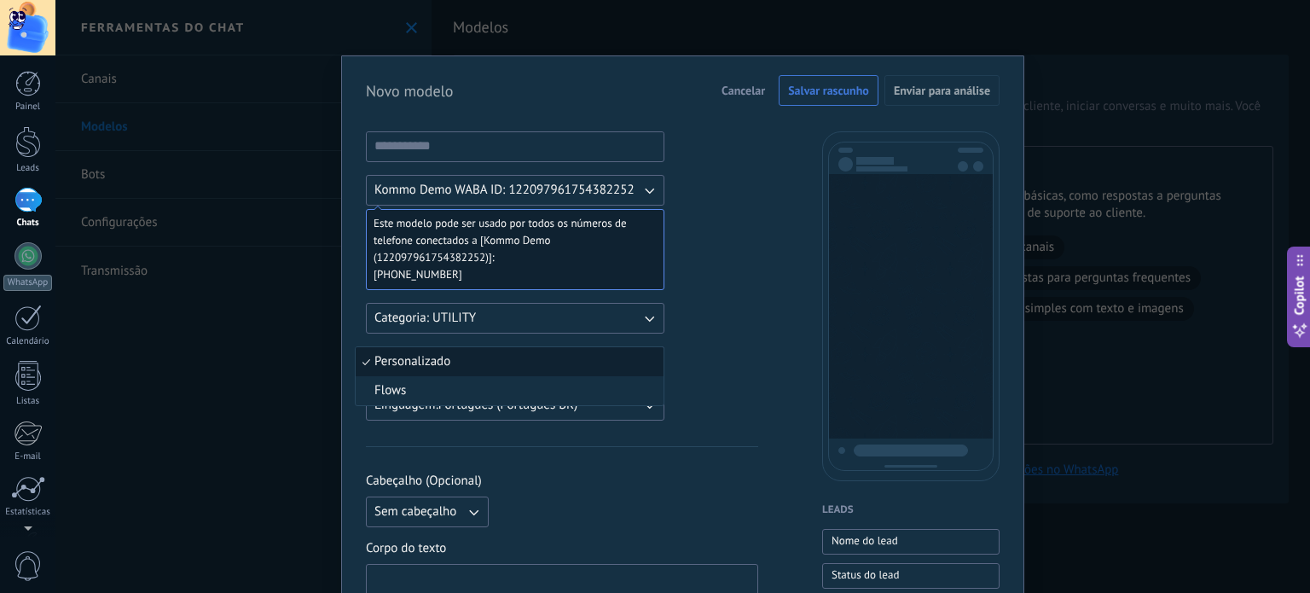
click at [546, 362] on li "Personalizado" at bounding box center [510, 361] width 308 height 29
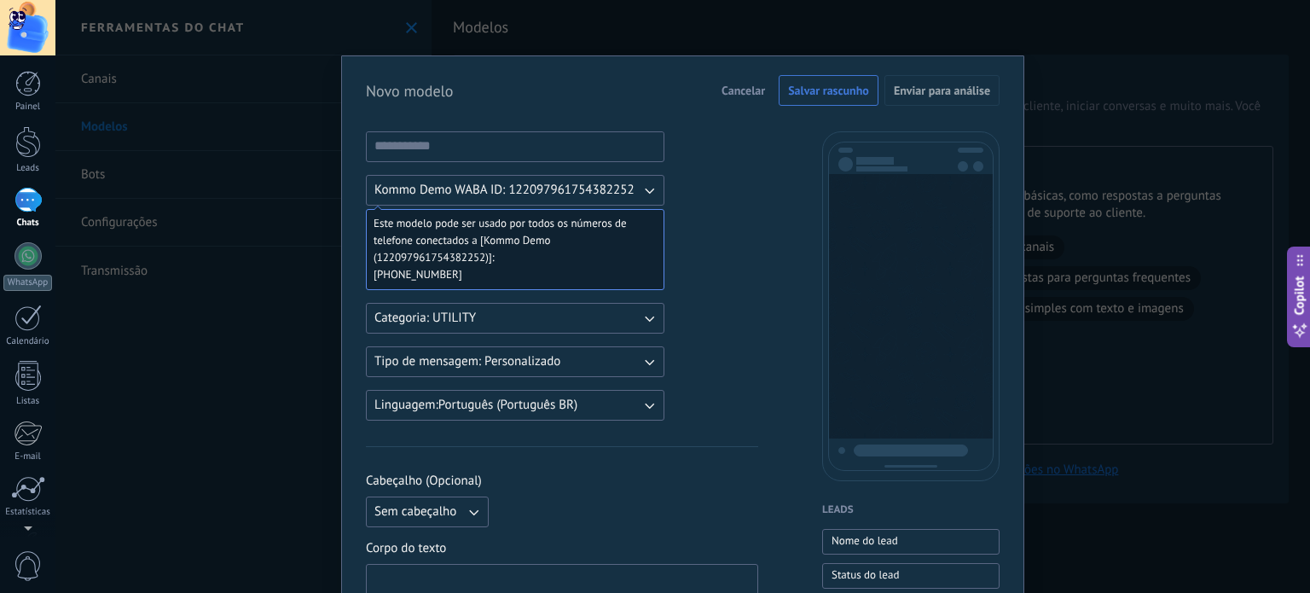
click at [721, 87] on span "Cancelar" at bounding box center [742, 90] width 43 height 12
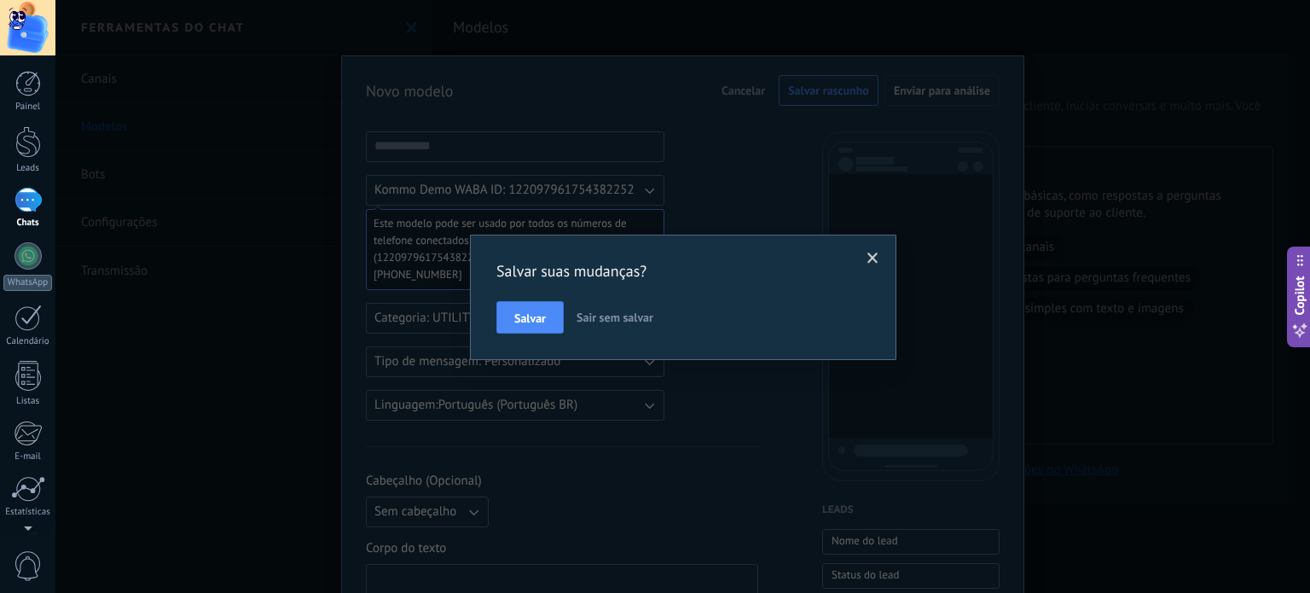
click at [598, 321] on span "Sair sem salvar" at bounding box center [614, 317] width 77 height 15
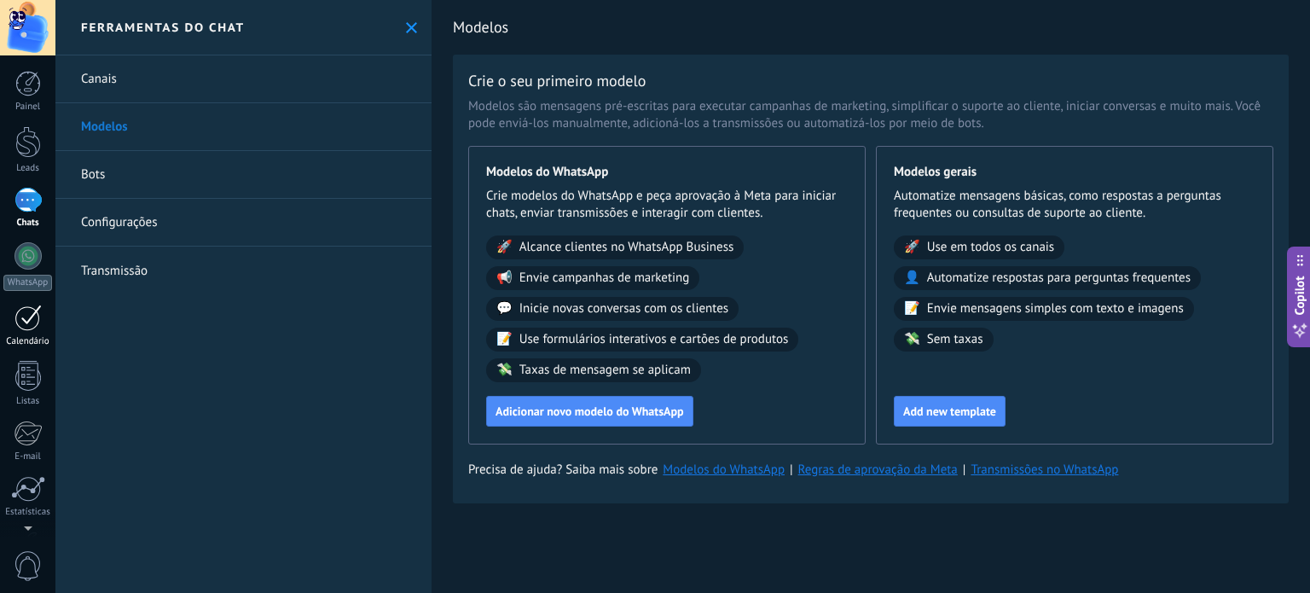
click at [13, 336] on div "Calendário" at bounding box center [27, 341] width 49 height 11
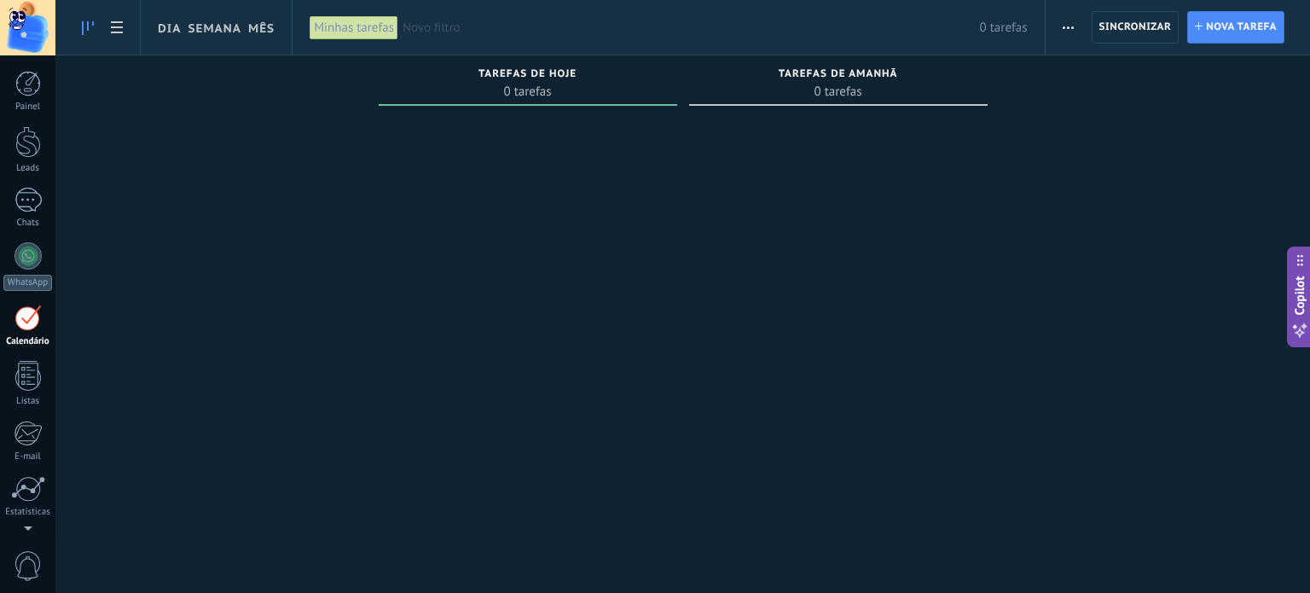
scroll to position [48, 0]
click at [20, 335] on div at bounding box center [28, 328] width 26 height 30
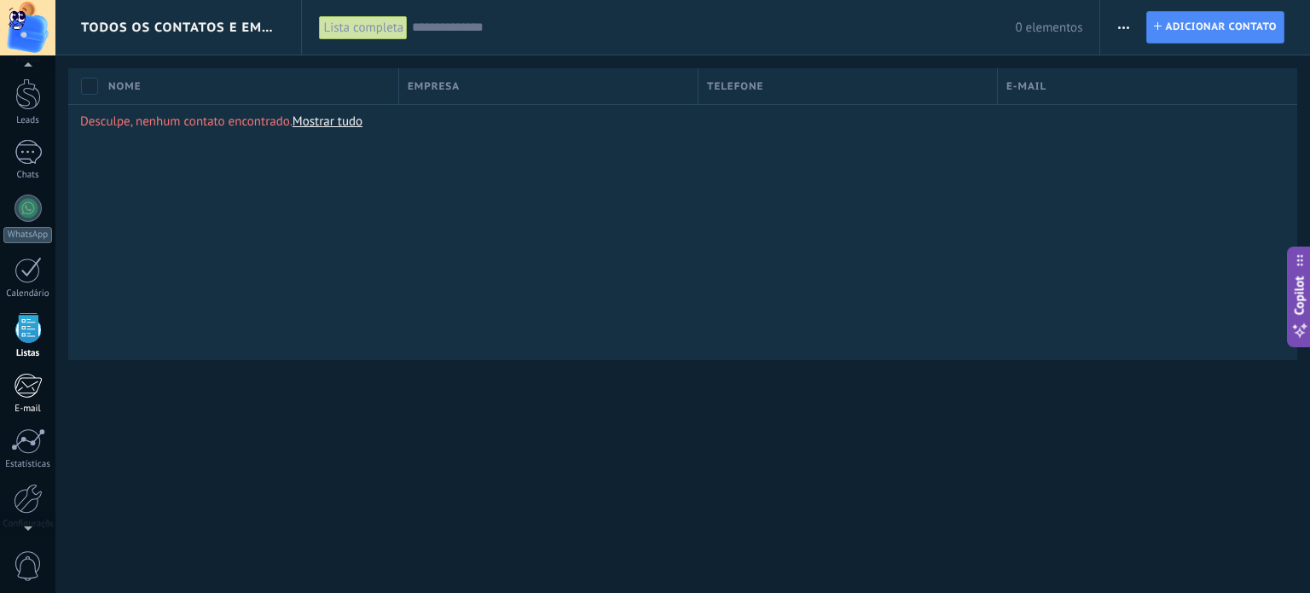
click at [34, 398] on link "E-mail" at bounding box center [27, 394] width 55 height 42
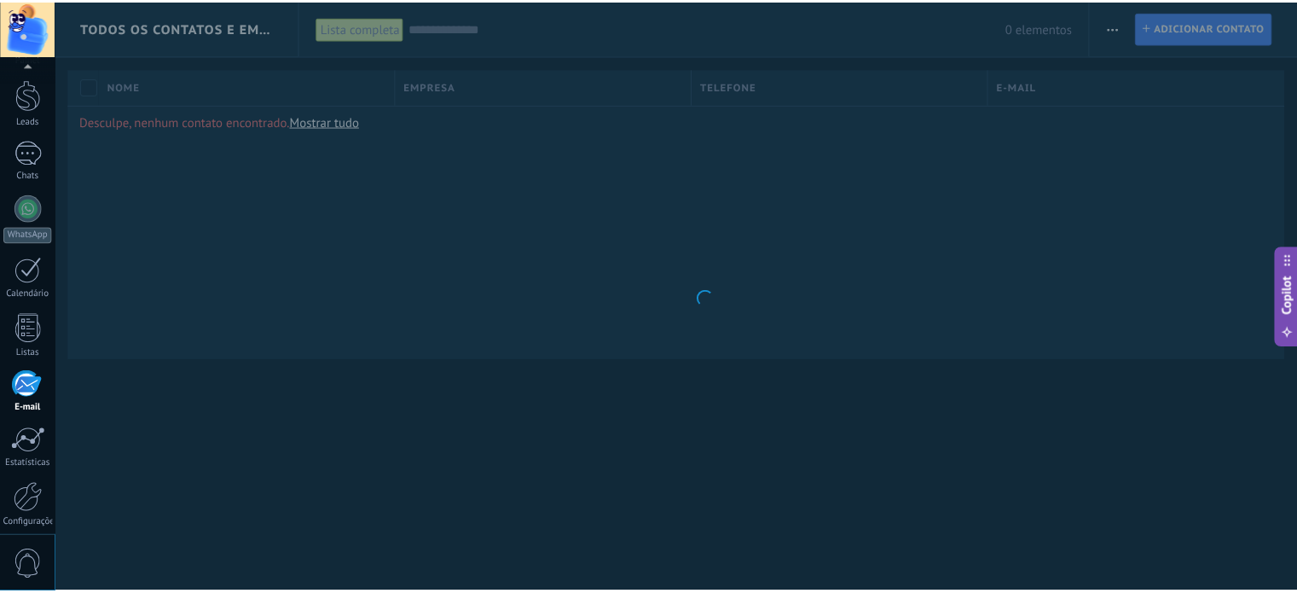
scroll to position [116, 0]
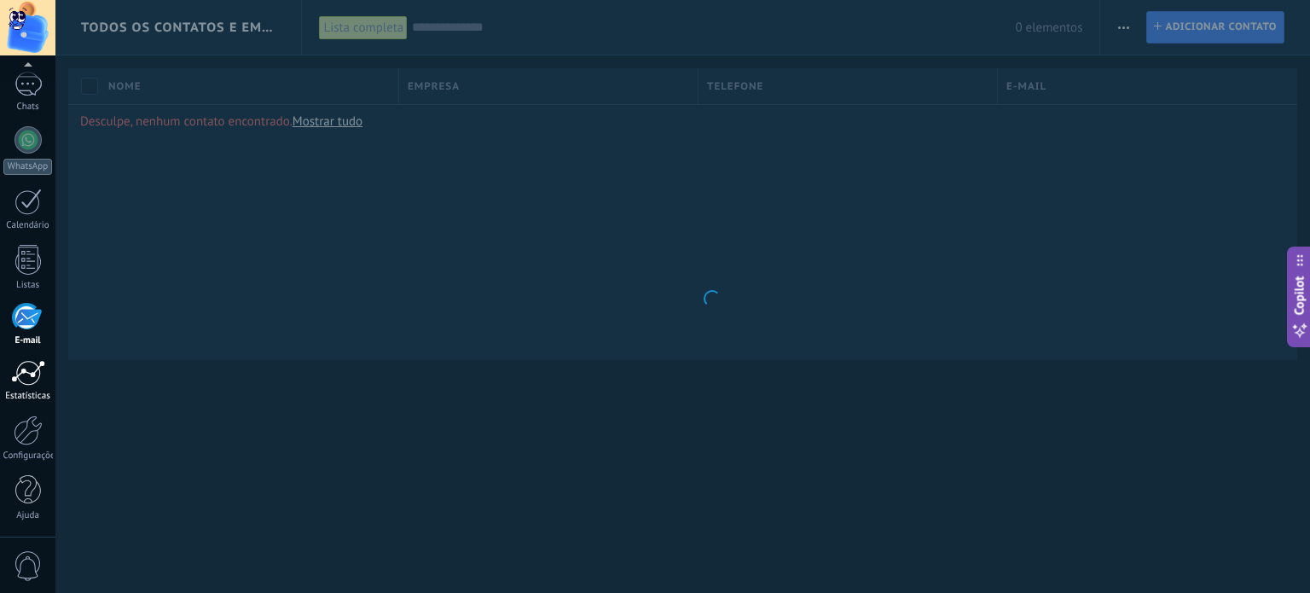
click at [47, 384] on link "Estatísticas" at bounding box center [27, 381] width 55 height 42
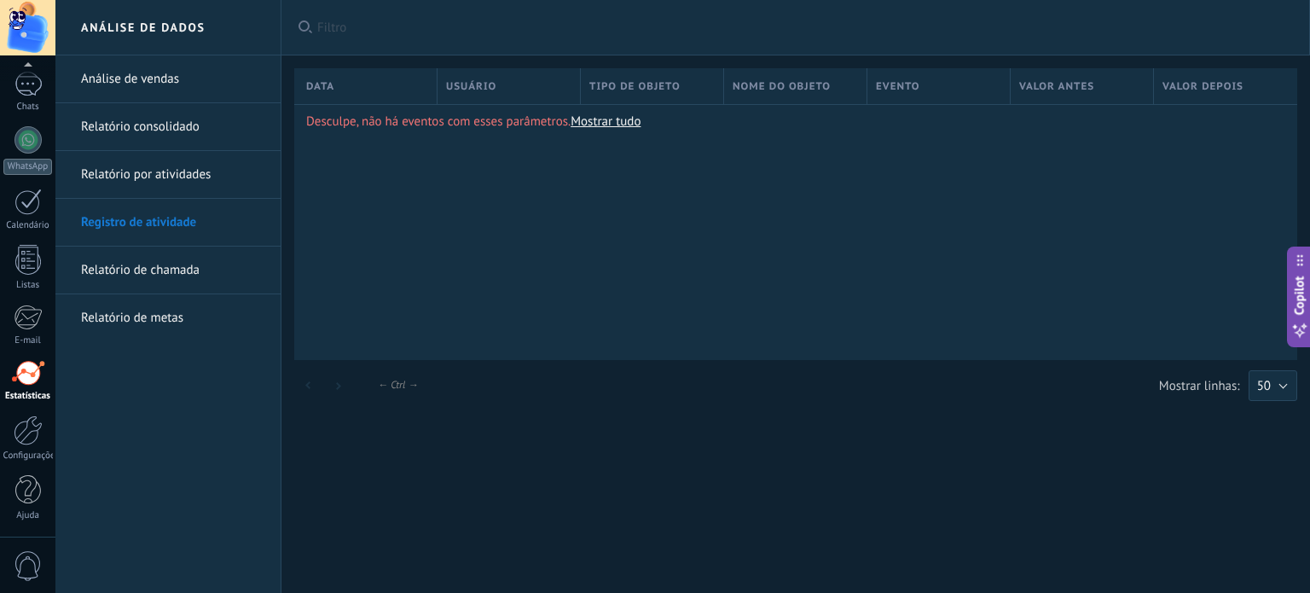
click at [142, 75] on link "Análise de vendas" at bounding box center [172, 79] width 182 height 48
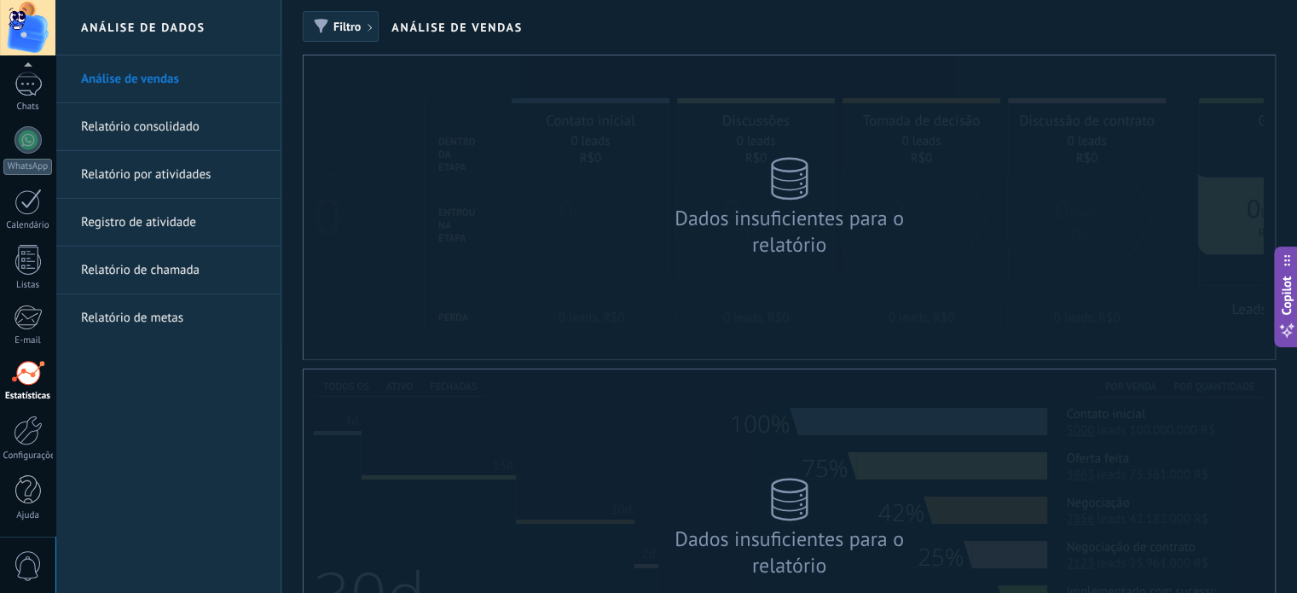
click at [682, 379] on div "Dados insuficientes para o relatório" at bounding box center [789, 527] width 971 height 317
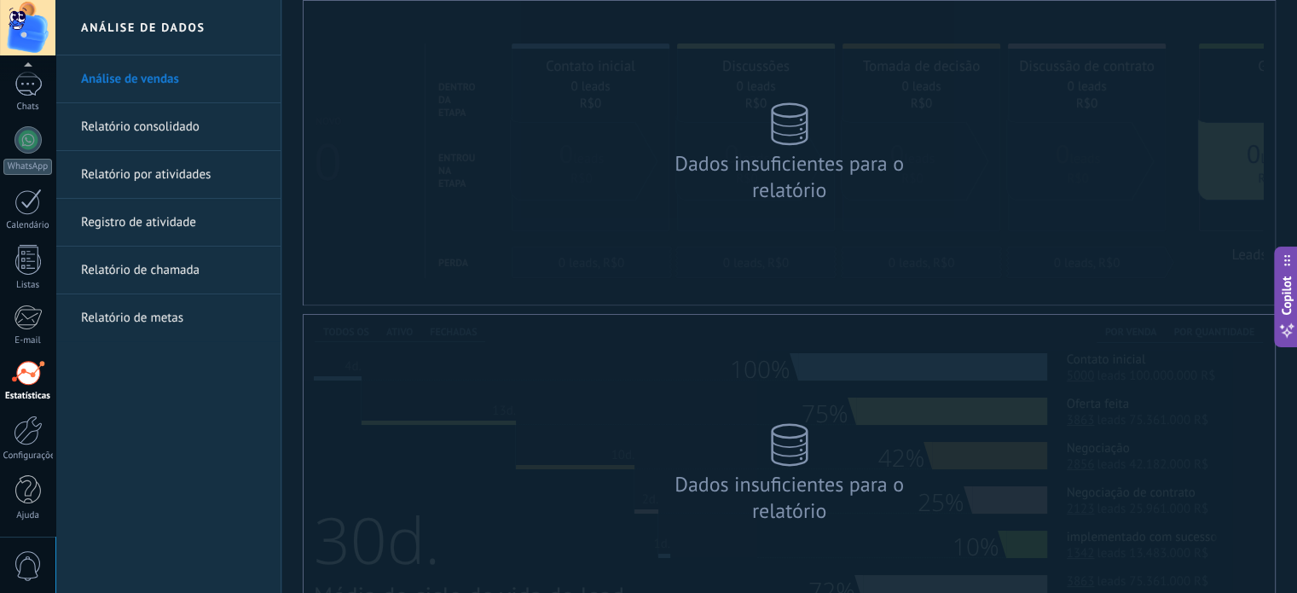
scroll to position [85, 0]
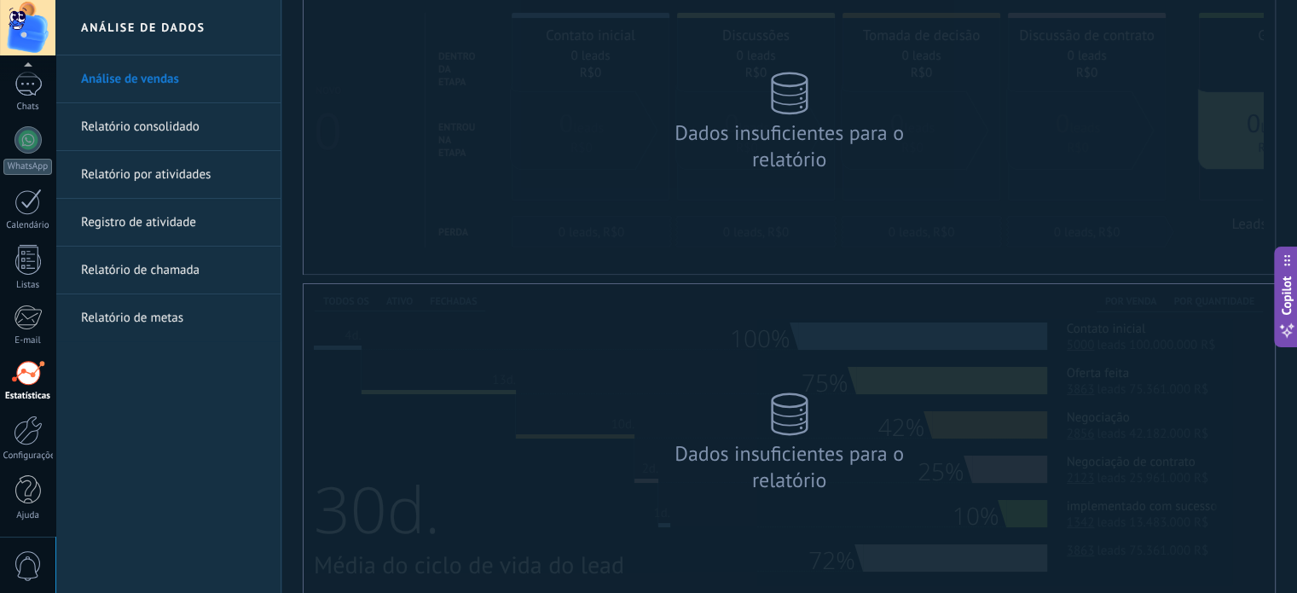
click at [159, 139] on link "Relatório consolidado" at bounding box center [172, 127] width 182 height 48
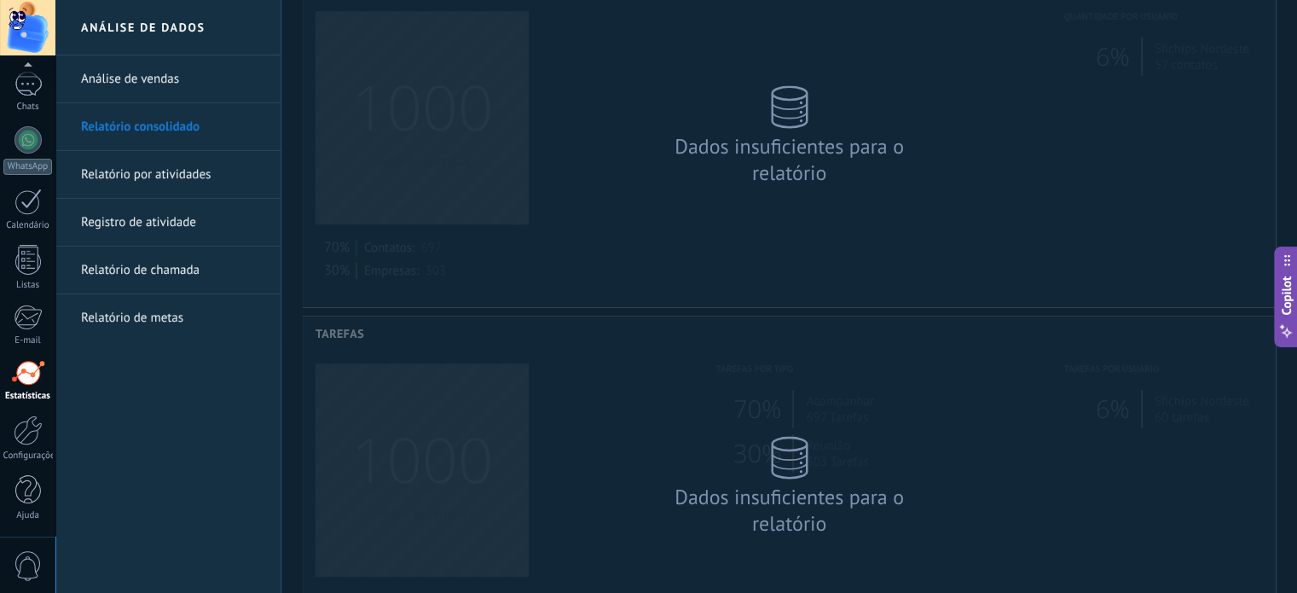
scroll to position [927, 0]
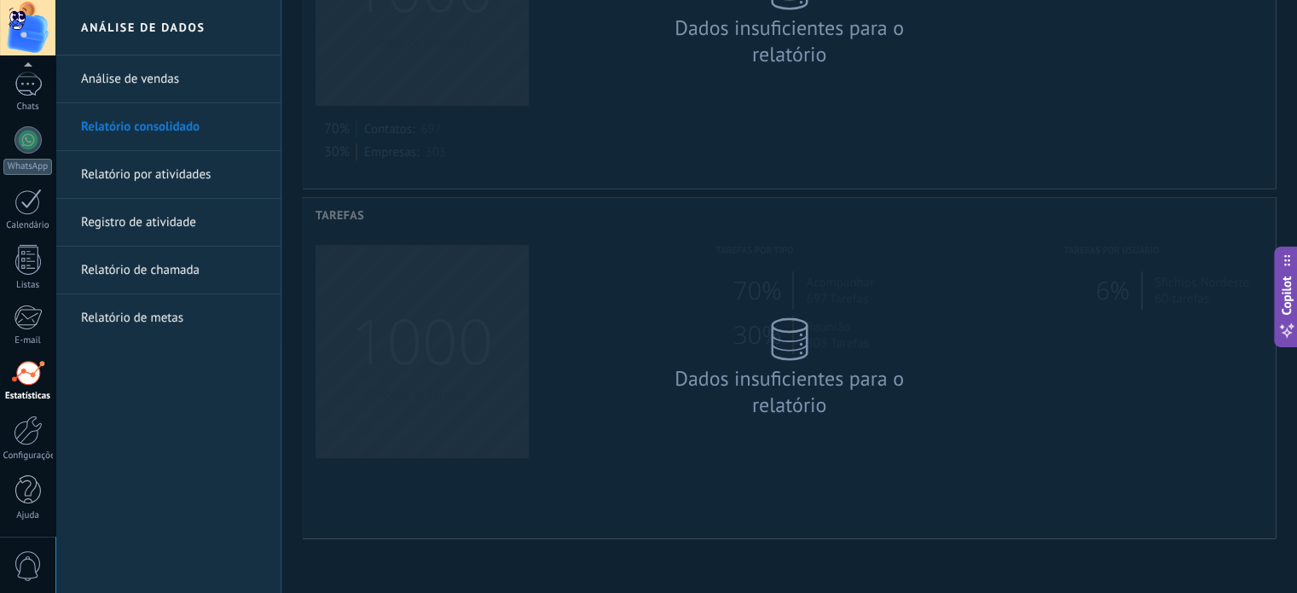
click at [88, 173] on link "Relatório por atividades" at bounding box center [172, 175] width 182 height 48
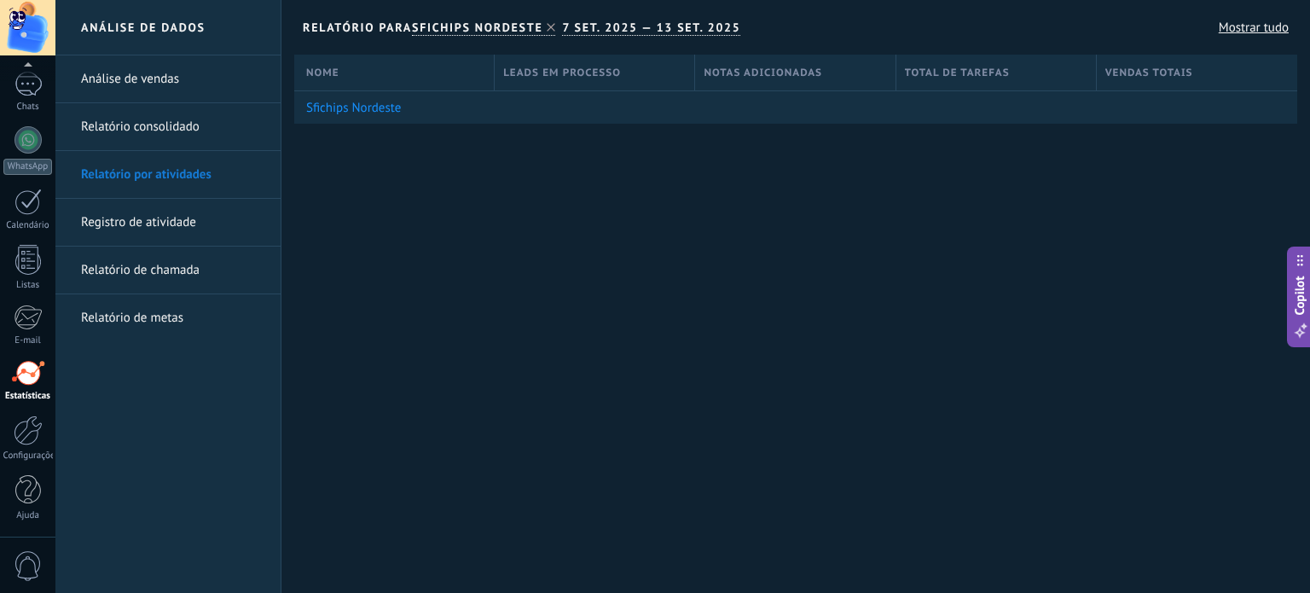
click at [192, 217] on link "Registro de atividade" at bounding box center [172, 223] width 182 height 48
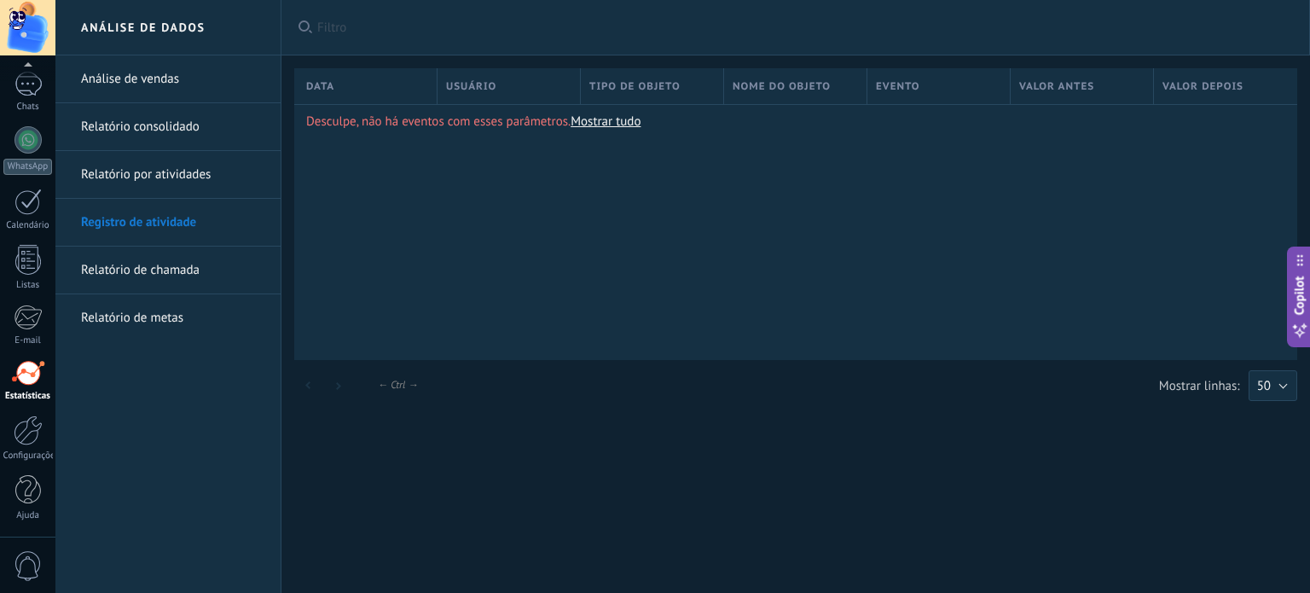
click at [194, 246] on link "Relatório de chamada" at bounding box center [172, 270] width 182 height 48
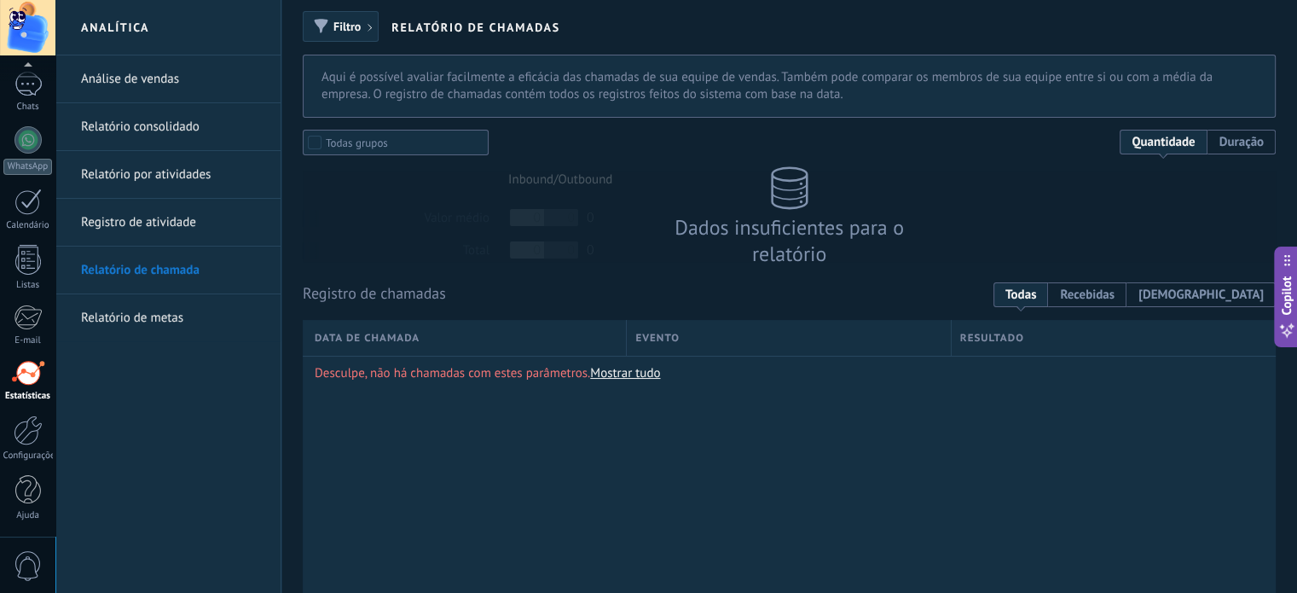
click at [191, 313] on link "Relatório de metas" at bounding box center [172, 318] width 182 height 48
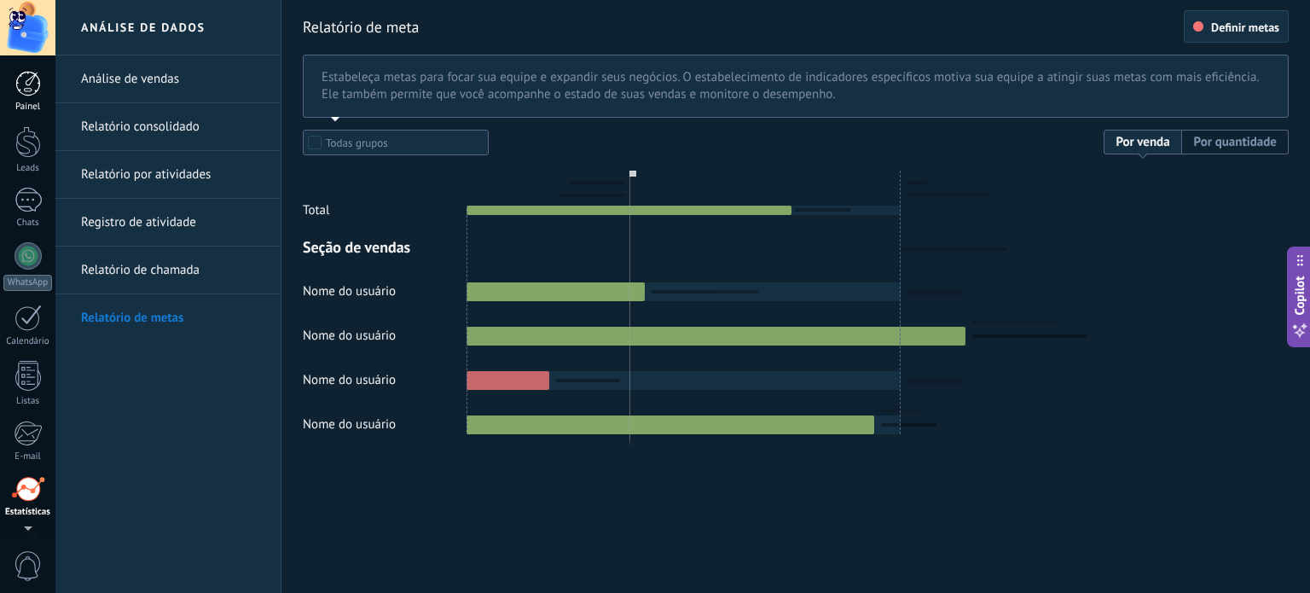
click at [38, 84] on div at bounding box center [28, 84] width 26 height 26
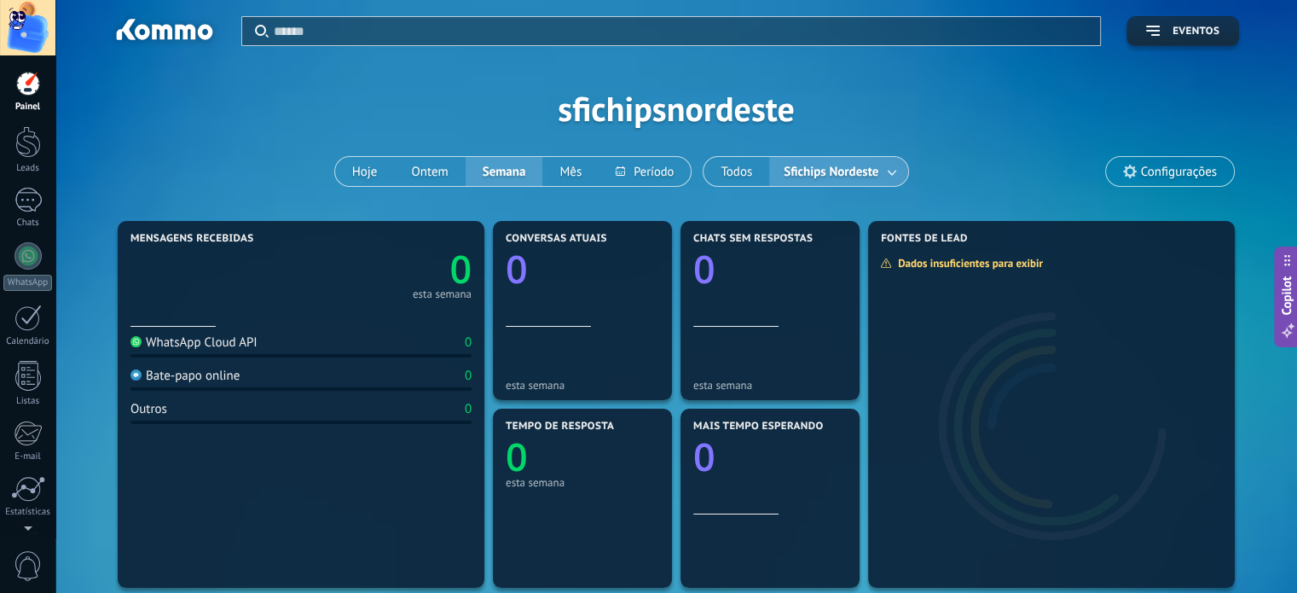
click at [194, 29] on div at bounding box center [163, 32] width 110 height 29
click at [252, 32] on div "Aplicar" at bounding box center [671, 31] width 858 height 28
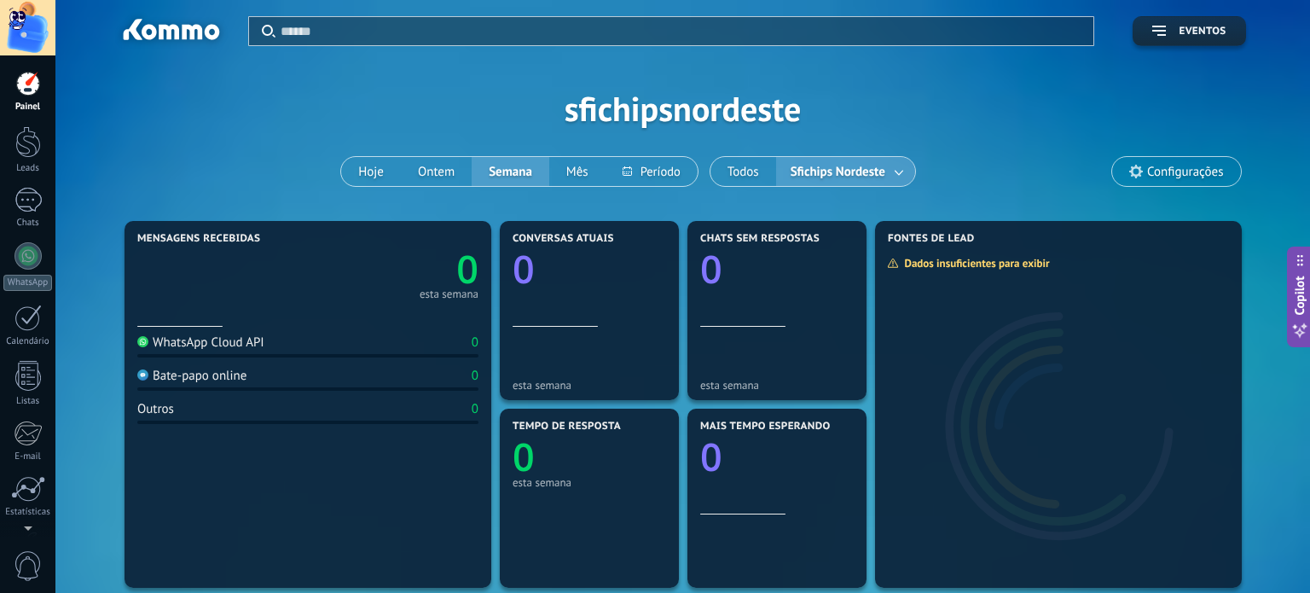
click at [262, 30] on icon at bounding box center [269, 31] width 14 height 13
click at [829, 167] on div at bounding box center [655, 296] width 1310 height 593
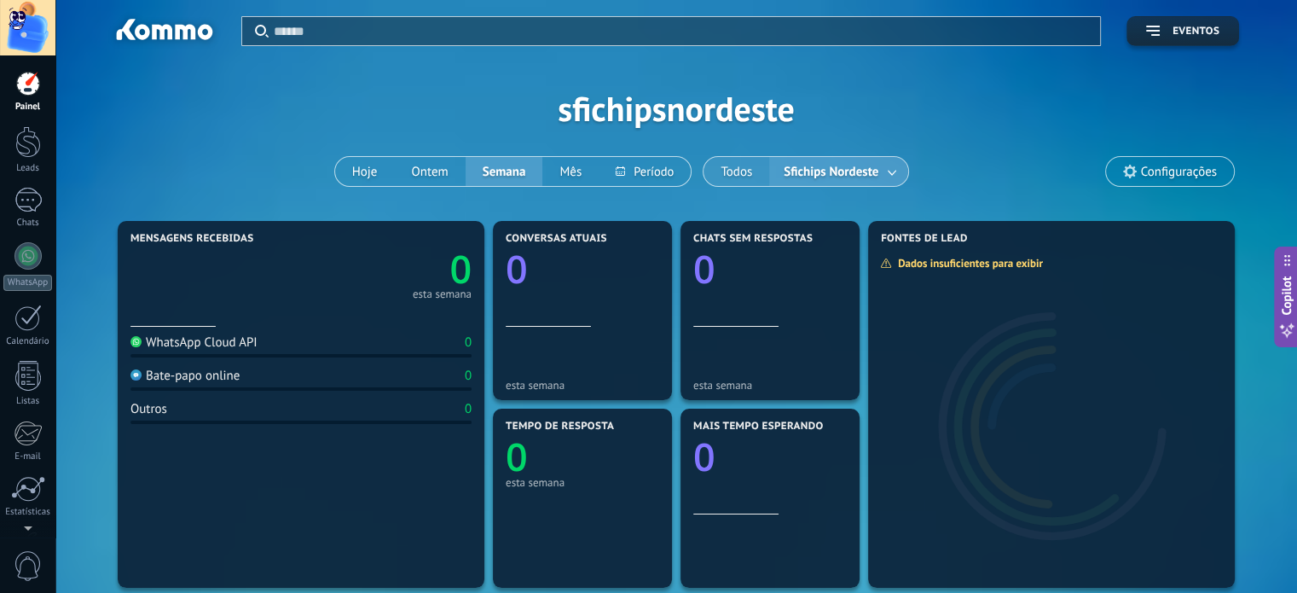
click at [757, 172] on button "Todos" at bounding box center [736, 171] width 66 height 29
click at [1131, 174] on use at bounding box center [1130, 172] width 14 height 14
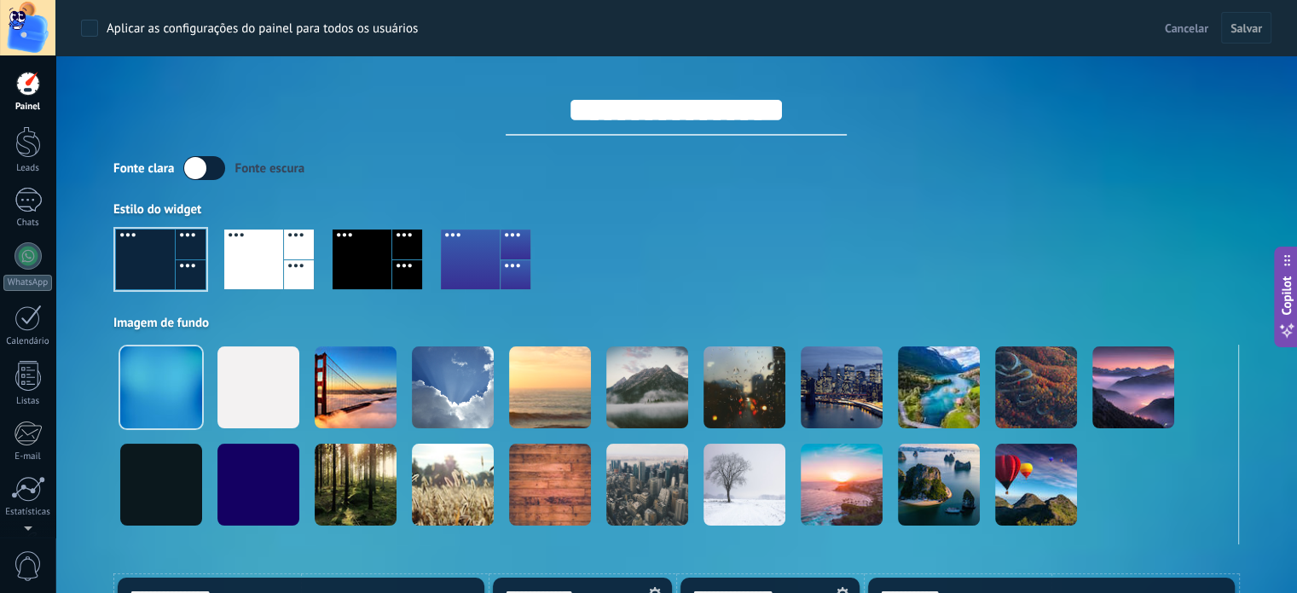
click at [1177, 33] on span "Cancelar" at bounding box center [1186, 27] width 43 height 15
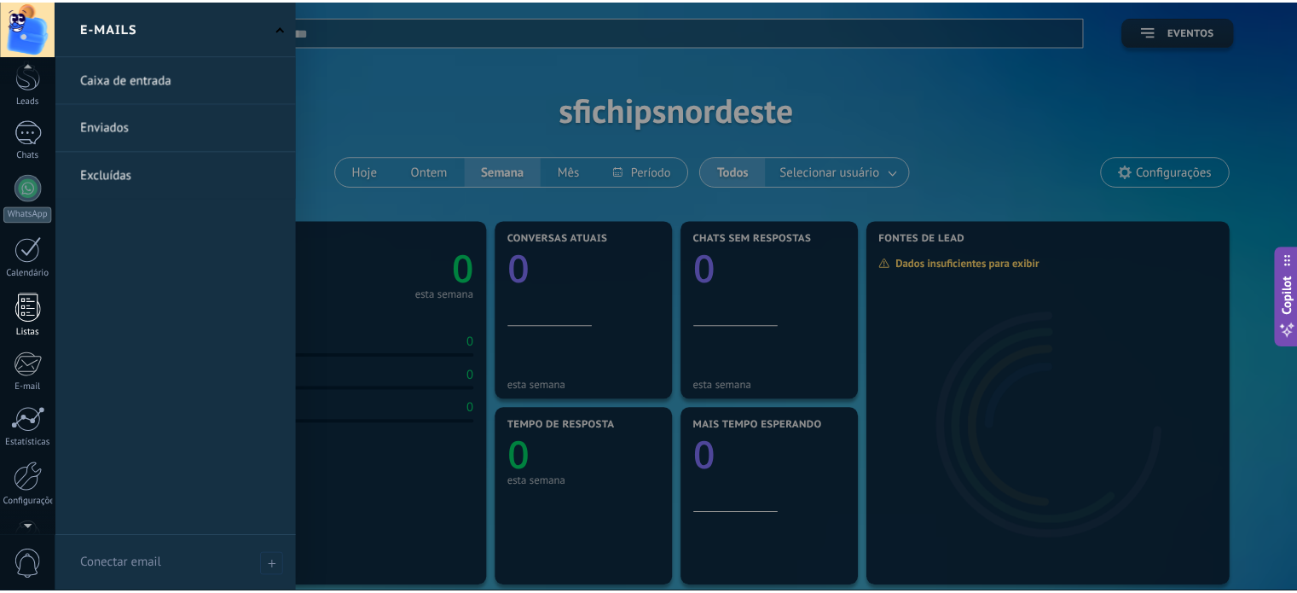
scroll to position [116, 0]
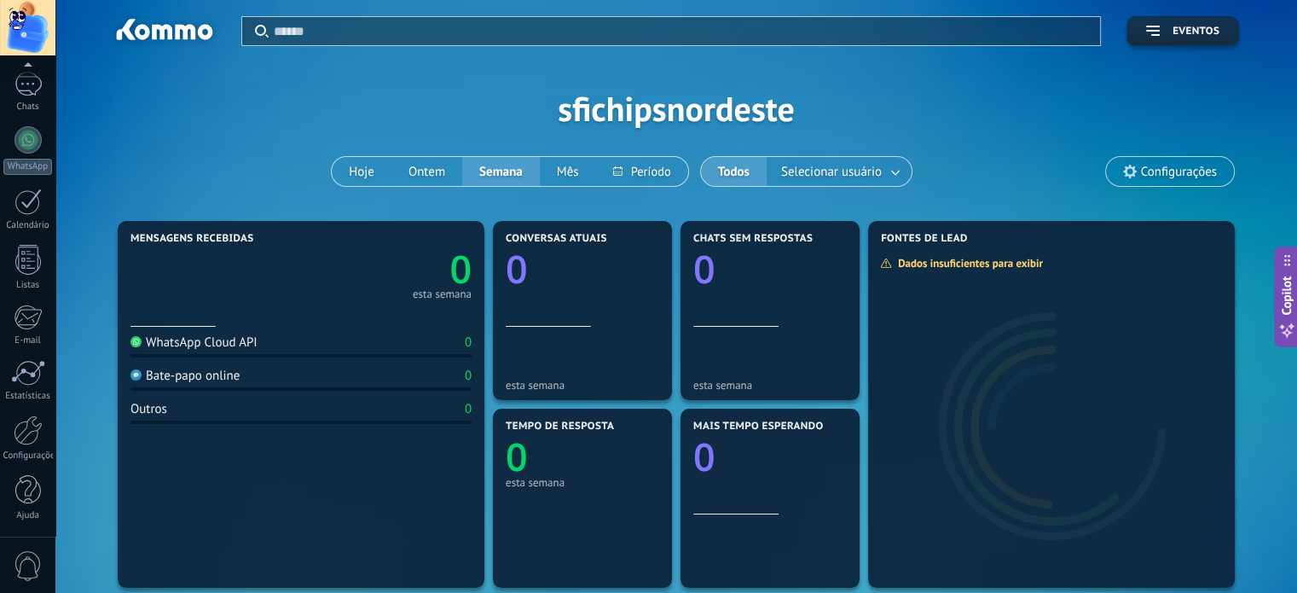
click at [29, 557] on span "0" at bounding box center [28, 566] width 29 height 30
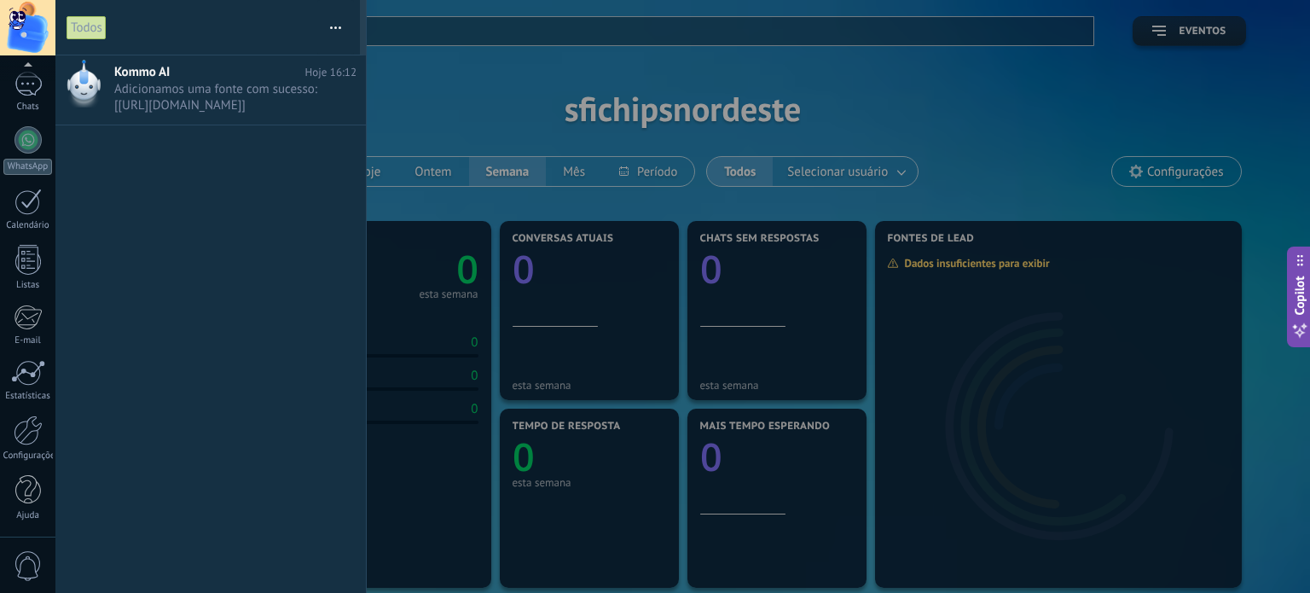
click at [27, 521] on div "Painel Leads Chats WhatsApp Clientes" at bounding box center [27, 246] width 55 height 583
click at [27, 501] on div at bounding box center [28, 490] width 26 height 30
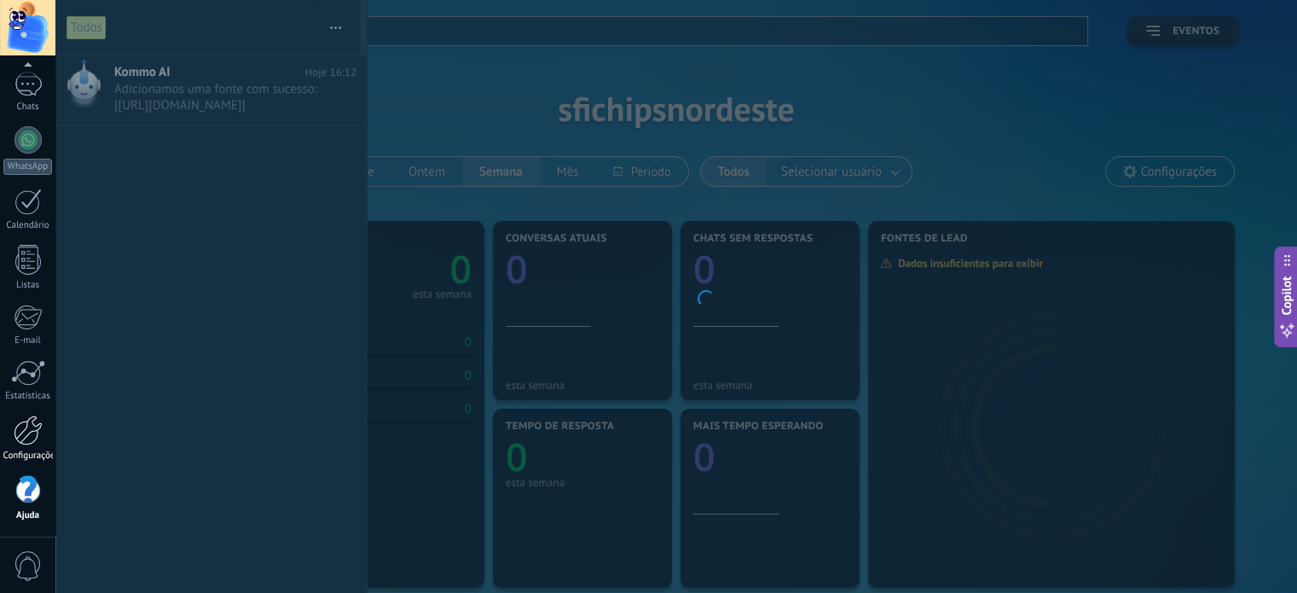
click at [24, 430] on div at bounding box center [28, 430] width 29 height 30
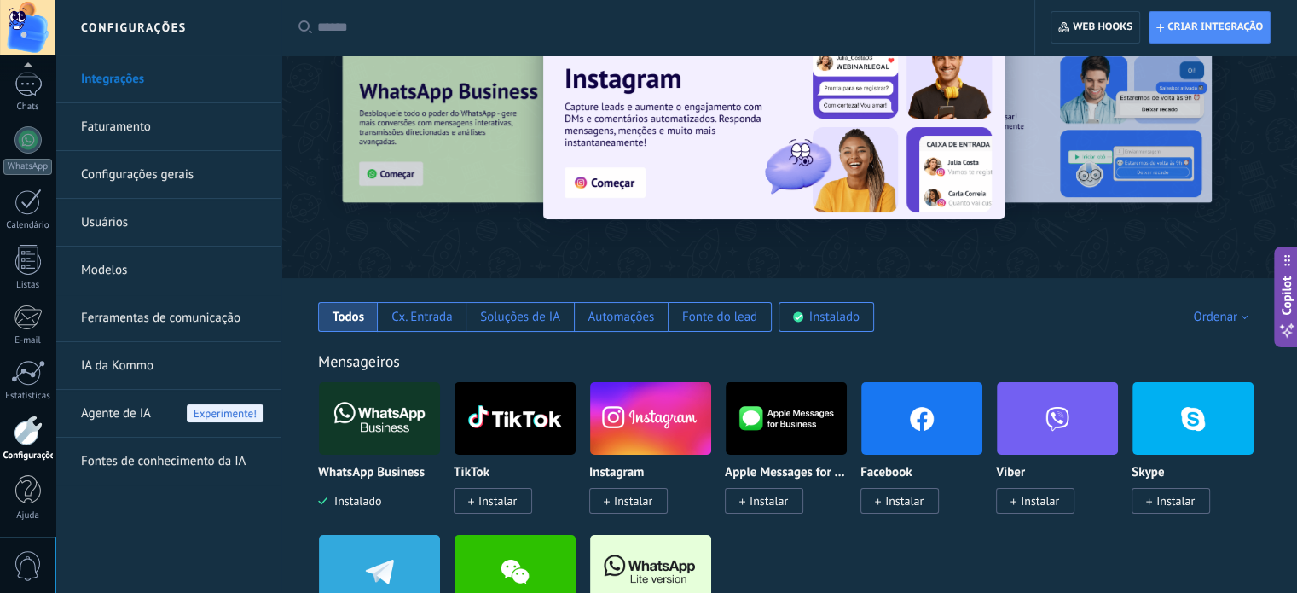
scroll to position [85, 0]
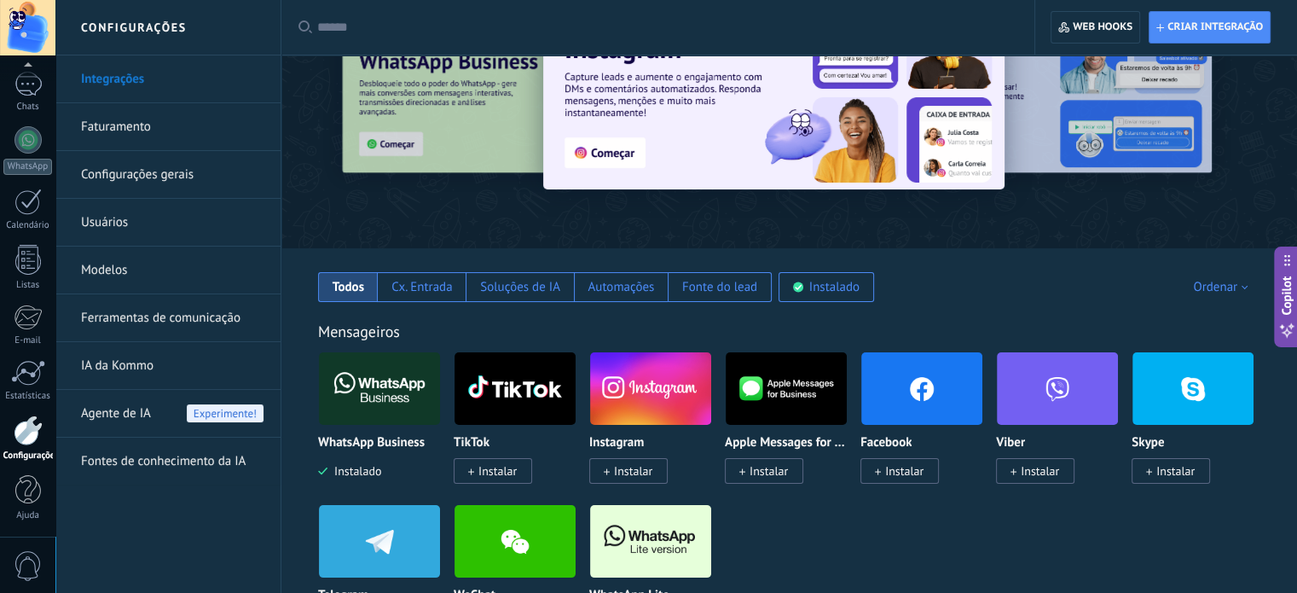
click at [92, 226] on link "Usuários" at bounding box center [172, 223] width 182 height 48
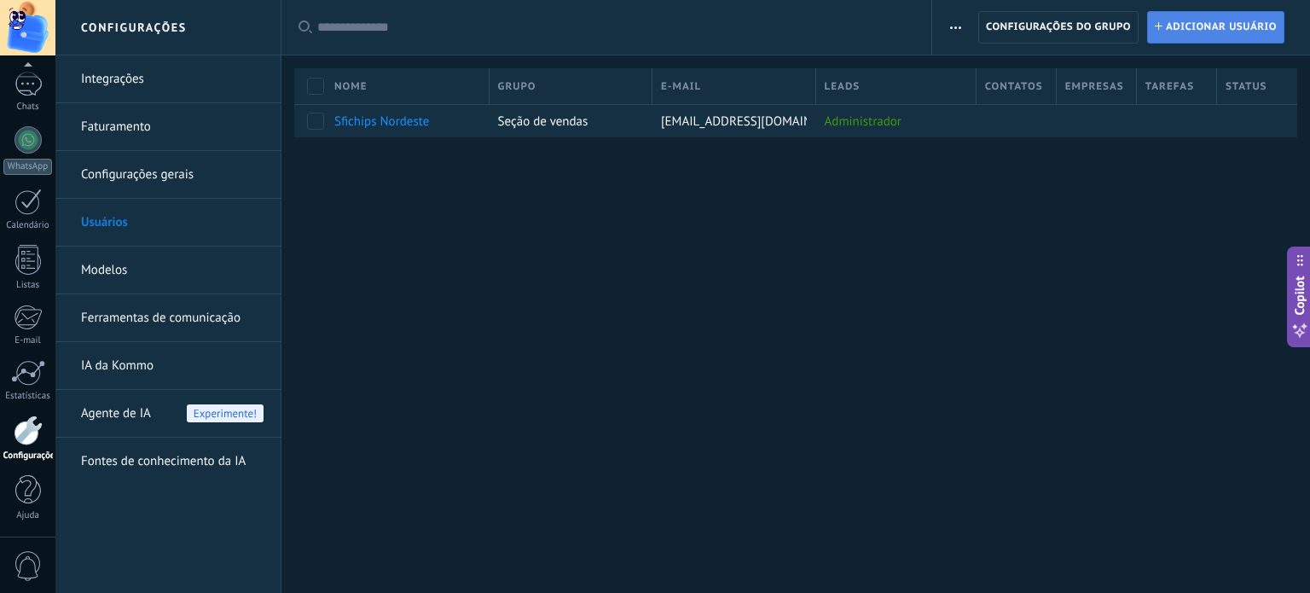
click at [1203, 29] on span "Adicionar usuário" at bounding box center [1221, 27] width 111 height 31
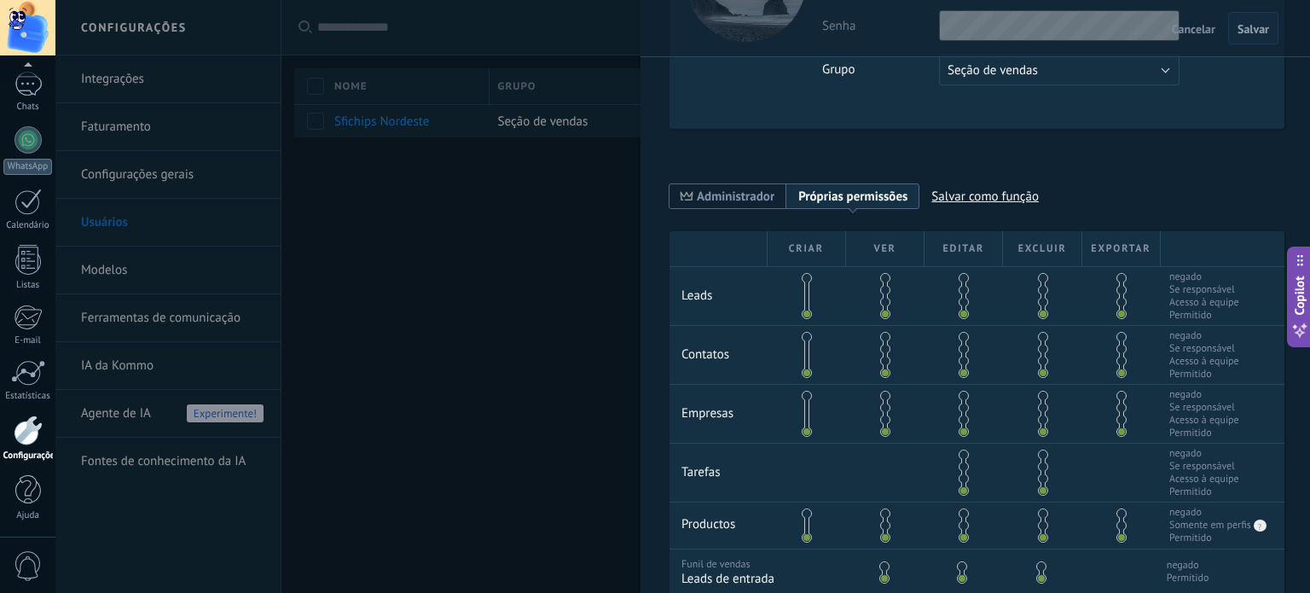
scroll to position [256, 0]
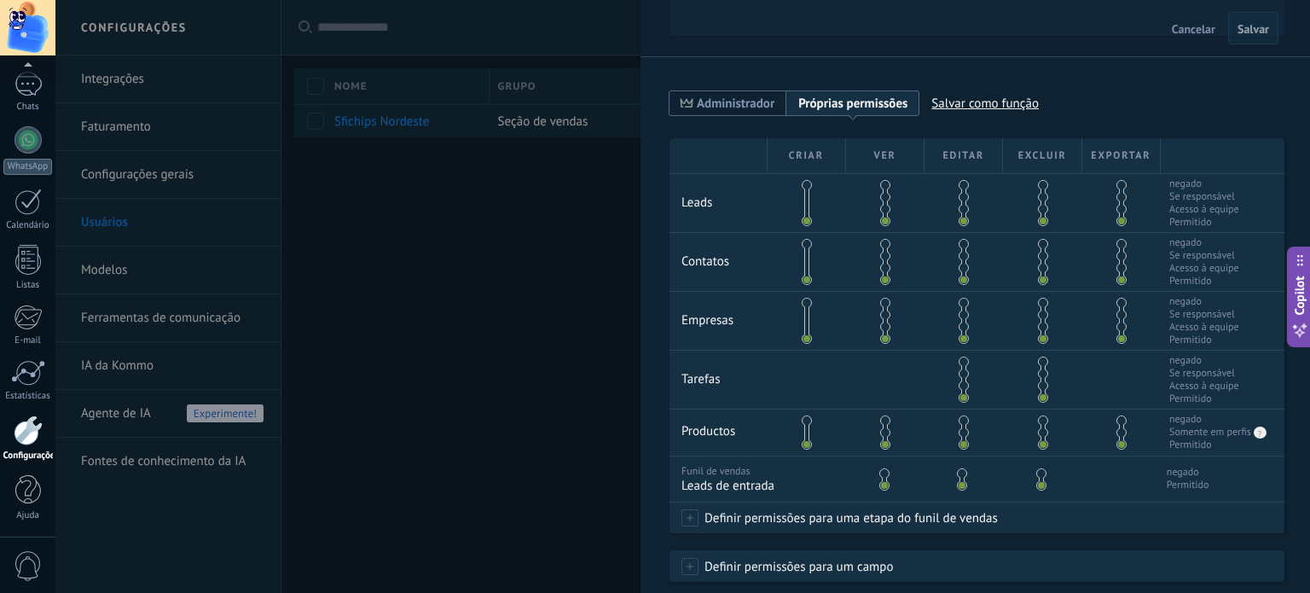
click at [1147, 11] on link "Adicionar Adicionar usuário" at bounding box center [1215, 27] width 137 height 32
click at [738, 101] on span "Administrador" at bounding box center [736, 104] width 78 height 16
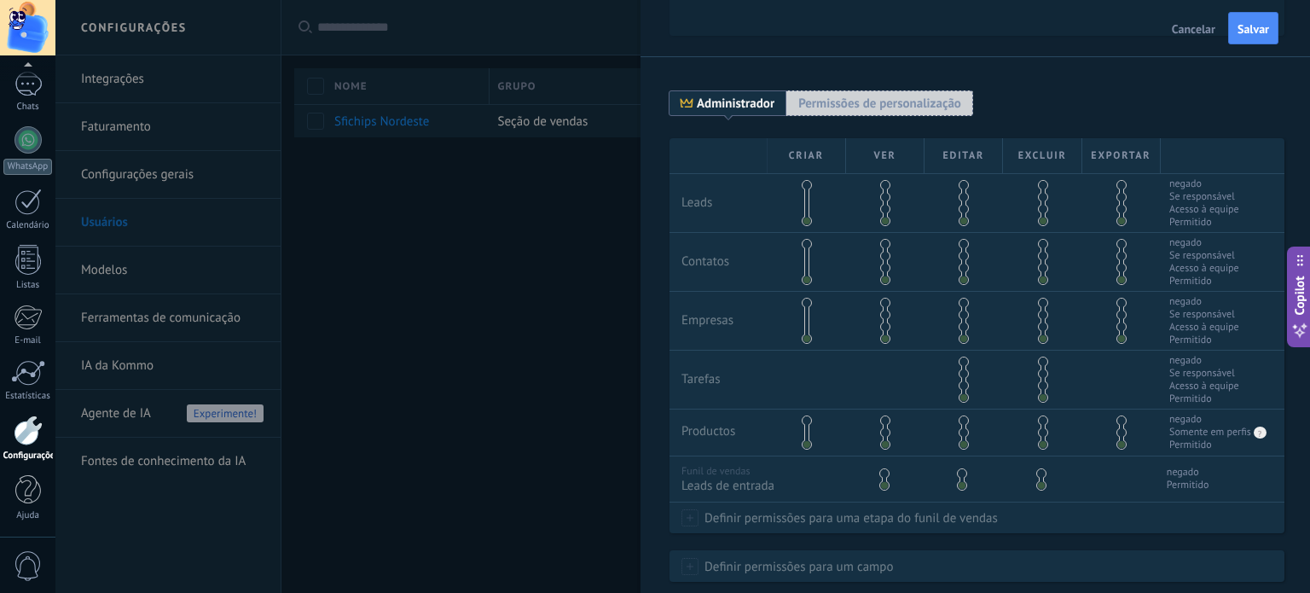
click at [838, 113] on span "Permissões de personalização Próprias permissões" at bounding box center [879, 103] width 187 height 26
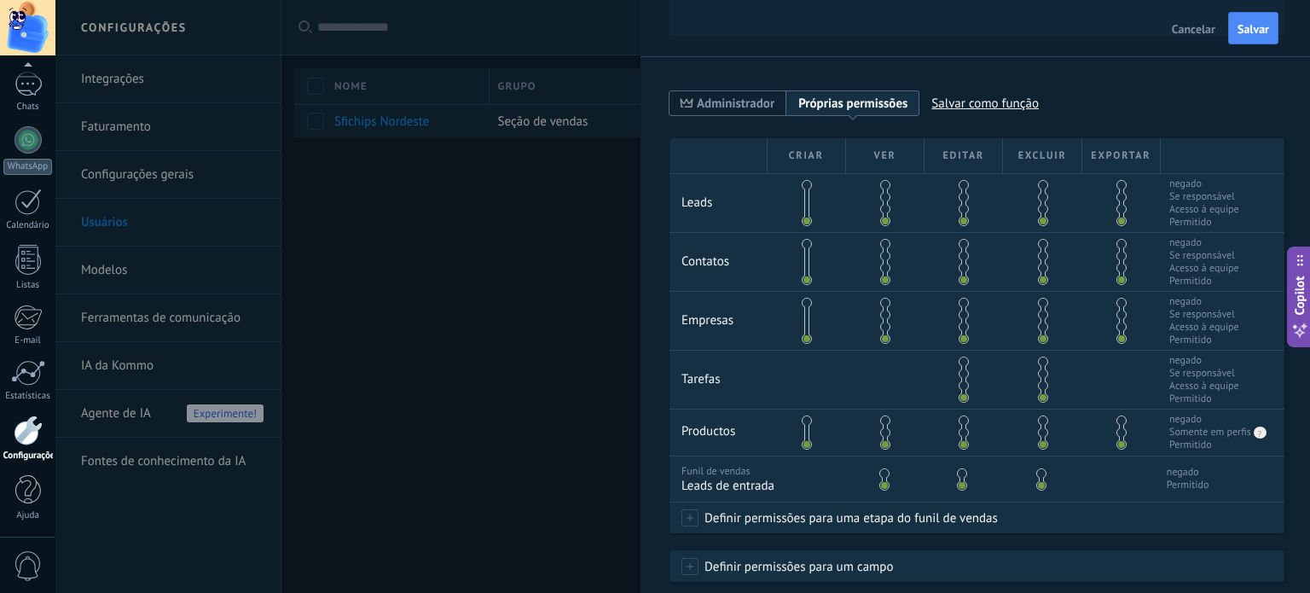
click at [802, 184] on span at bounding box center [807, 185] width 10 height 10
click at [885, 199] on span at bounding box center [885, 197] width 10 height 10
click at [883, 192] on span at bounding box center [885, 197] width 10 height 10
click at [883, 186] on span at bounding box center [885, 185] width 10 height 10
click at [887, 198] on span at bounding box center [885, 197] width 10 height 10
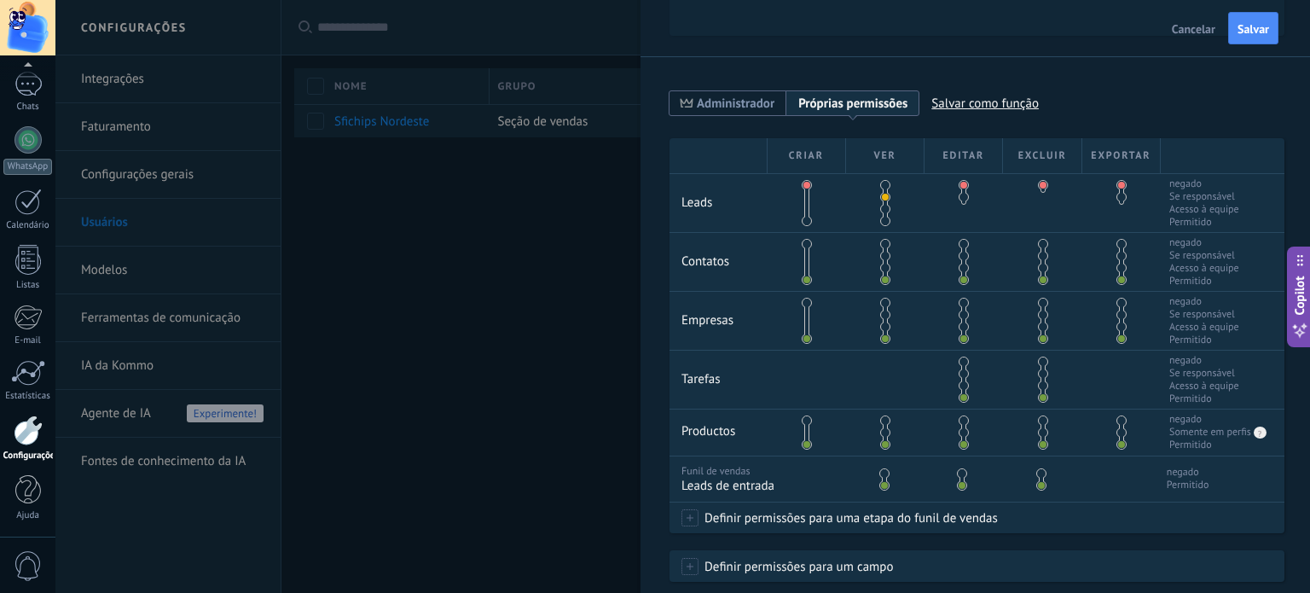
click at [881, 253] on span at bounding box center [885, 256] width 10 height 10
click at [882, 269] on span at bounding box center [885, 268] width 10 height 10
click at [884, 279] on span at bounding box center [885, 280] width 10 height 10
click at [961, 276] on span at bounding box center [963, 280] width 10 height 10
click at [1038, 279] on span at bounding box center [1043, 280] width 10 height 10
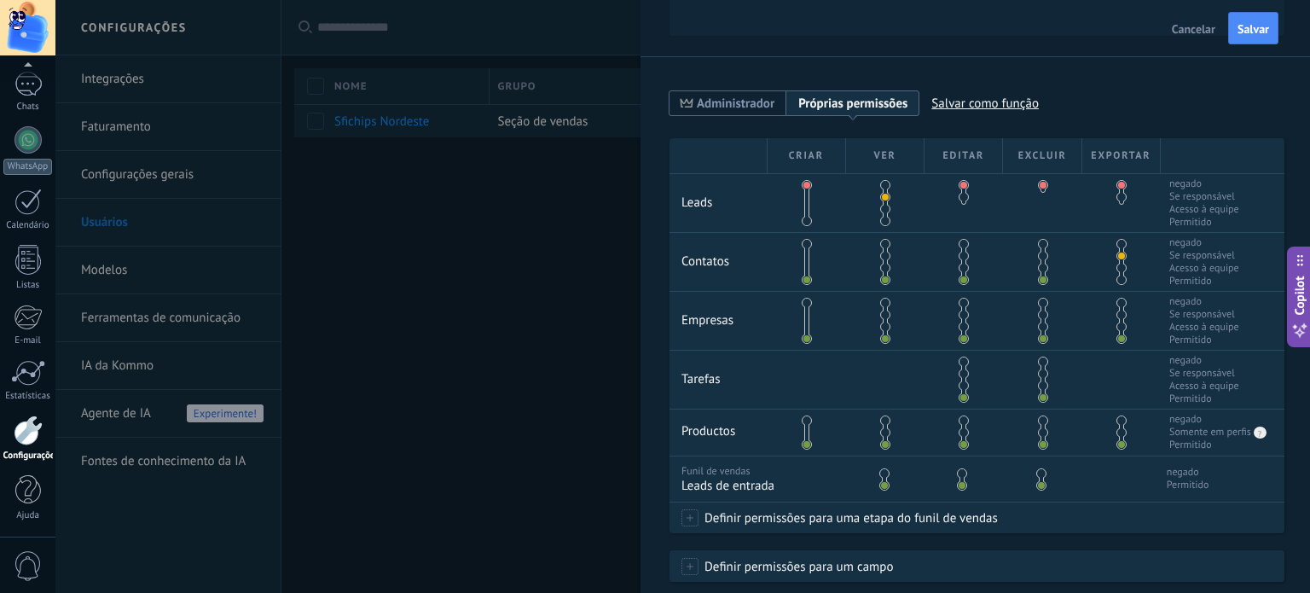
click at [1116, 282] on span at bounding box center [1121, 280] width 10 height 10
click at [1040, 270] on span at bounding box center [1043, 268] width 10 height 10
click at [1119, 269] on span at bounding box center [1121, 268] width 10 height 10
click at [965, 265] on span at bounding box center [963, 268] width 10 height 10
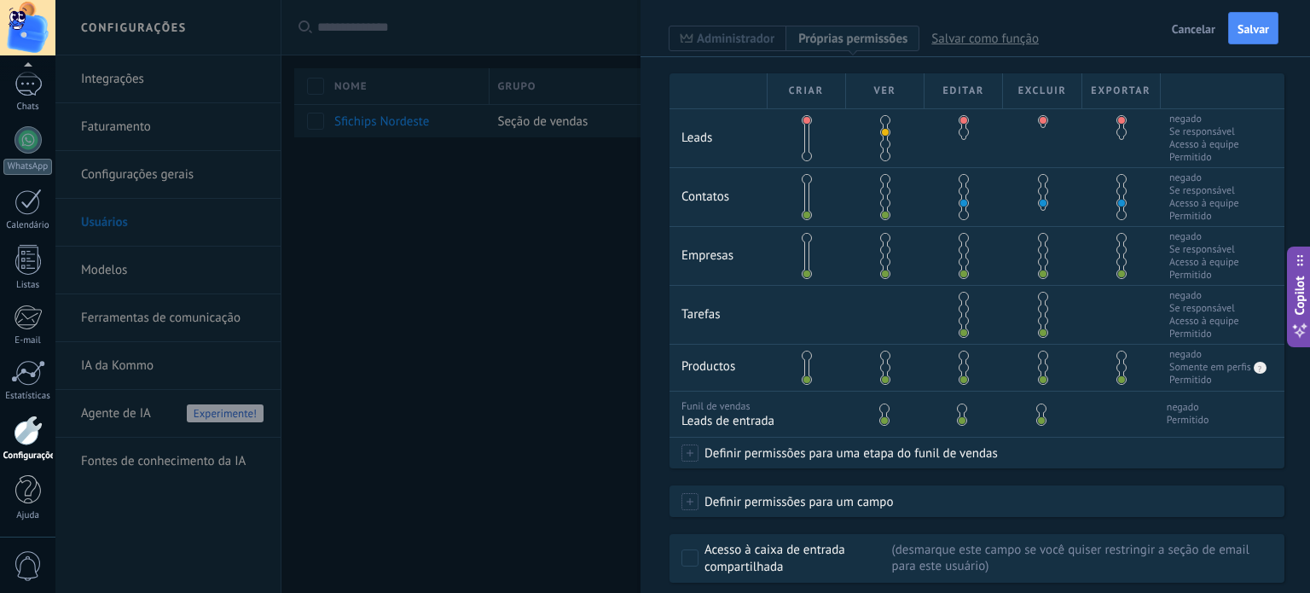
scroll to position [420, 0]
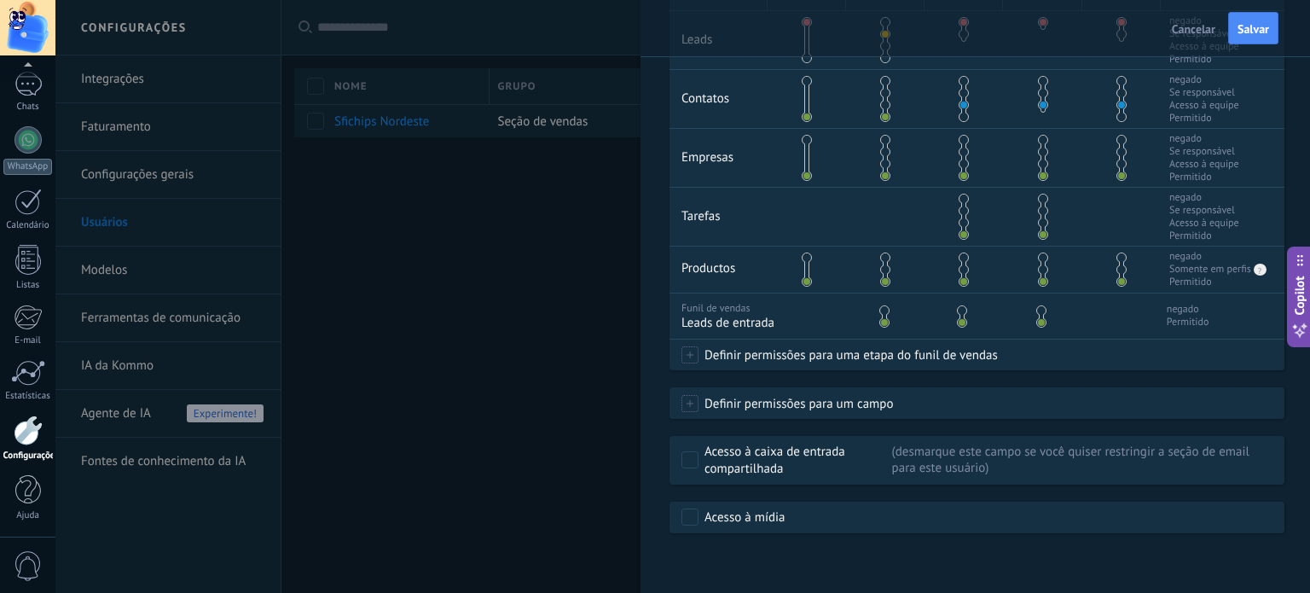
click at [385, 381] on div at bounding box center [655, 296] width 1310 height 593
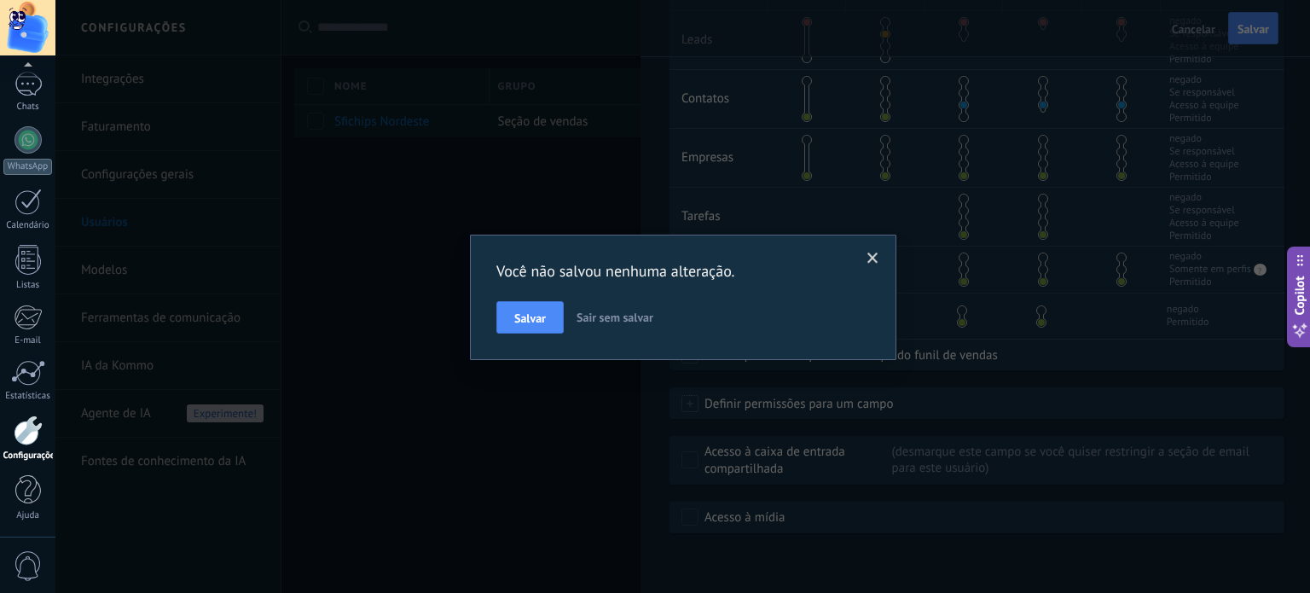
click at [600, 308] on button "Sair sem salvar" at bounding box center [615, 317] width 90 height 32
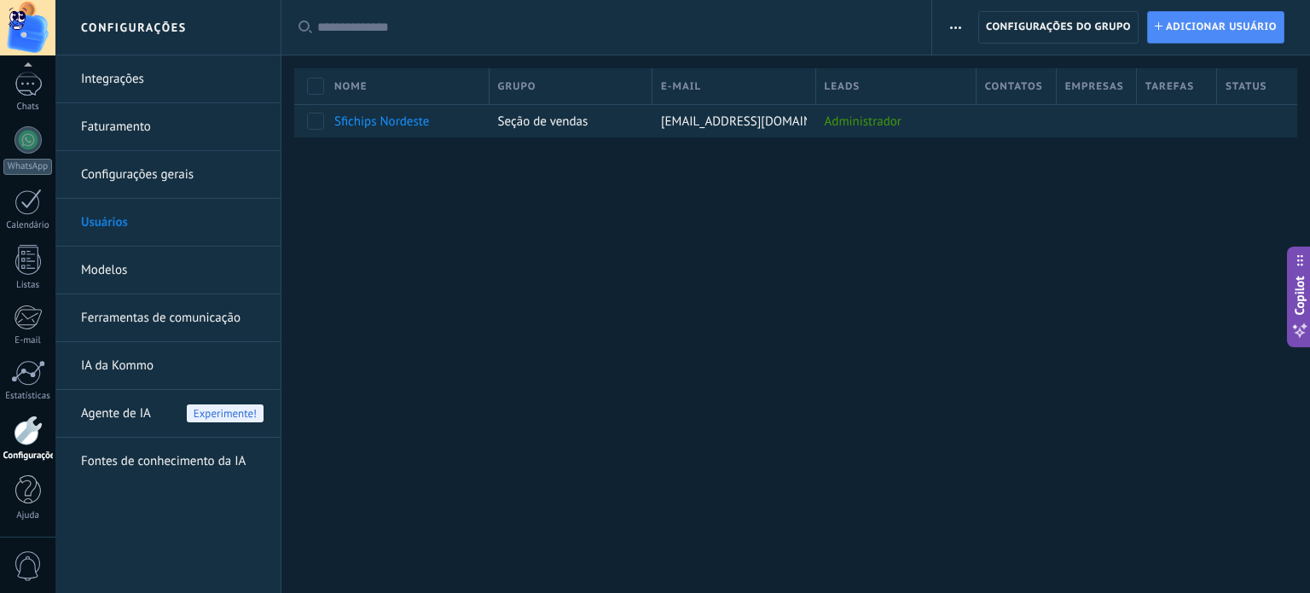
scroll to position [0, 0]
click at [172, 264] on link "Modelos" at bounding box center [172, 270] width 182 height 48
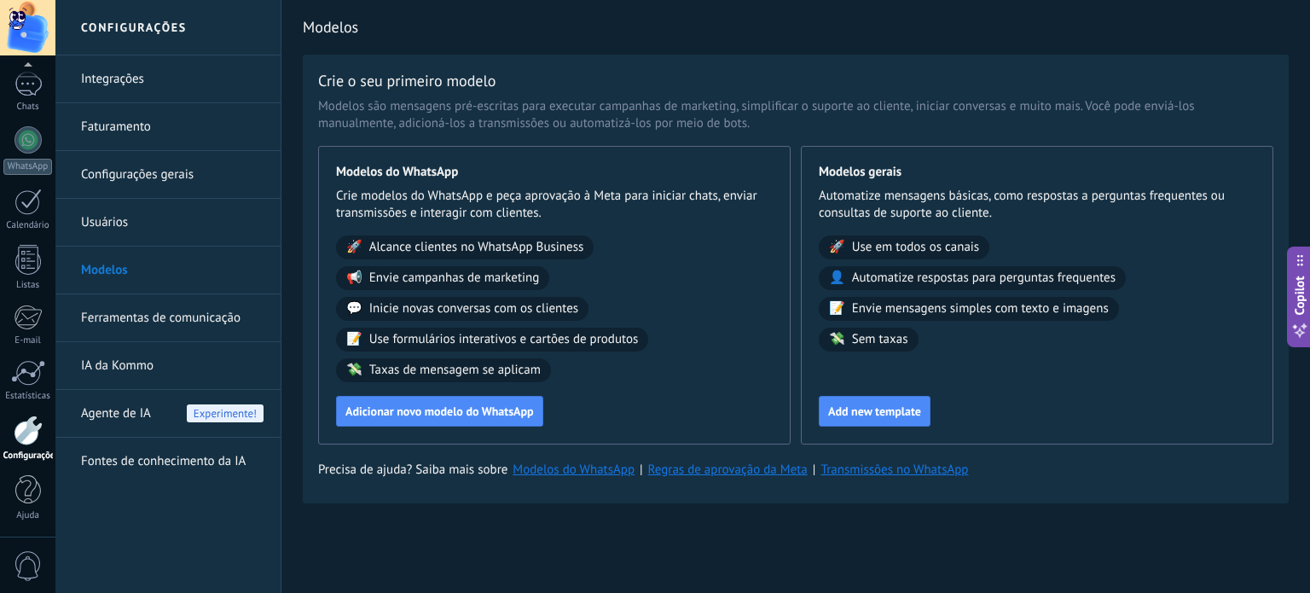
click at [517, 305] on span "Inicie novas conversas com os clientes" at bounding box center [473, 308] width 209 height 17
drag, startPoint x: 493, startPoint y: 425, endPoint x: 904, endPoint y: 34, distance: 567.5
click at [904, 37] on h2 "Modelos" at bounding box center [796, 27] width 986 height 34
